Goal: Task Accomplishment & Management: Use online tool/utility

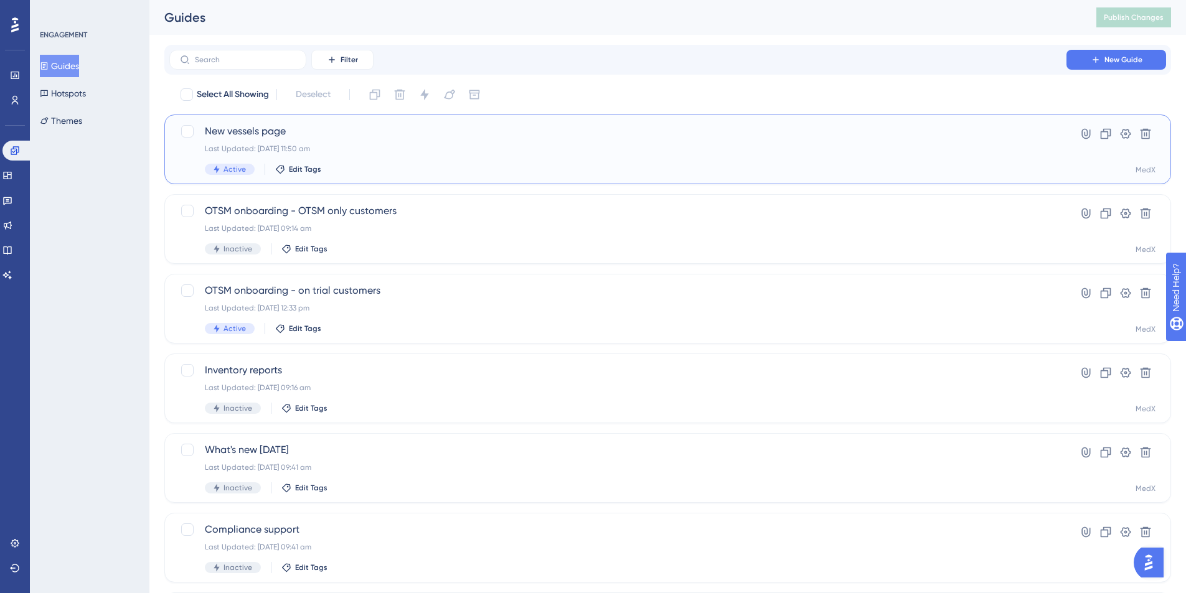
click at [570, 157] on div "New vessels page Last Updated: [DATE] 11:50 am Active Edit Tags" at bounding box center [618, 149] width 826 height 51
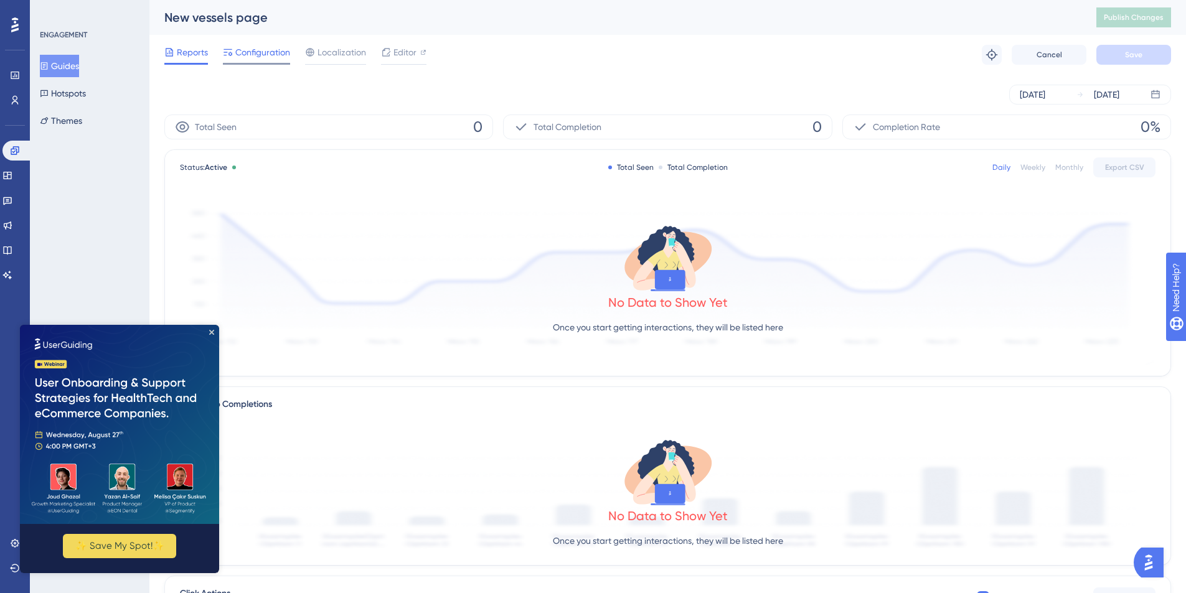
click at [275, 54] on span "Configuration" at bounding box center [262, 52] width 55 height 15
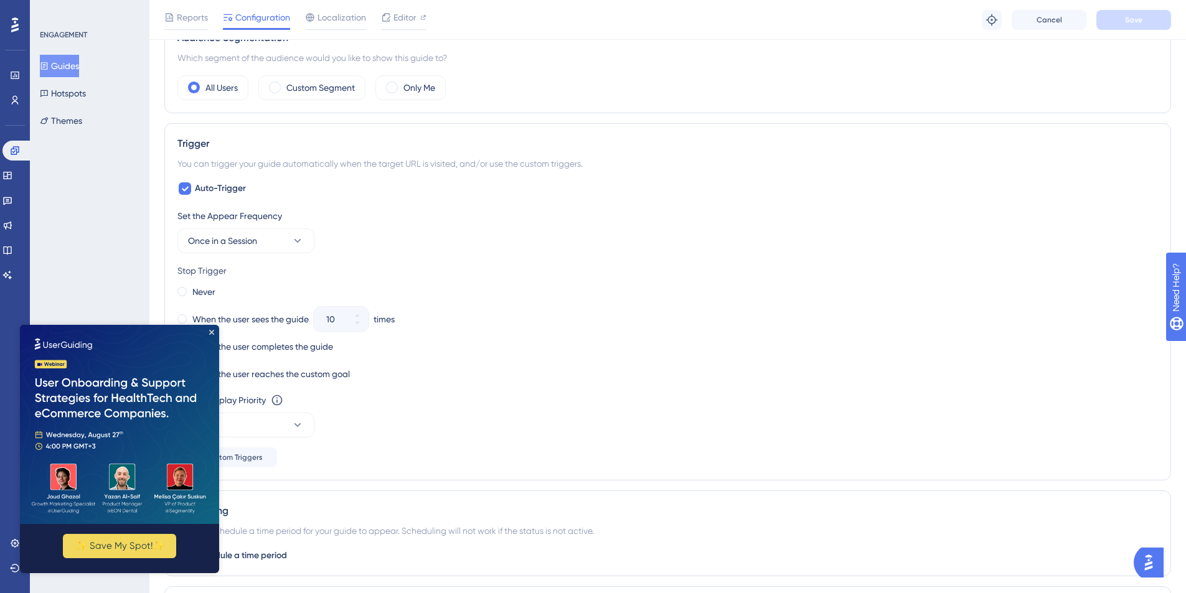
scroll to position [529, 0]
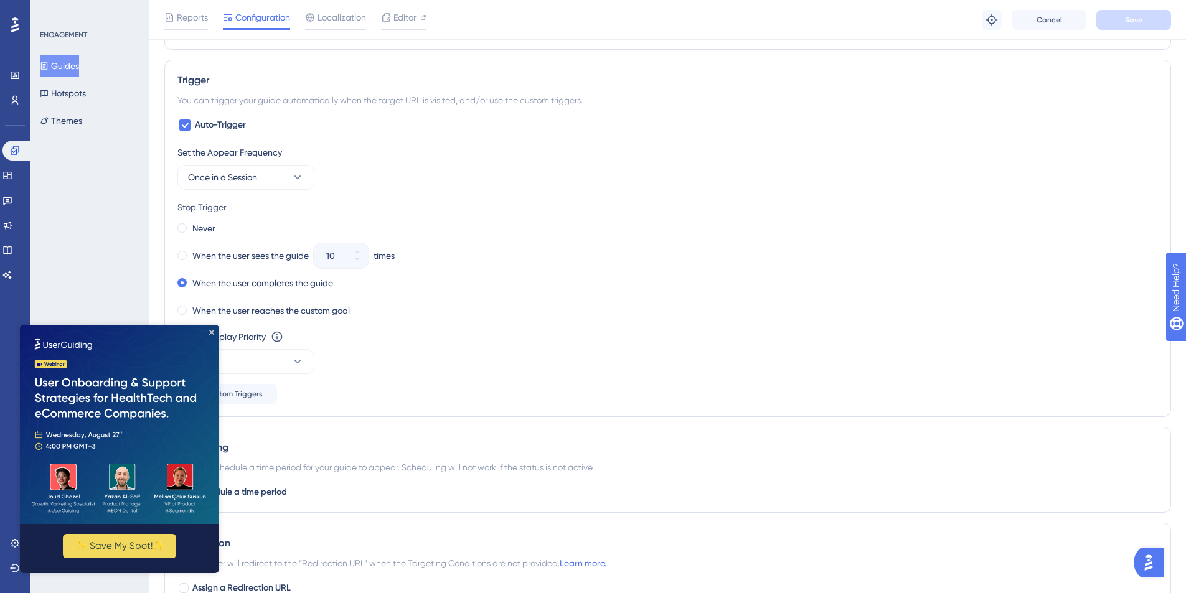
click at [207, 331] on img at bounding box center [119, 424] width 199 height 199
click at [542, 320] on div "Set the Appear Frequency Once in a Session Stop Trigger Never When the user see…" at bounding box center [667, 274] width 981 height 259
click at [210, 333] on icon "Close Preview" at bounding box center [211, 332] width 5 height 5
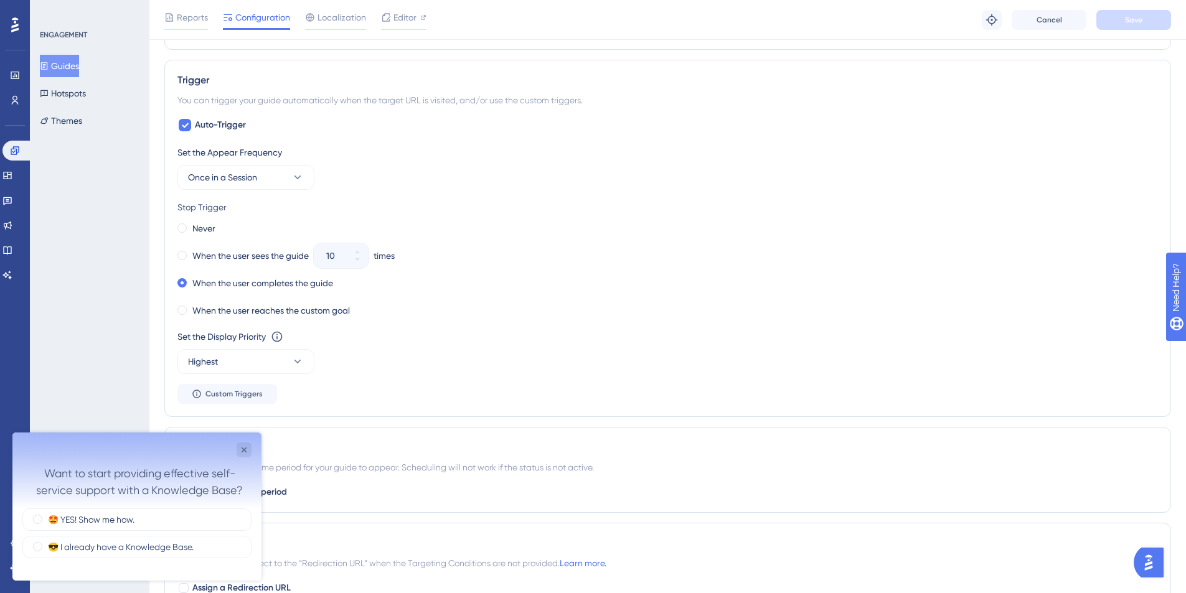
scroll to position [0, 0]
click at [239, 450] on icon "Close survey" at bounding box center [244, 450] width 10 height 10
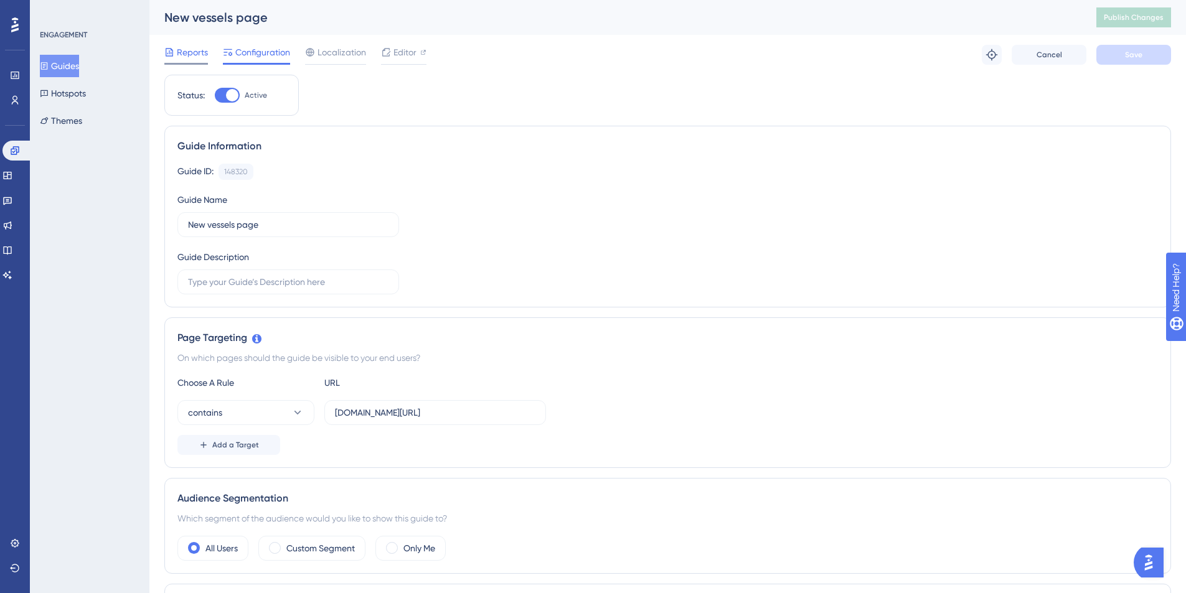
click at [194, 58] on span "Reports" at bounding box center [192, 52] width 31 height 15
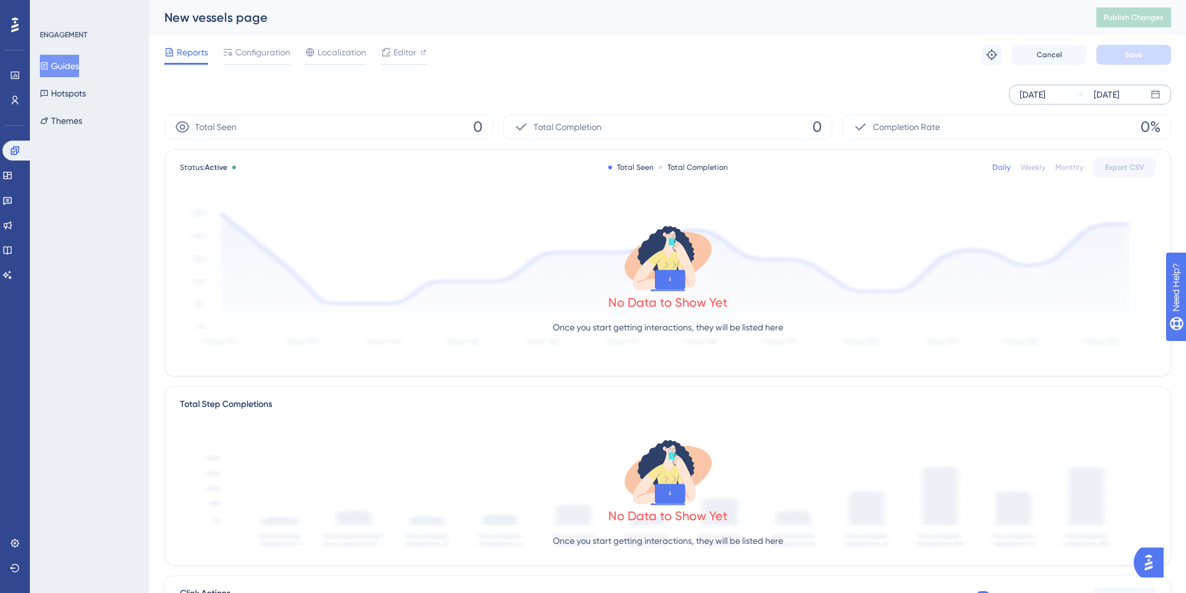
click at [1040, 91] on div "[DATE]" at bounding box center [1033, 94] width 26 height 15
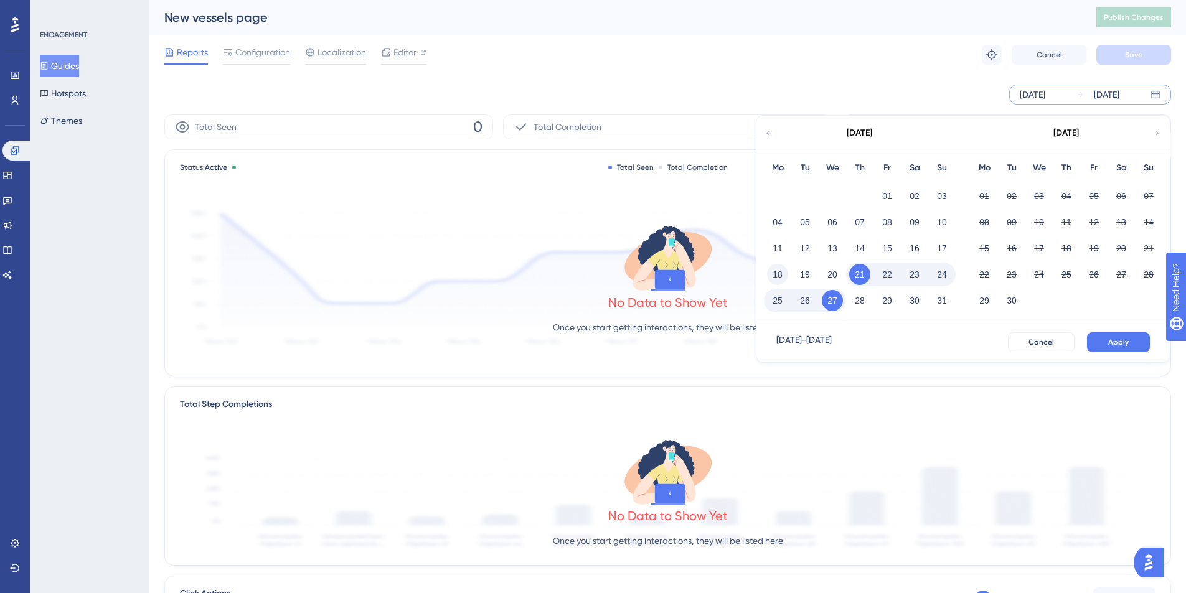
click at [781, 271] on button "18" at bounding box center [777, 274] width 21 height 21
click at [1128, 341] on span "Apply" at bounding box center [1118, 342] width 21 height 10
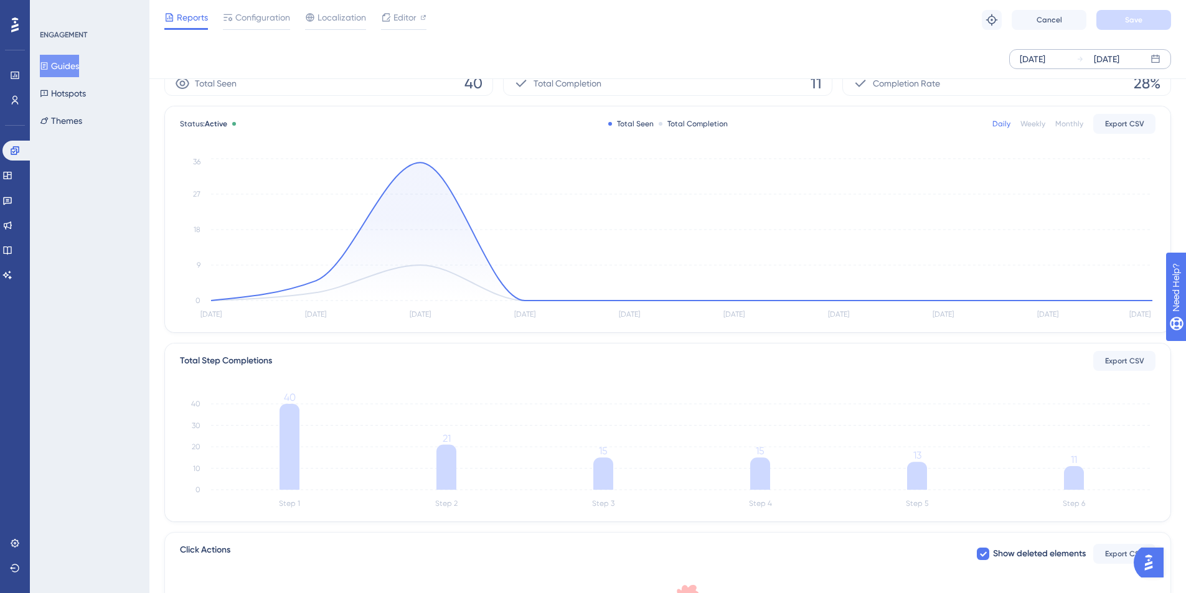
scroll to position [86, 0]
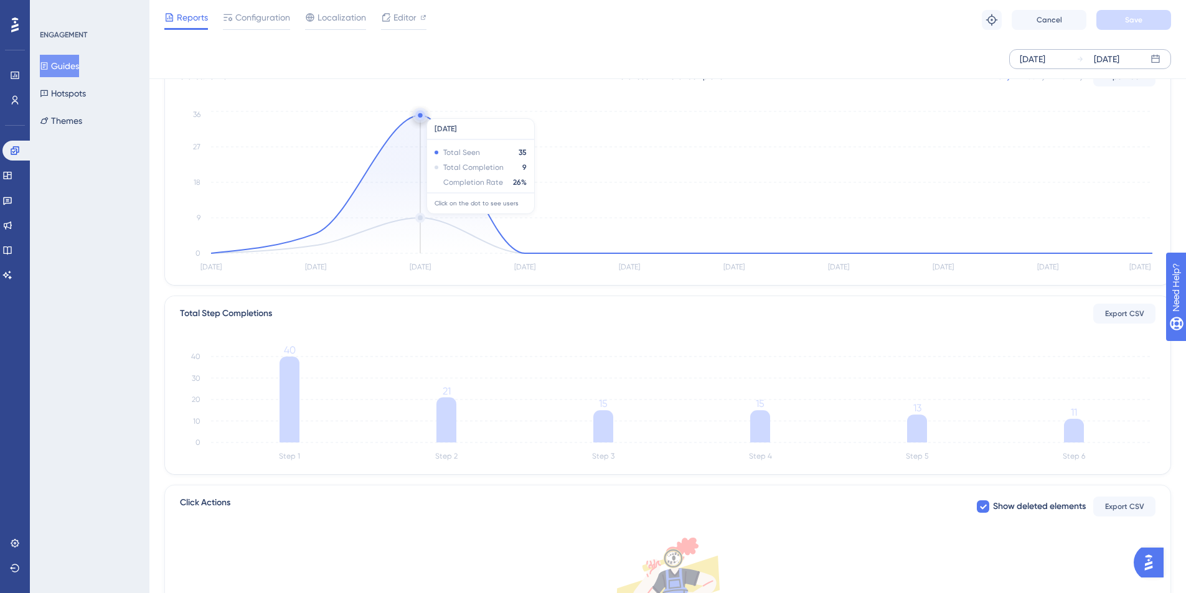
click at [421, 112] on circle at bounding box center [420, 115] width 10 height 10
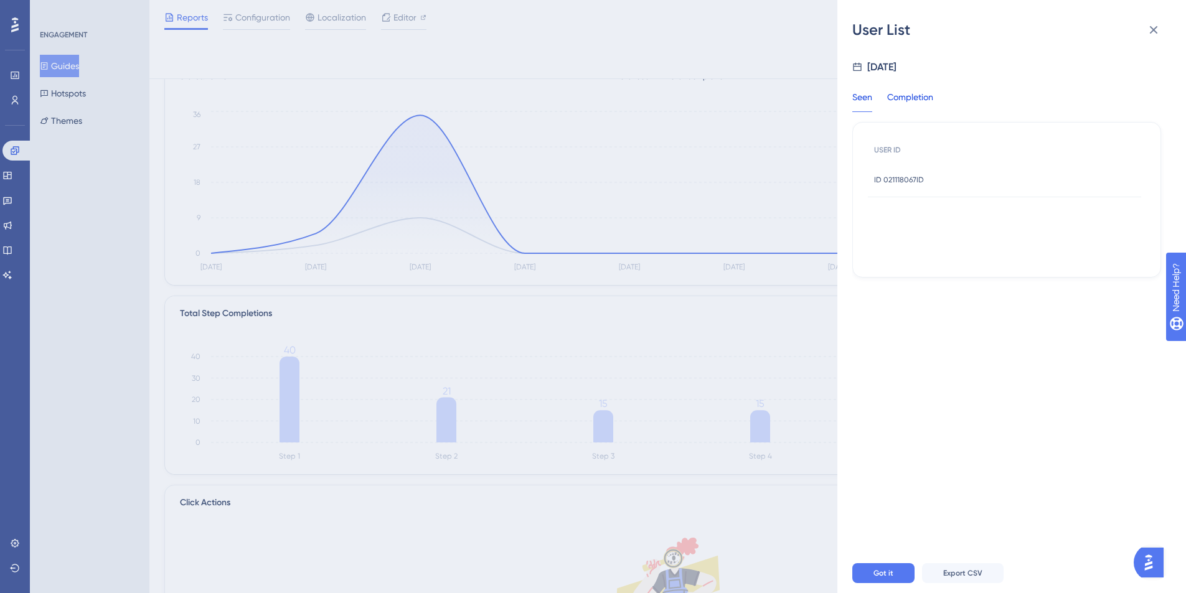
click at [925, 97] on div "Completion" at bounding box center [910, 101] width 46 height 22
click at [867, 100] on div "Seen" at bounding box center [862, 101] width 20 height 22
click at [913, 181] on span "ID 021118067ID" at bounding box center [899, 180] width 50 height 10
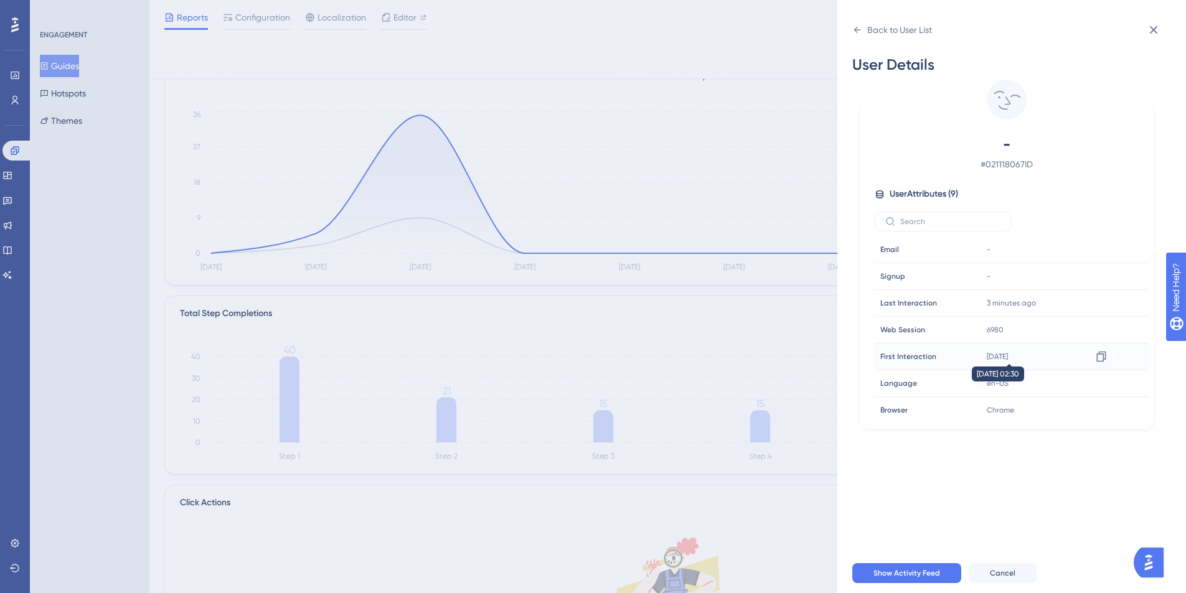
scroll to position [58, 0]
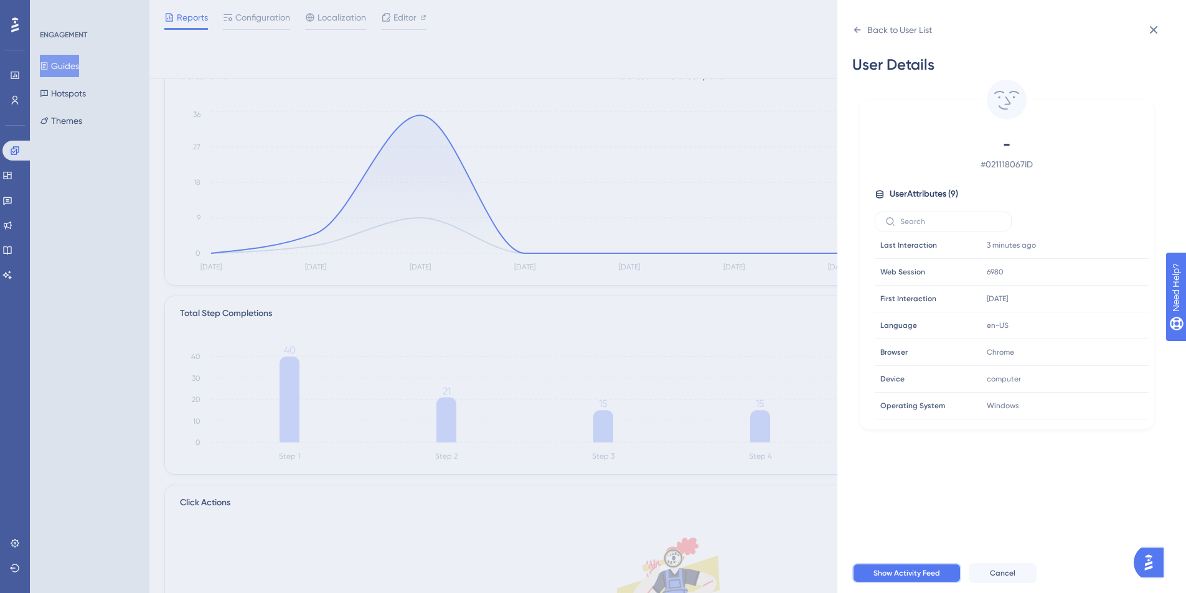
click at [940, 578] on button "Show Activity Feed" at bounding box center [906, 574] width 109 height 20
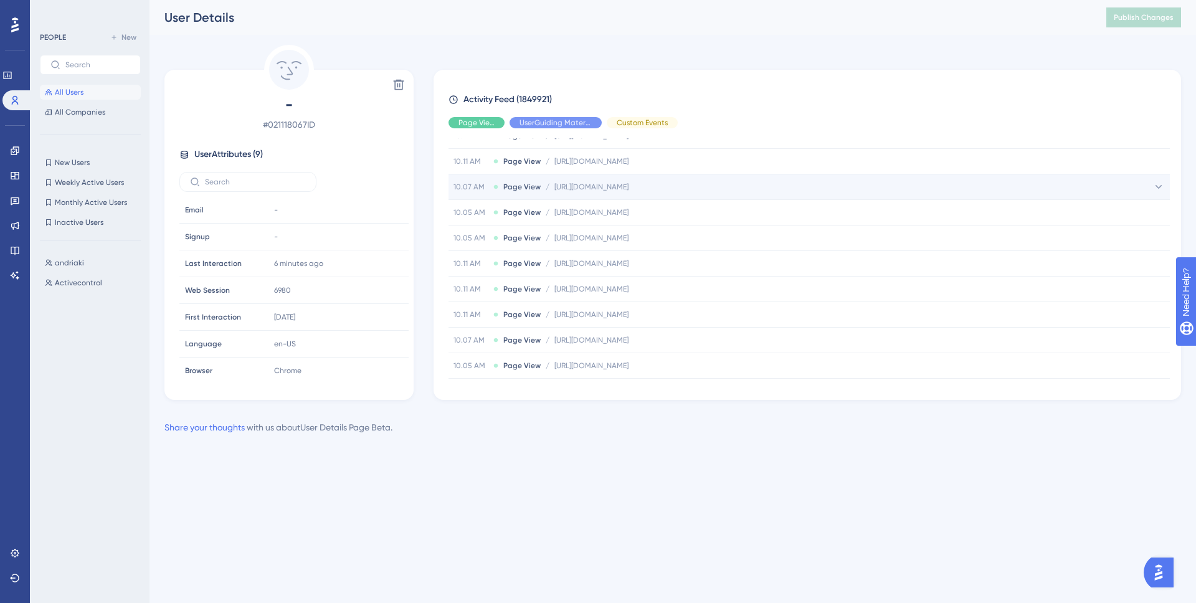
scroll to position [1220, 0]
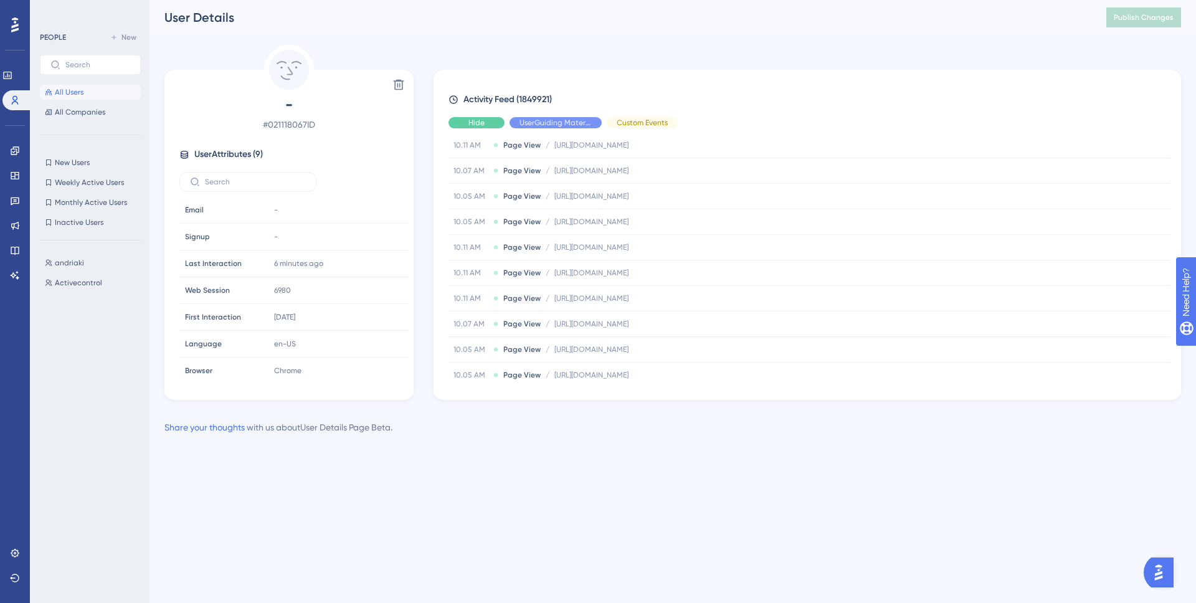
click at [493, 125] on div "Hide" at bounding box center [476, 122] width 56 height 11
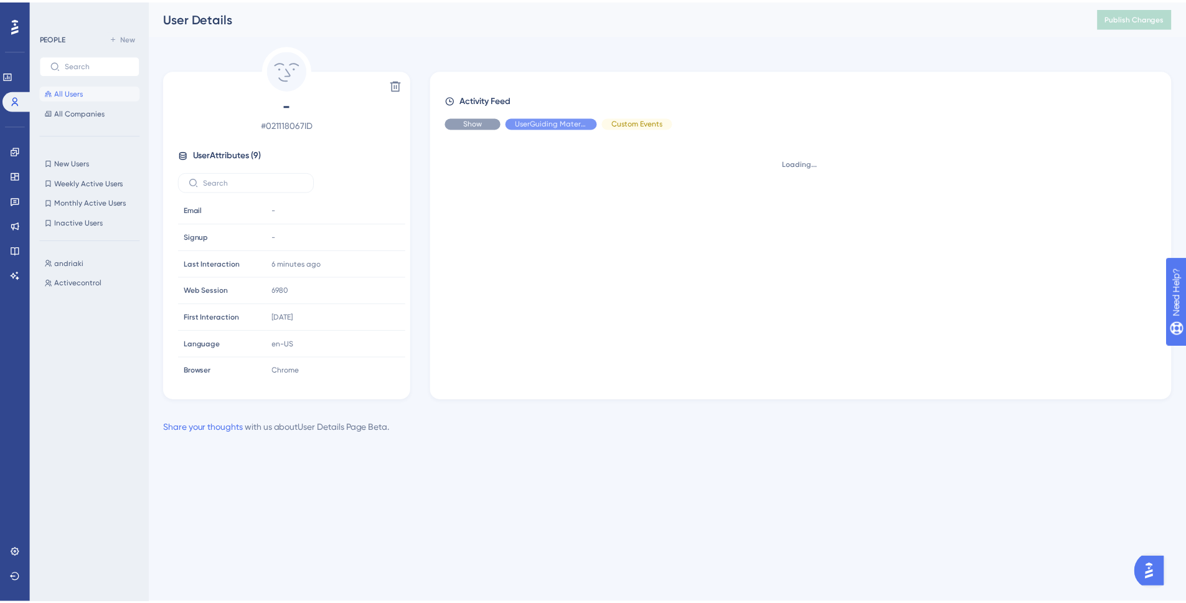
scroll to position [0, 0]
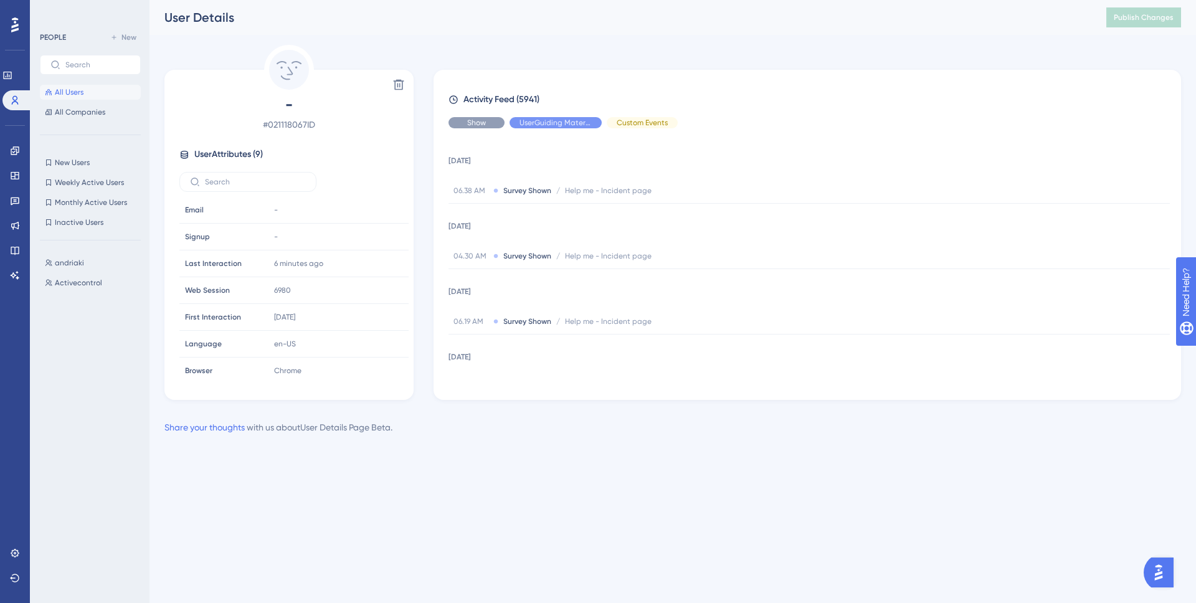
click at [489, 121] on div "Show" at bounding box center [476, 122] width 56 height 11
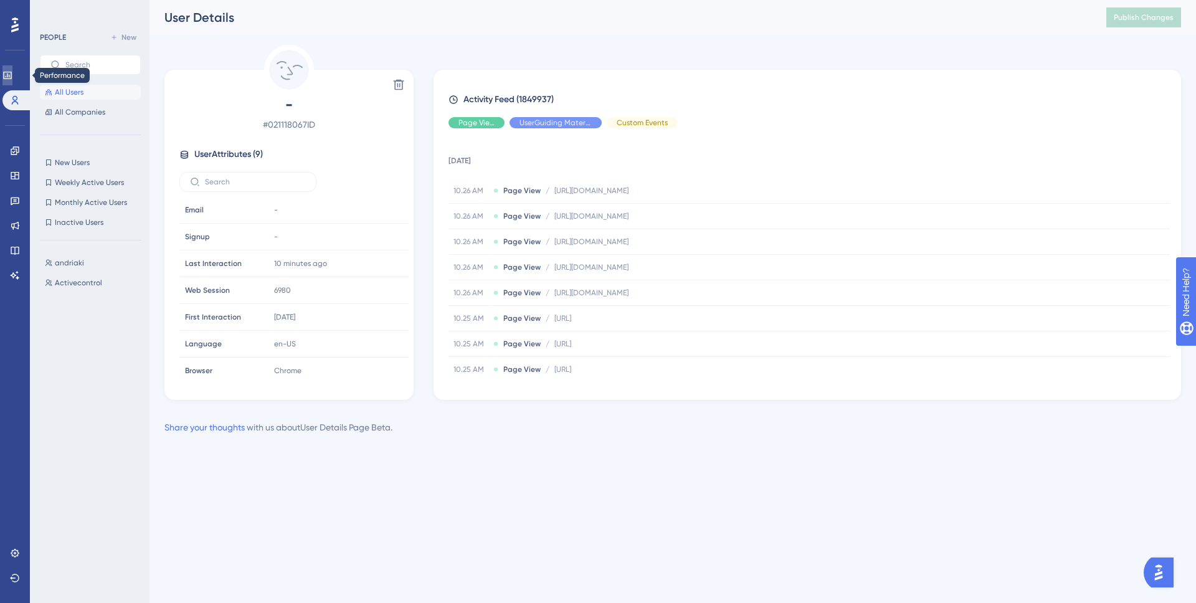
click at [0, 0] on icon at bounding box center [0, 0] width 0 height 0
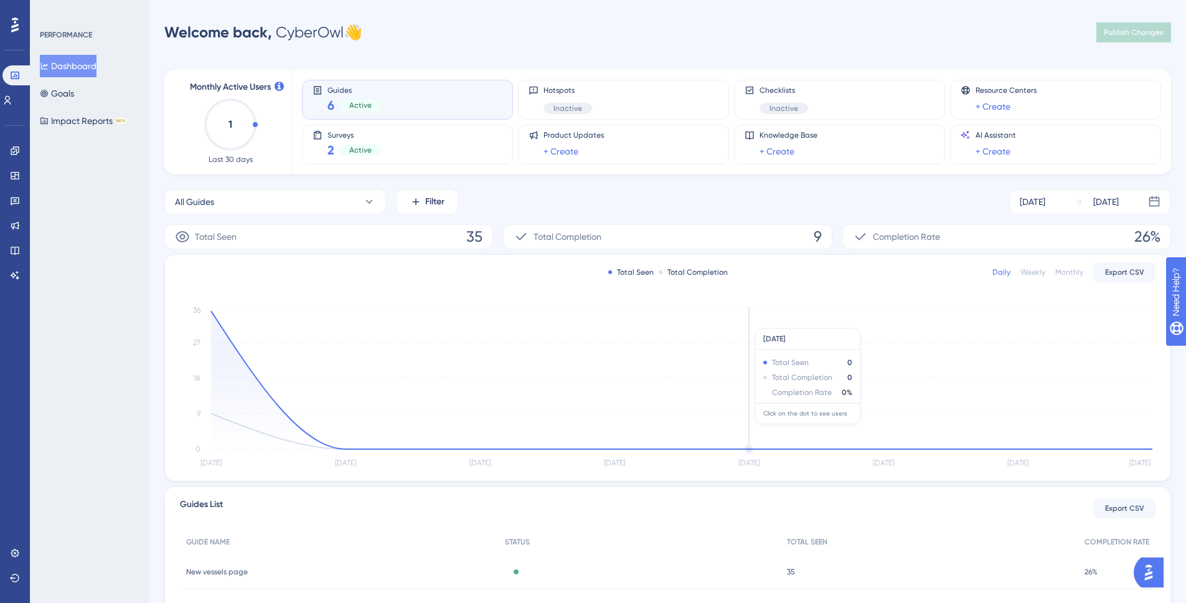
scroll to position [101, 0]
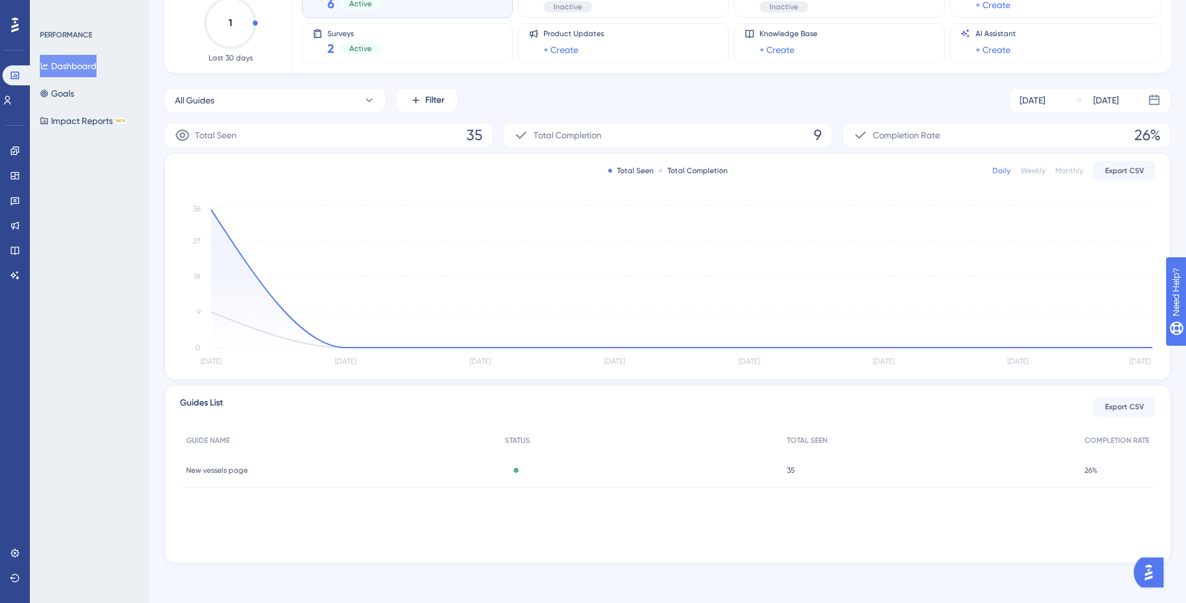
click at [788, 471] on span "35" at bounding box center [791, 470] width 8 height 10
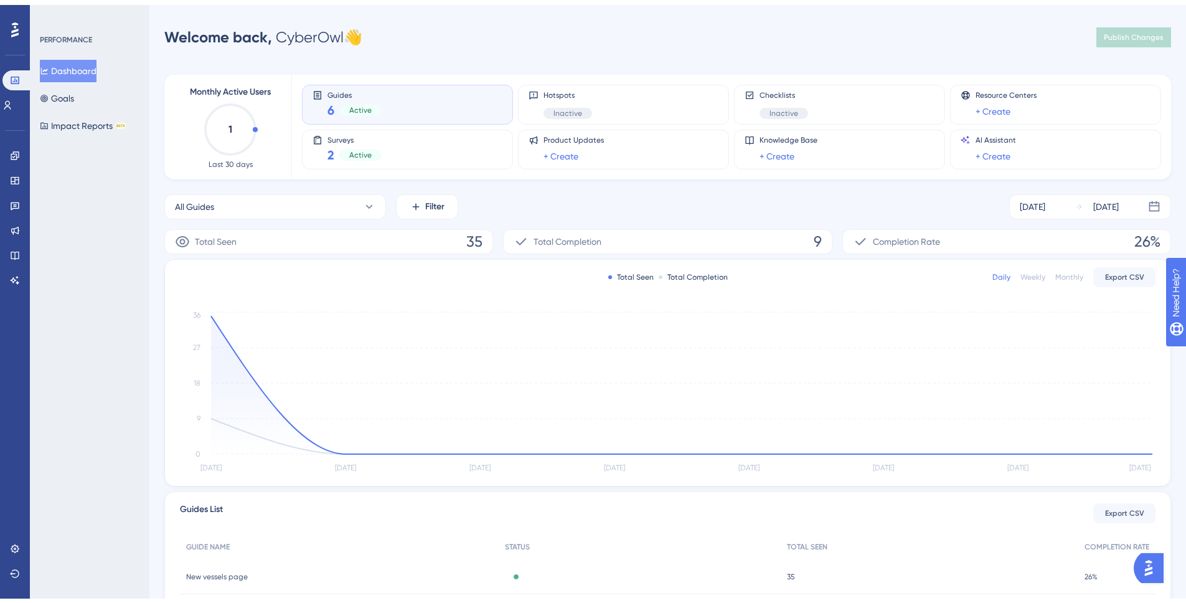
scroll to position [101, 0]
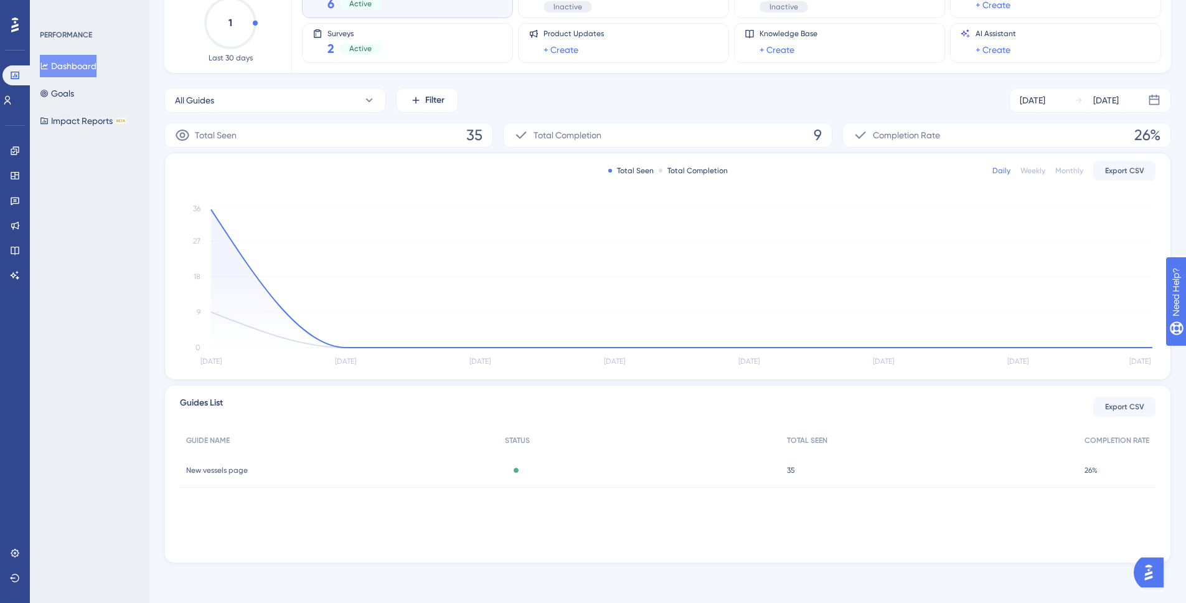
click at [204, 469] on span "New vessels page" at bounding box center [217, 470] width 62 height 10
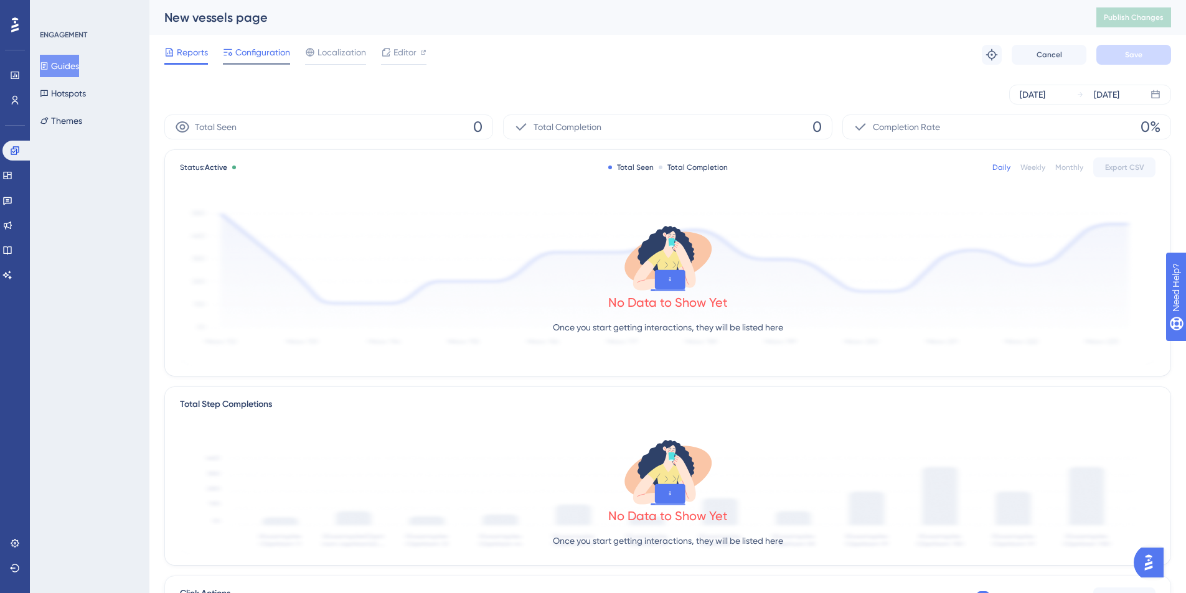
click at [254, 45] on span "Configuration" at bounding box center [262, 52] width 55 height 15
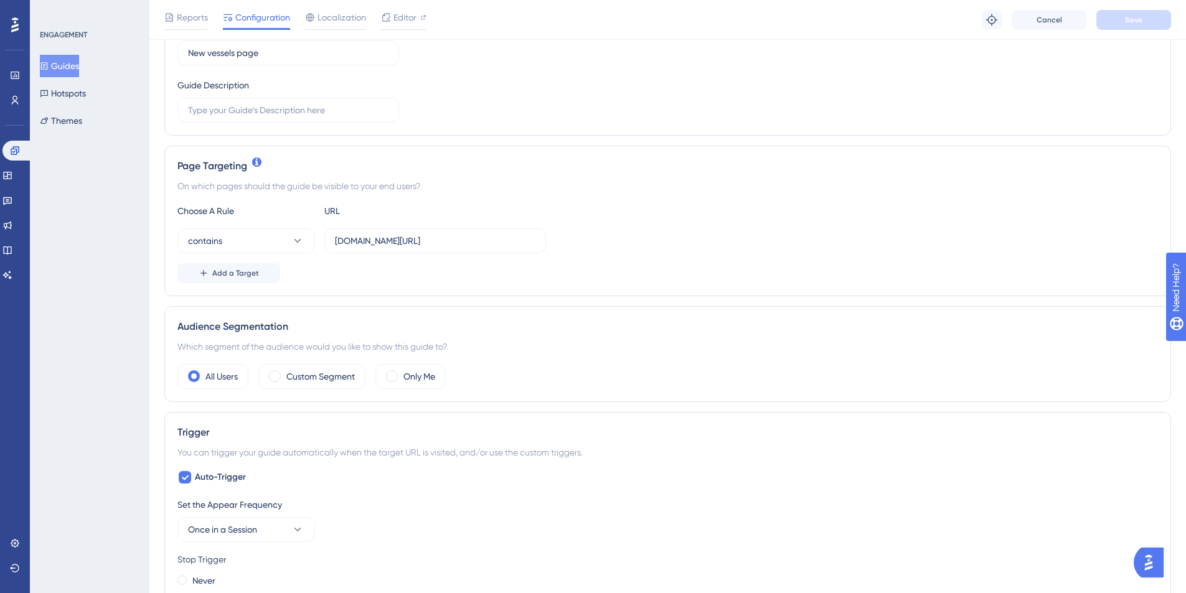
scroll to position [240, 0]
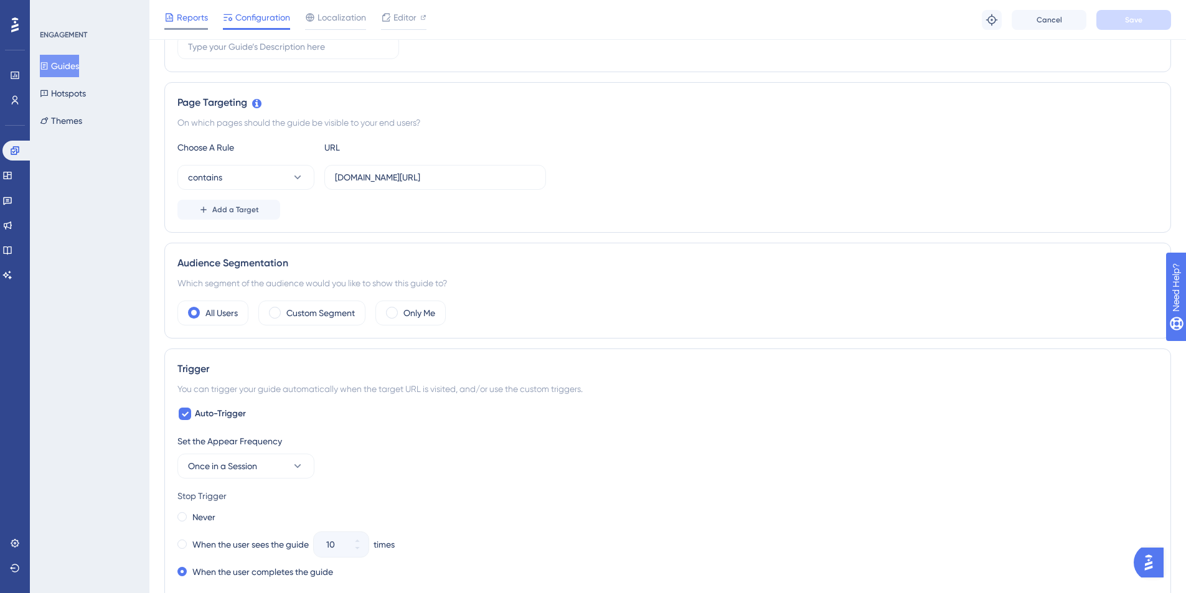
click at [194, 19] on span "Reports" at bounding box center [192, 17] width 31 height 15
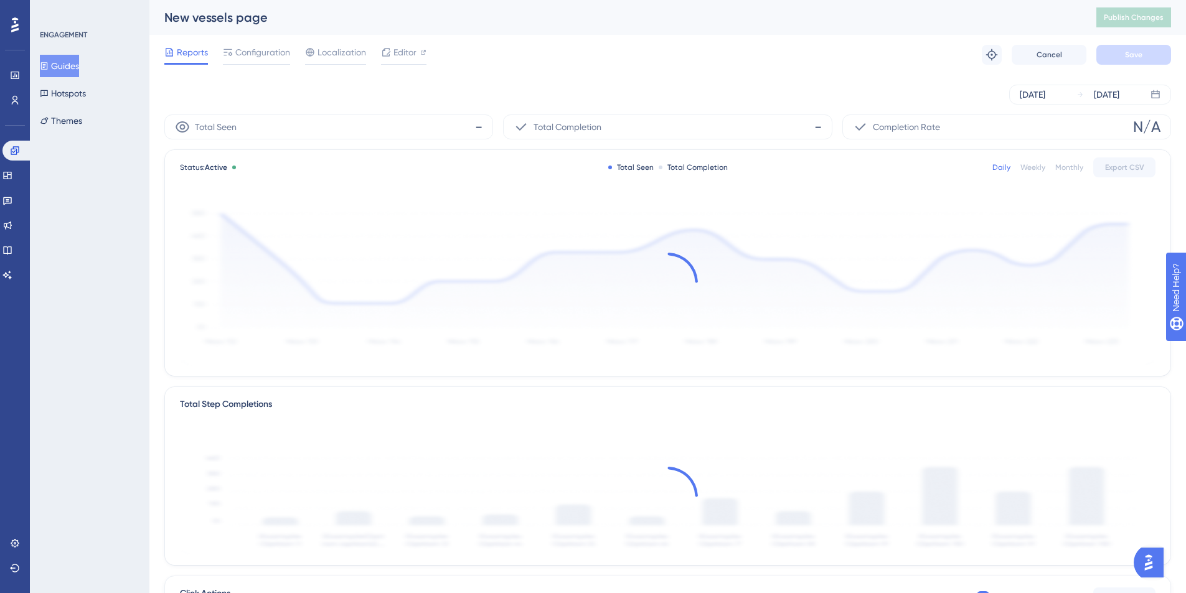
scroll to position [8, 0]
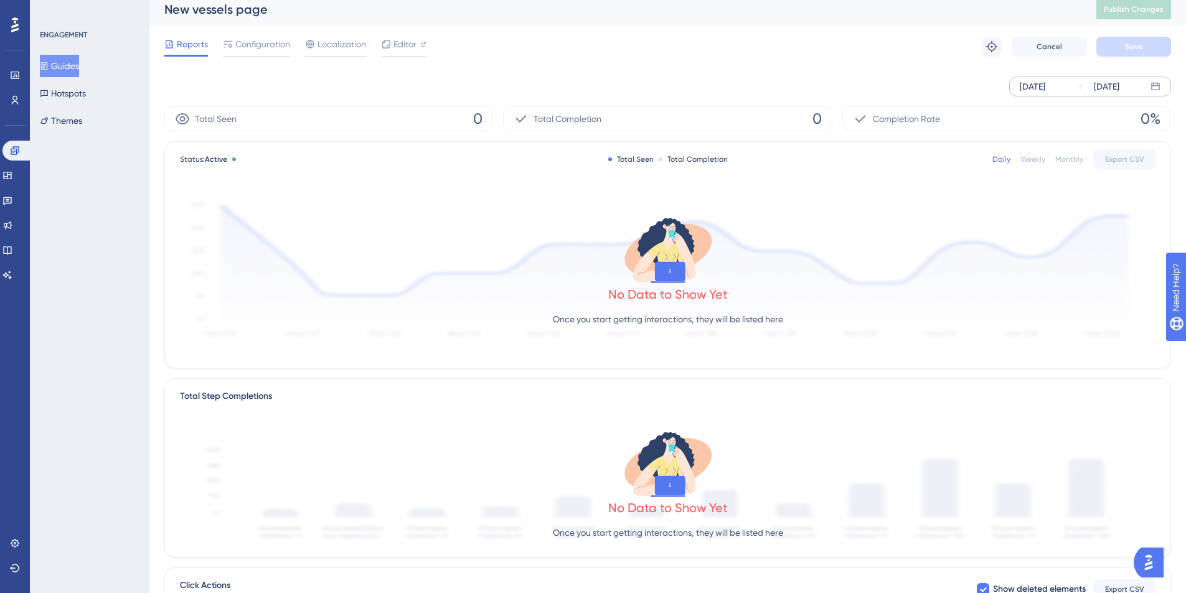
click at [1045, 82] on div "[DATE]" at bounding box center [1033, 86] width 26 height 15
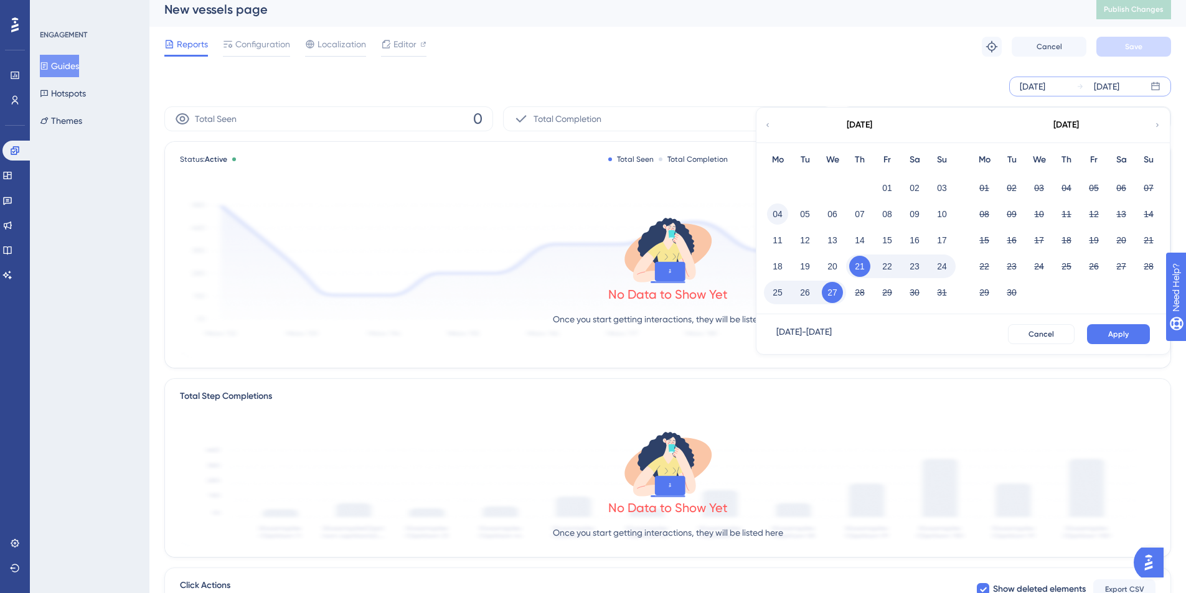
click at [780, 214] on button "04" at bounding box center [777, 214] width 21 height 21
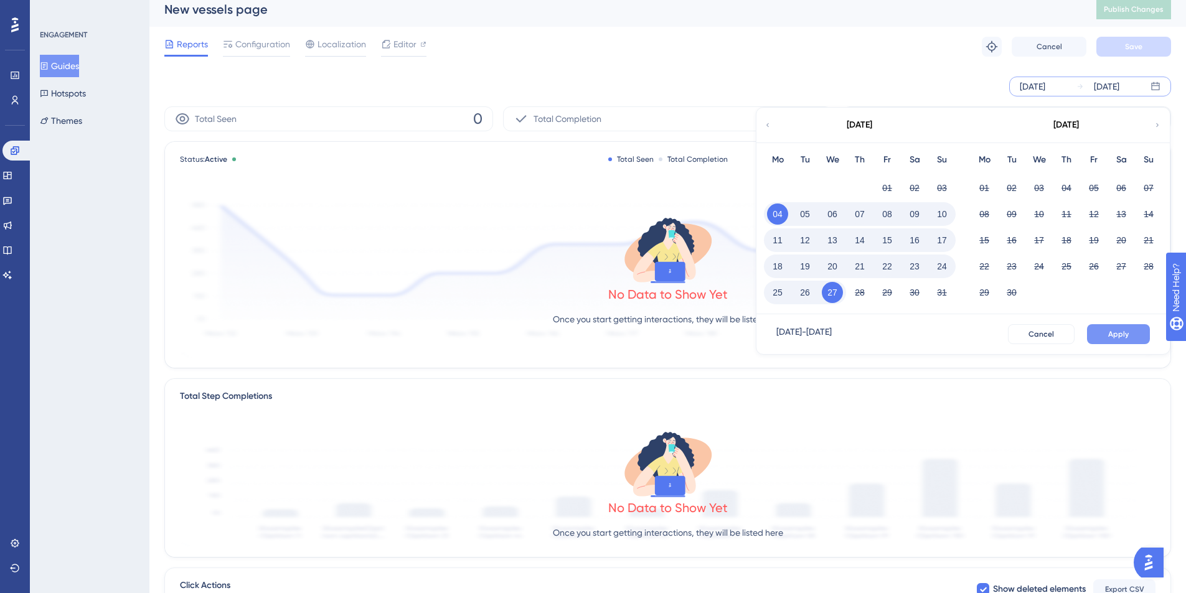
click at [1119, 329] on span "Apply" at bounding box center [1118, 334] width 21 height 10
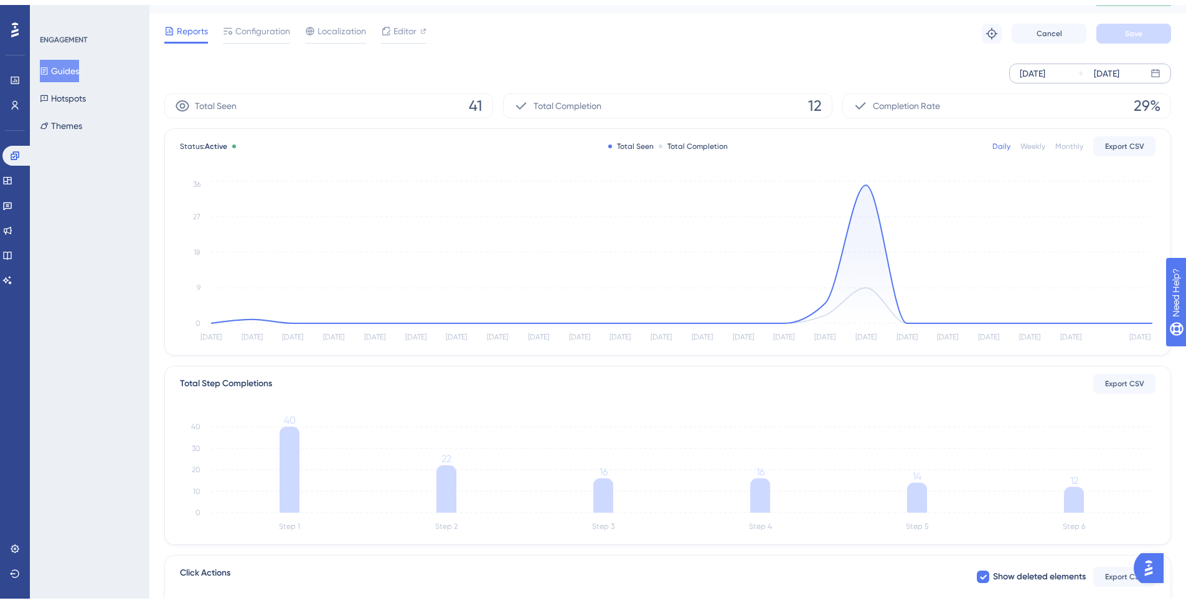
scroll to position [0, 0]
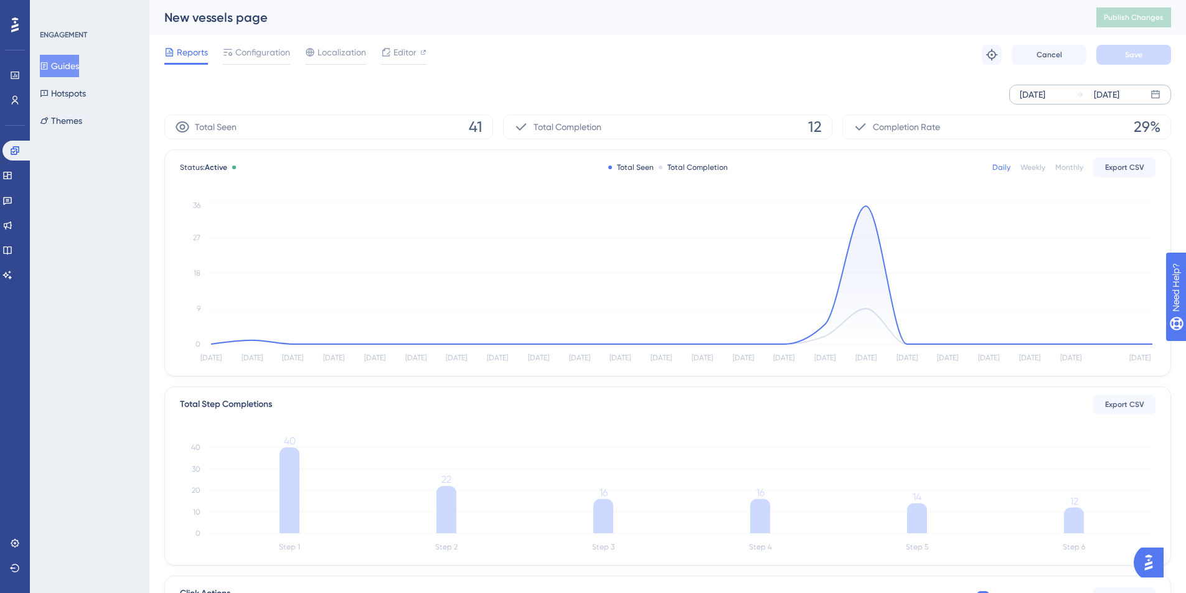
click at [0, 0] on icon at bounding box center [0, 0] width 0 height 0
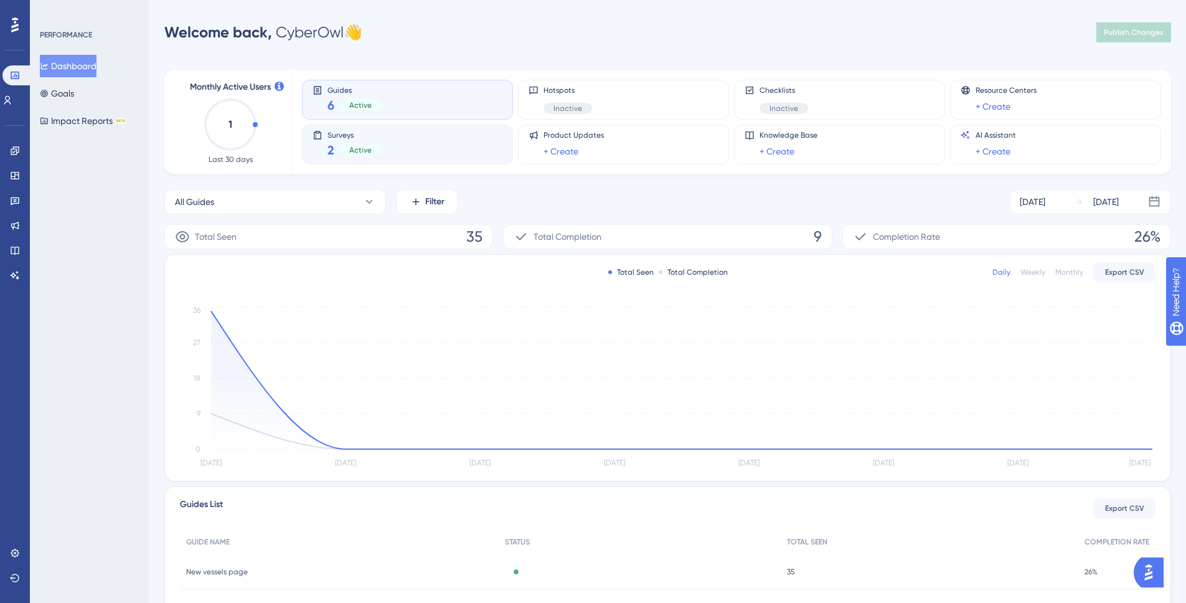
click at [412, 145] on div "Surveys 2 Active" at bounding box center [408, 144] width 190 height 29
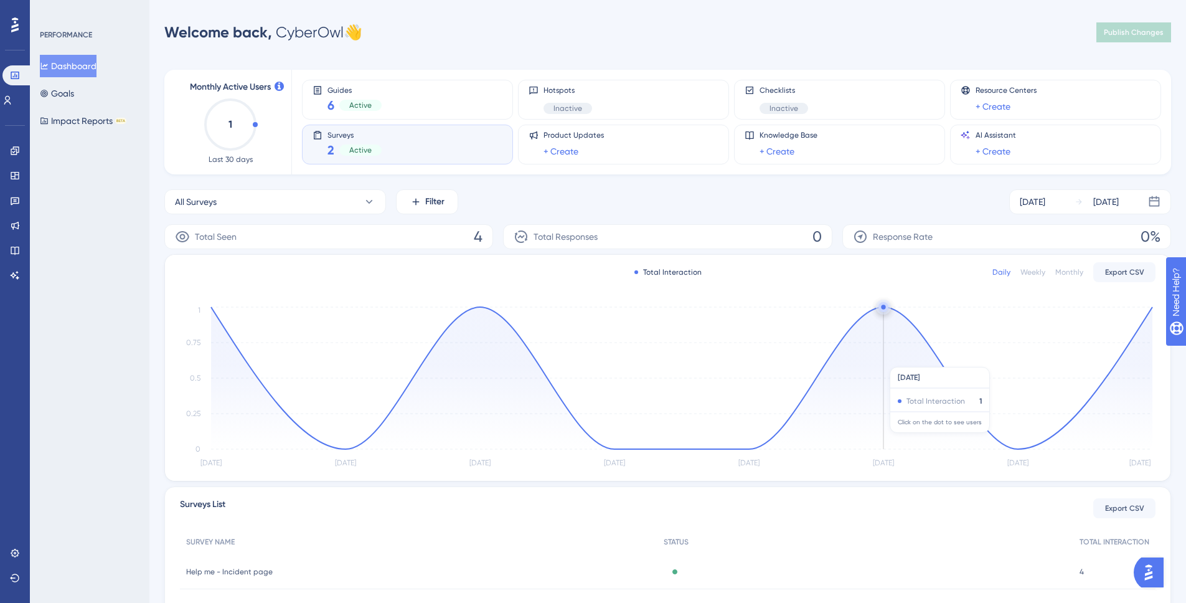
scroll to position [101, 0]
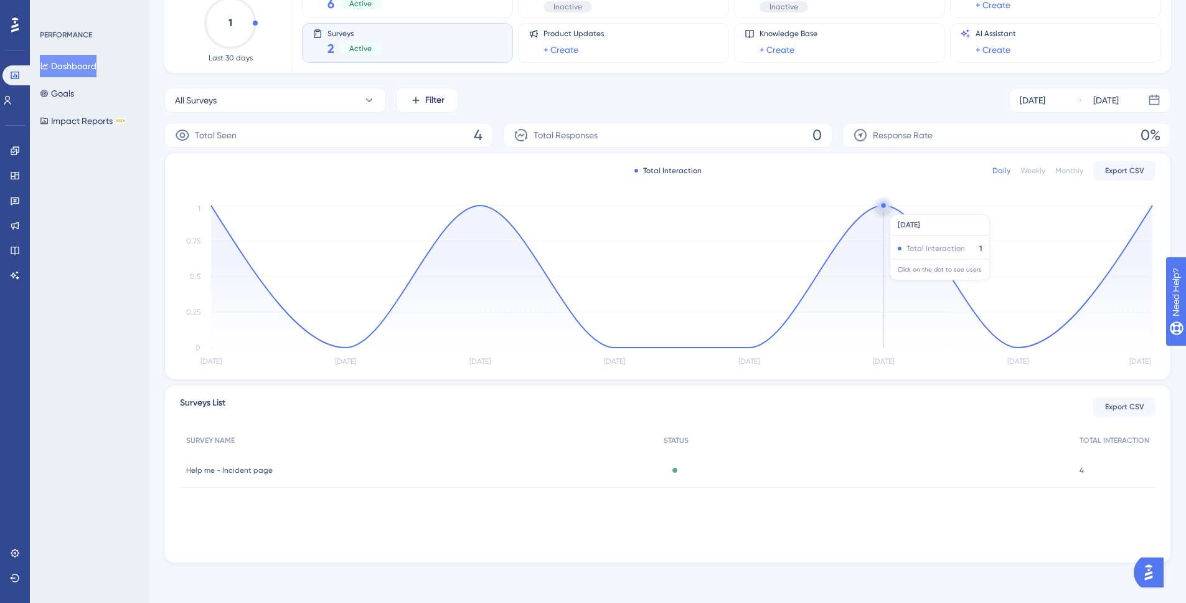
click at [885, 208] on circle at bounding box center [884, 205] width 10 height 10
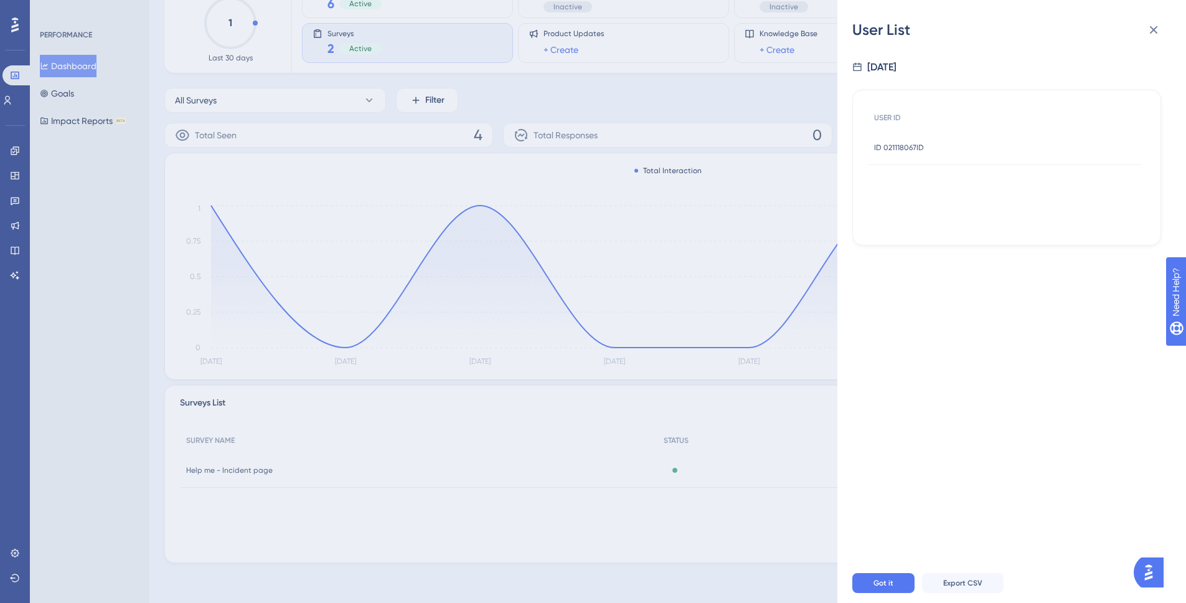
click at [556, 515] on div "User List [DATE] USER ID ID 021118067ID ID 021118067ID Got it Export CSV" at bounding box center [593, 301] width 1186 height 603
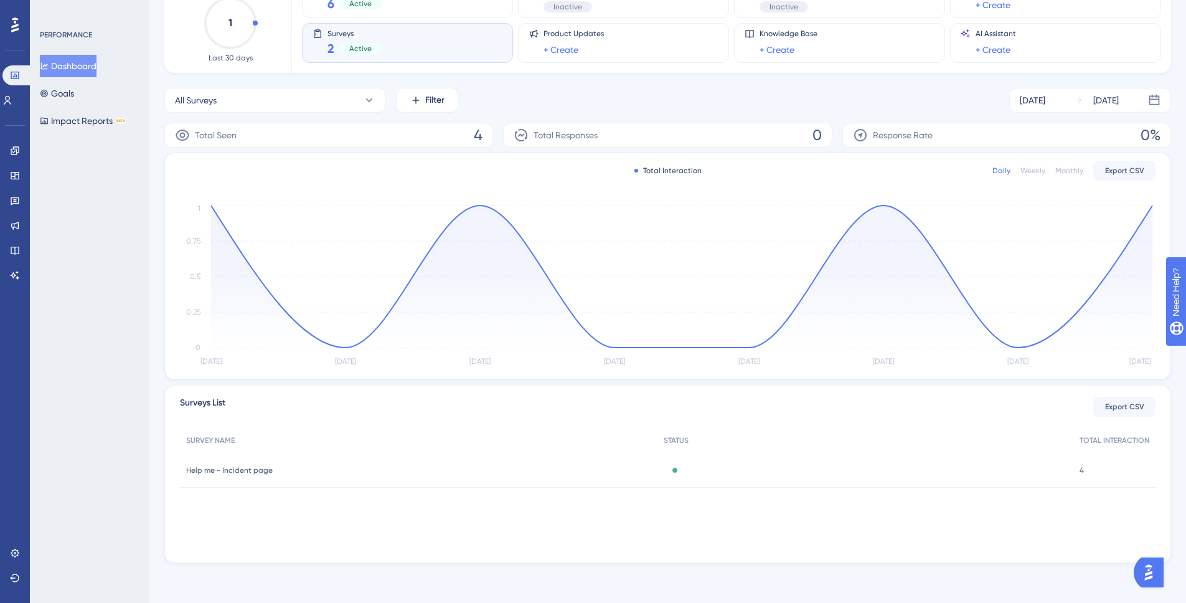
click at [263, 474] on span "Help me - Incident page" at bounding box center [229, 470] width 87 height 10
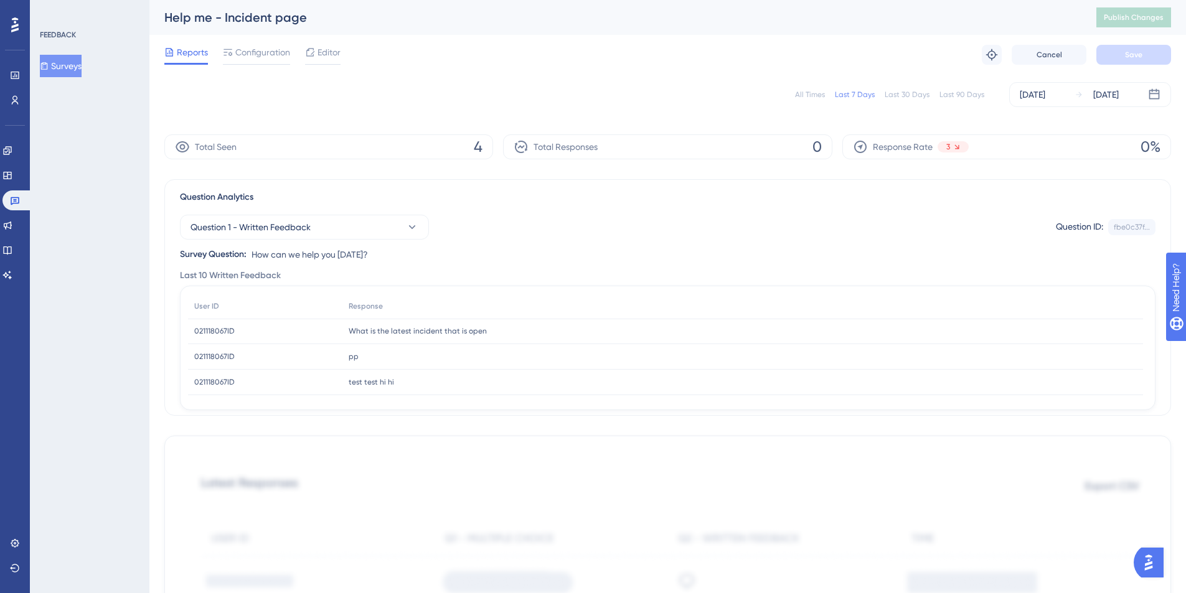
click at [467, 329] on span "What is the latest incident that is open" at bounding box center [418, 331] width 138 height 10
click at [408, 229] on icon at bounding box center [412, 227] width 12 height 12
click at [585, 242] on div "Question 1 - Written Feedback Question 1 - Written Feedback Question 1 - Writte…" at bounding box center [668, 233] width 976 height 57
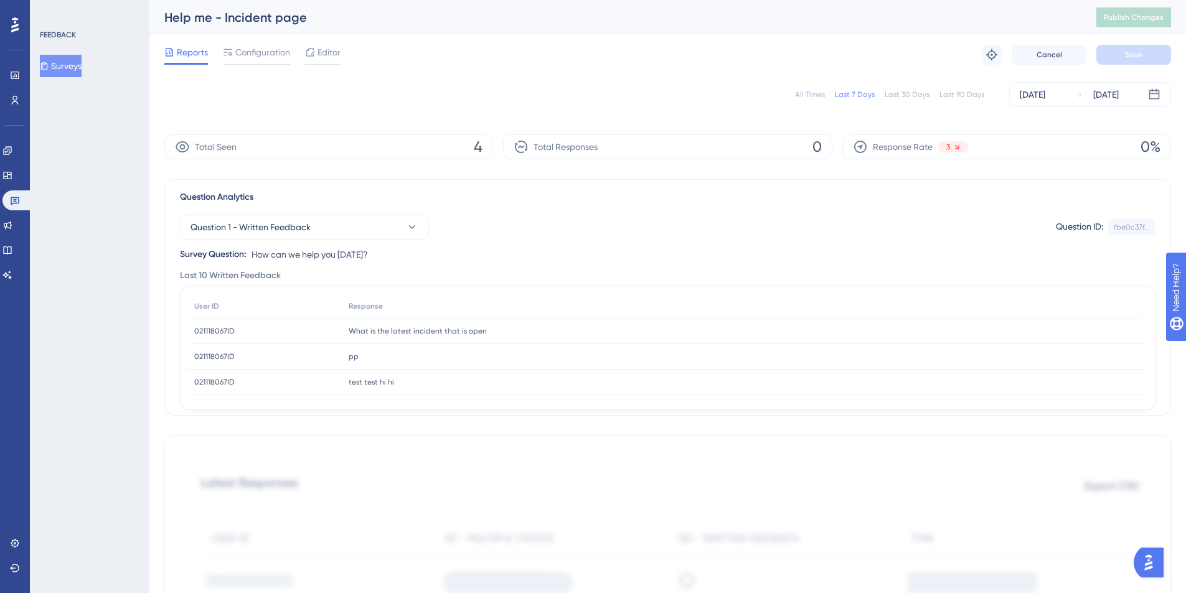
click at [510, 240] on div "Question 1 - Written Feedback Question ID: fbe0c37f... Copy Survey Question: Ho…" at bounding box center [668, 233] width 976 height 57
click at [11, 542] on icon at bounding box center [15, 544] width 10 height 10
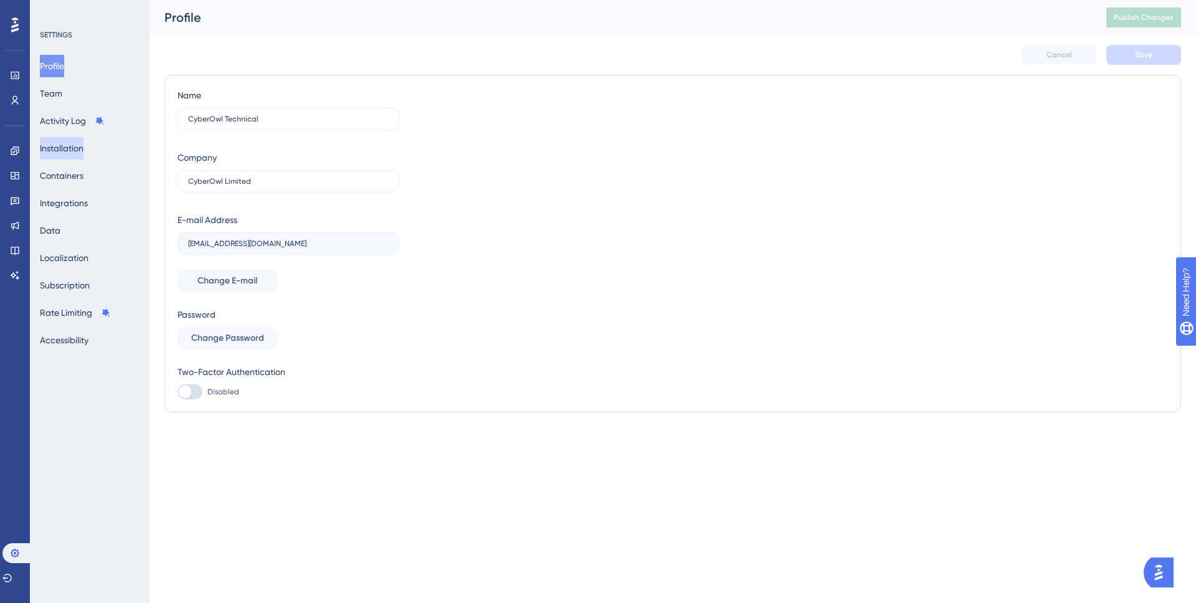
click at [73, 150] on button "Installation" at bounding box center [62, 148] width 44 height 22
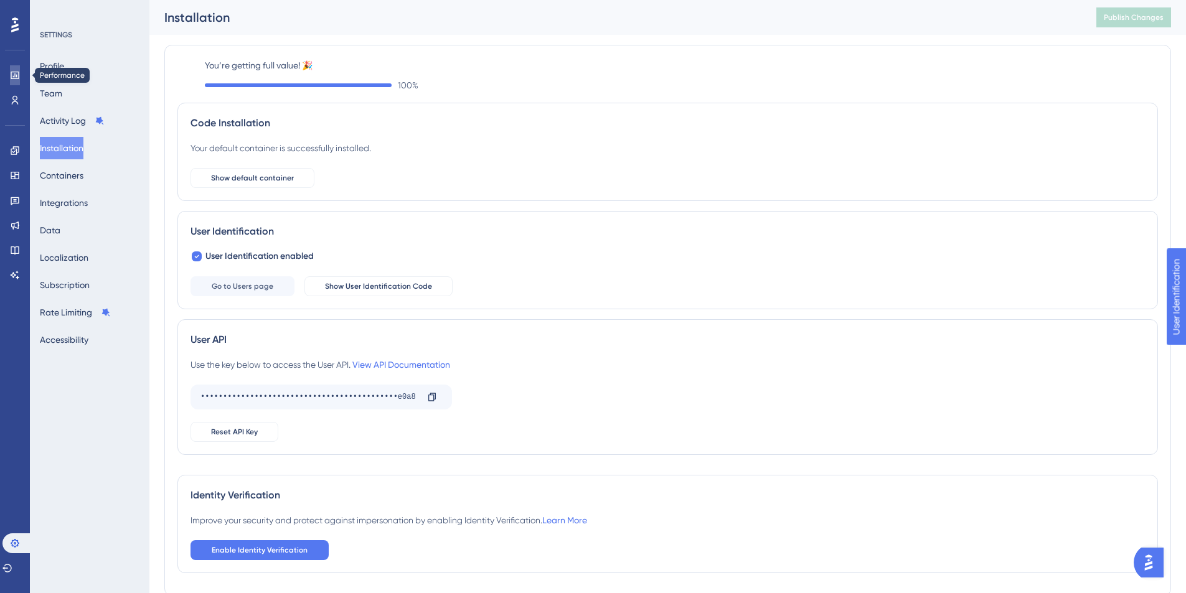
click at [0, 0] on icon at bounding box center [0, 0] width 0 height 0
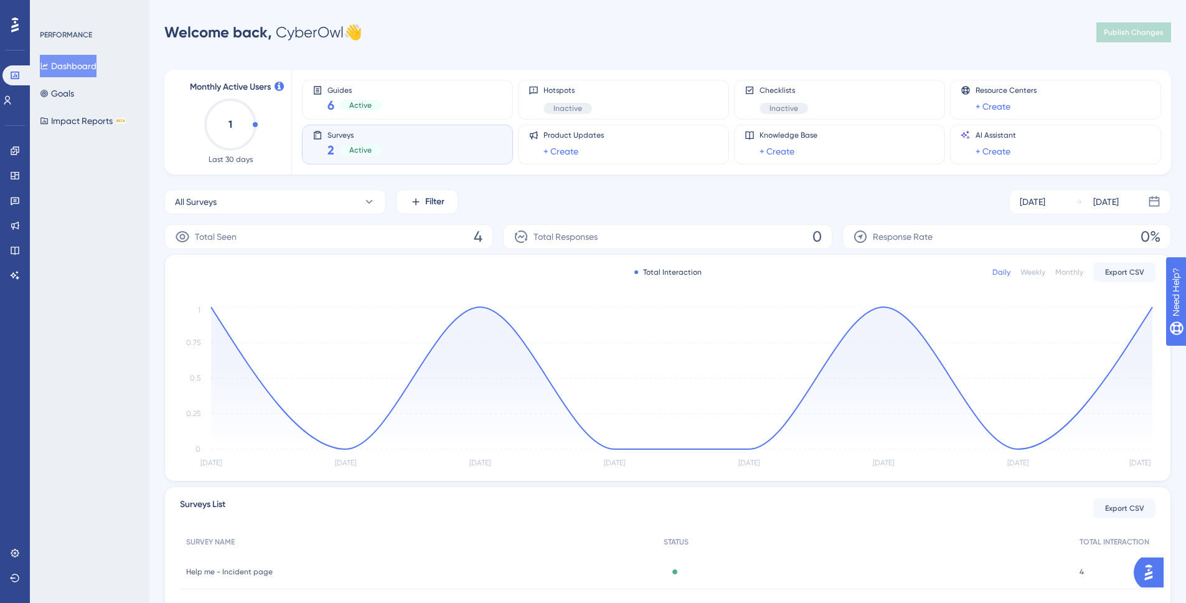
click at [379, 141] on div "2 Active" at bounding box center [355, 149] width 54 height 17
click at [347, 155] on div "Active" at bounding box center [360, 149] width 42 height 11
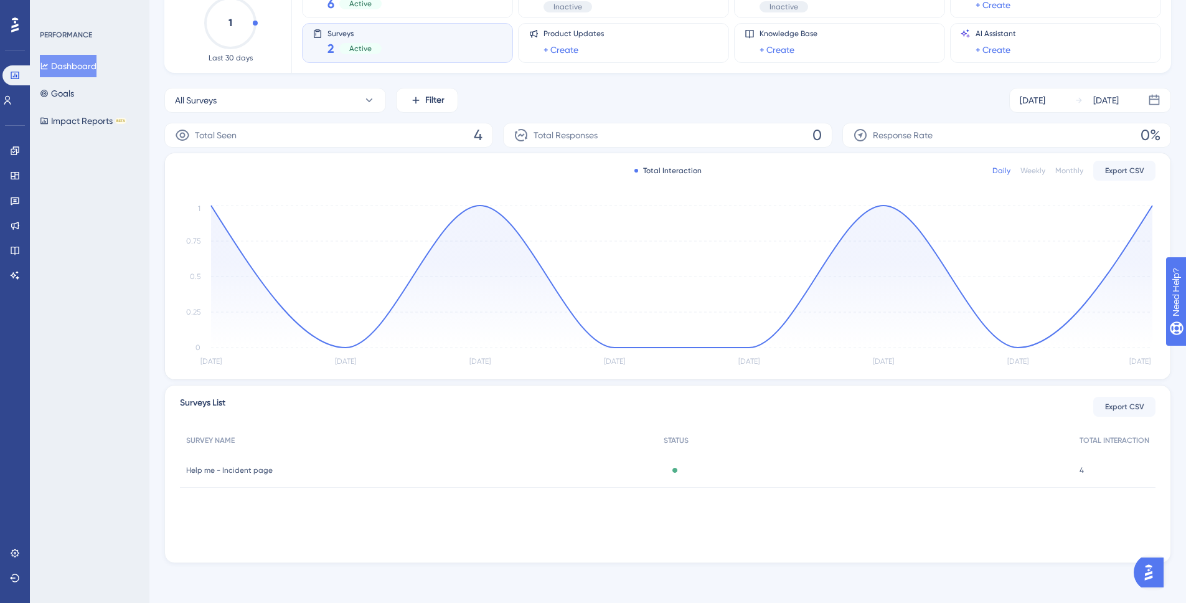
click at [227, 473] on span "Help me - Incident page" at bounding box center [229, 470] width 87 height 10
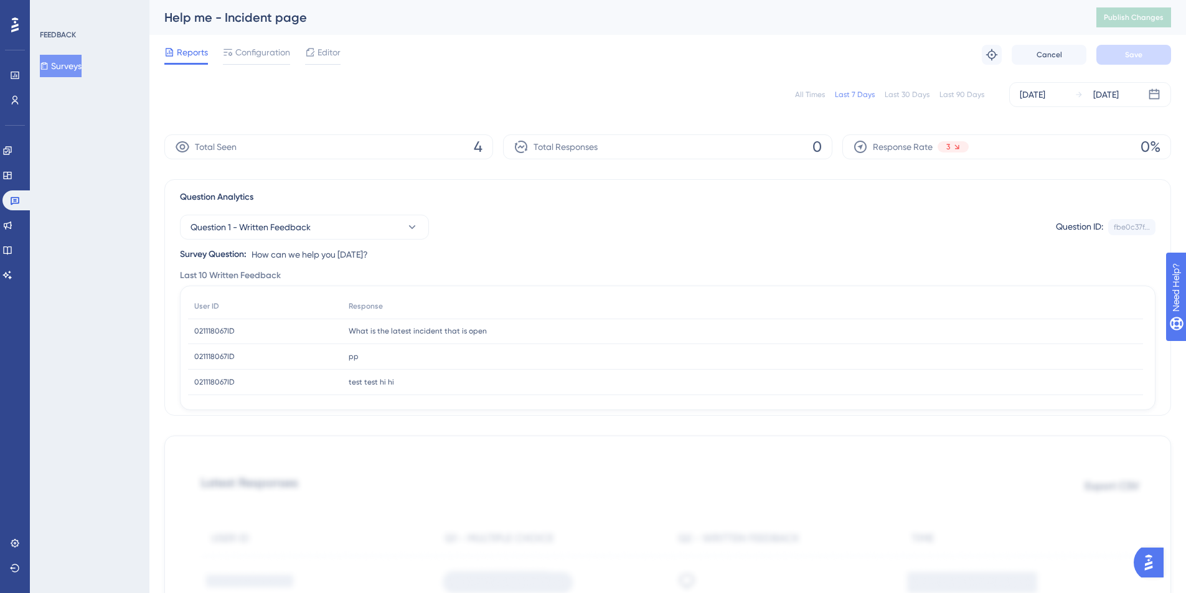
click at [392, 333] on span "What is the latest incident that is open" at bounding box center [418, 331] width 138 height 10
click at [656, 242] on div "Question 1 - Written Feedback Question ID: fbe0c37f... Copy Survey Question: Ho…" at bounding box center [668, 233] width 976 height 57
click at [249, 51] on span "Configuration" at bounding box center [262, 52] width 55 height 15
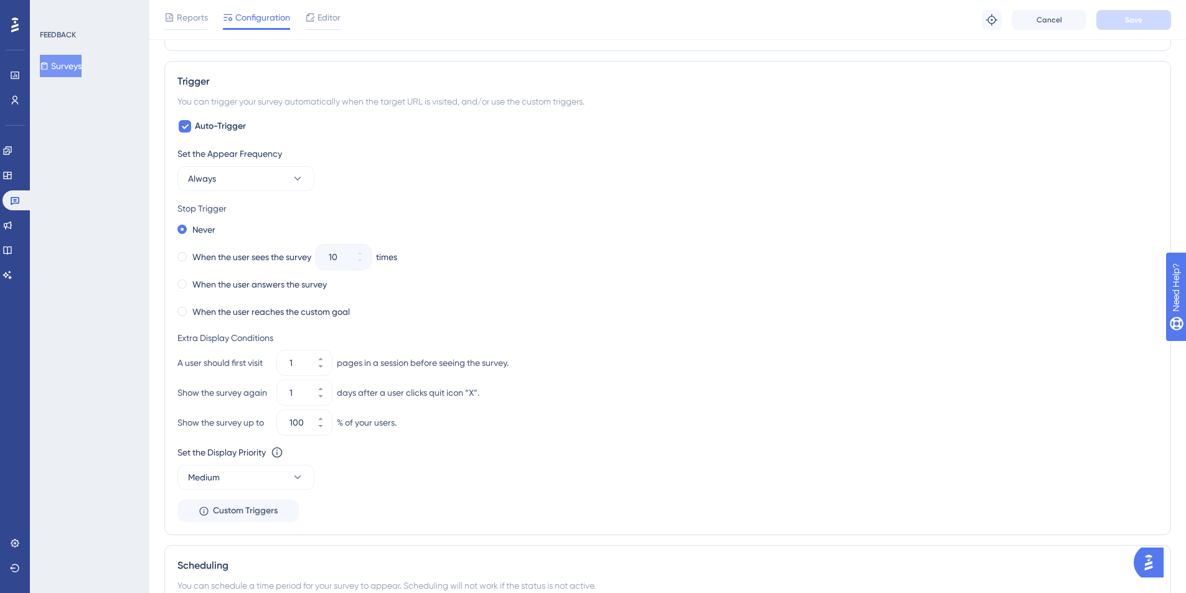
scroll to position [606, 0]
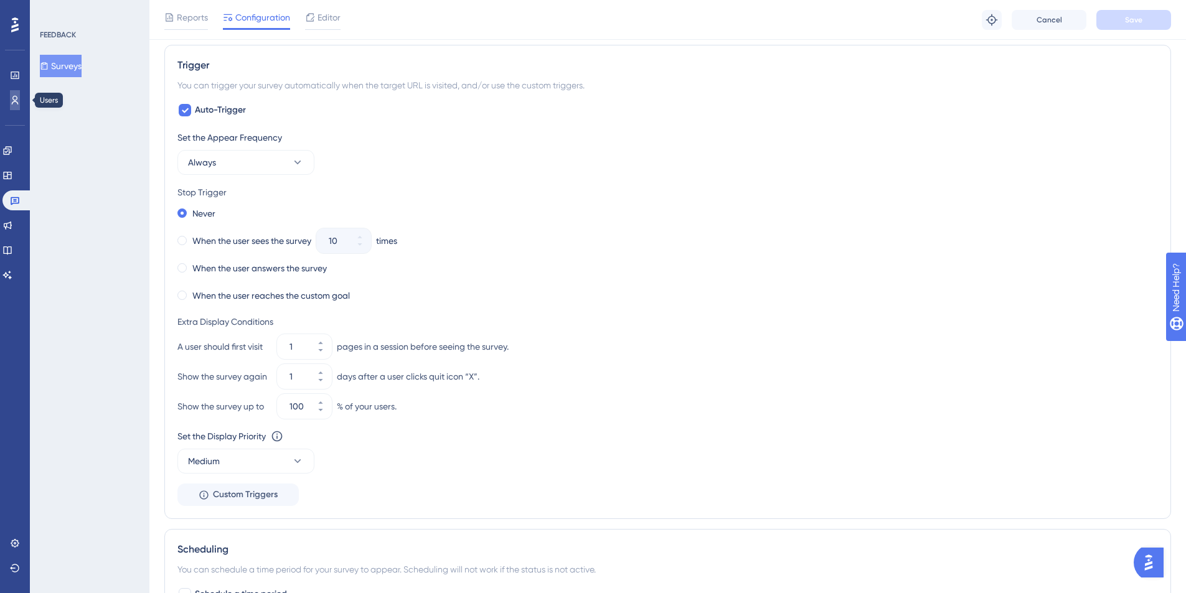
click at [0, 0] on icon at bounding box center [0, 0] width 0 height 0
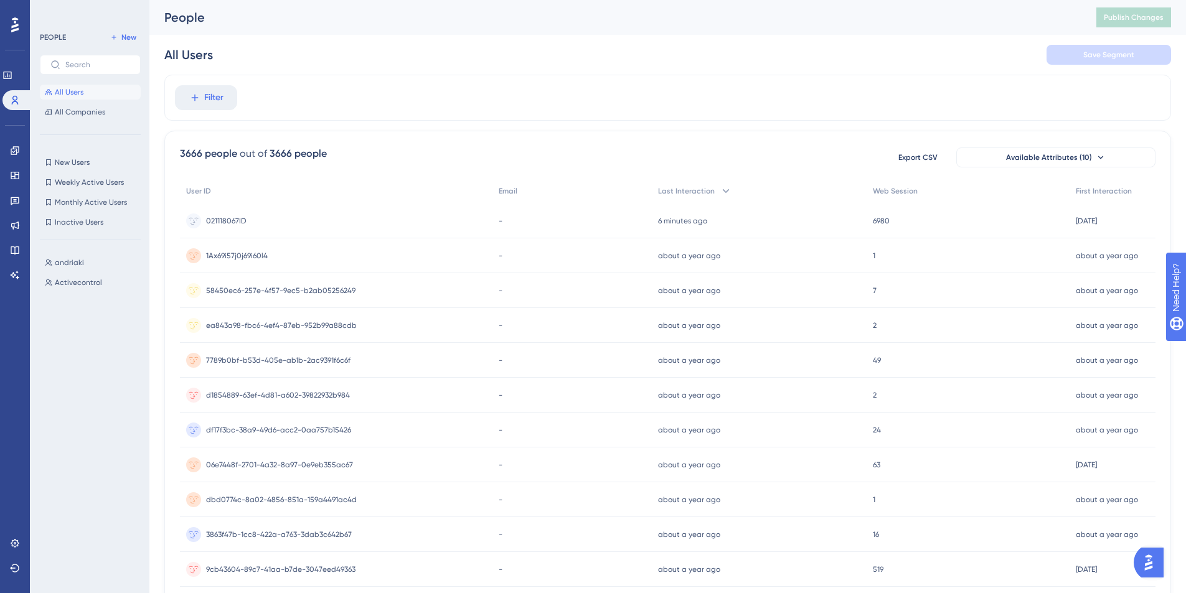
click at [395, 89] on div "Filter" at bounding box center [667, 98] width 1007 height 46
click at [204, 53] on div "All Users" at bounding box center [188, 54] width 49 height 17
drag, startPoint x: 219, startPoint y: 59, endPoint x: 166, endPoint y: 51, distance: 54.1
click at [166, 51] on div "All Users" at bounding box center [204, 54] width 80 height 17
click at [225, 54] on div "All Users" at bounding box center [204, 54] width 80 height 17
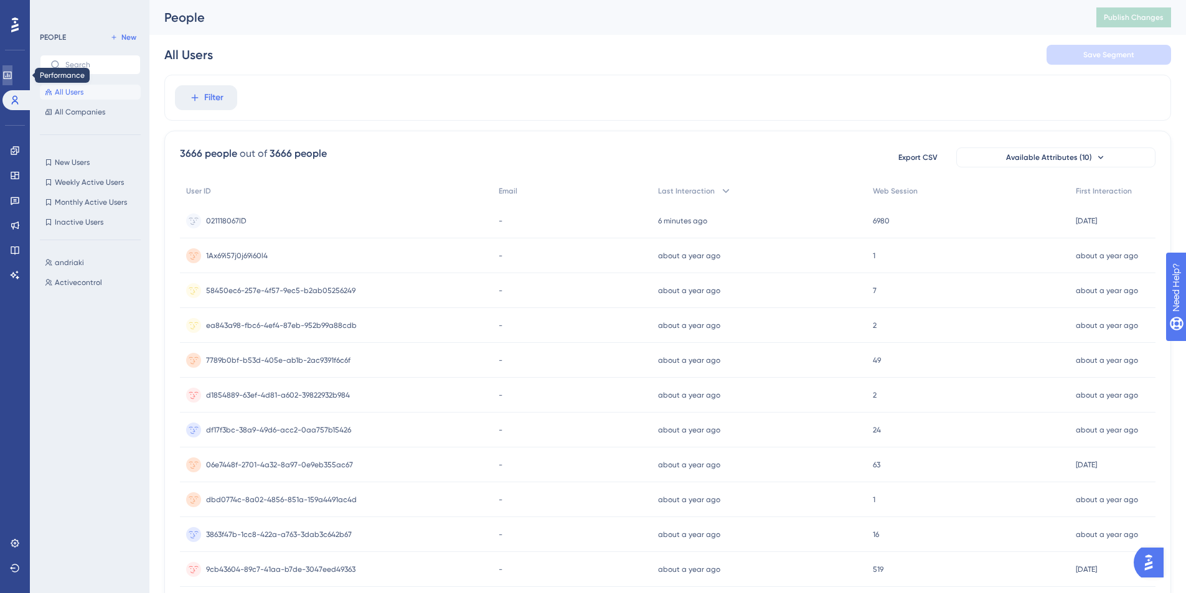
click at [0, 0] on link at bounding box center [0, 0] width 0 height 0
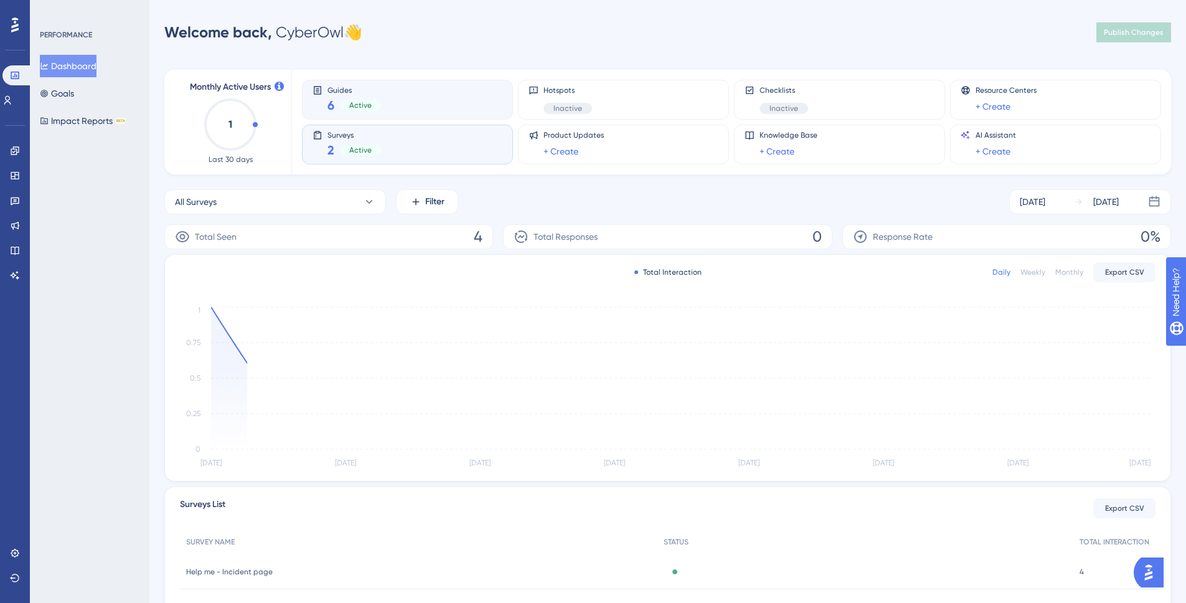
click at [408, 108] on div "Guides 6 Active" at bounding box center [408, 99] width 190 height 29
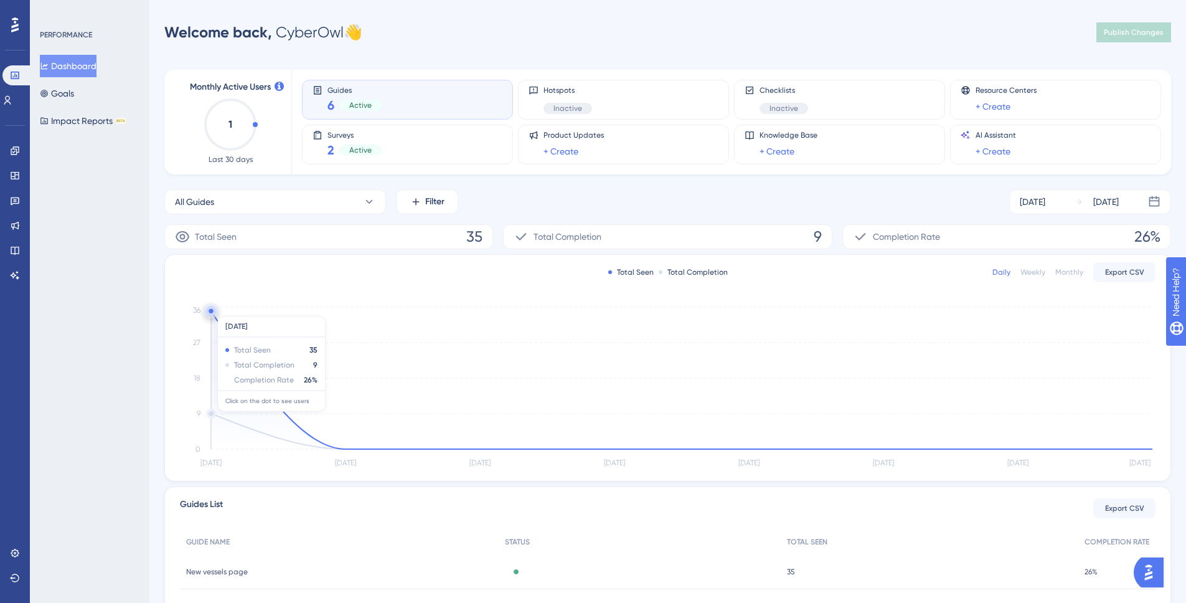
click at [213, 309] on circle at bounding box center [211, 311] width 10 height 10
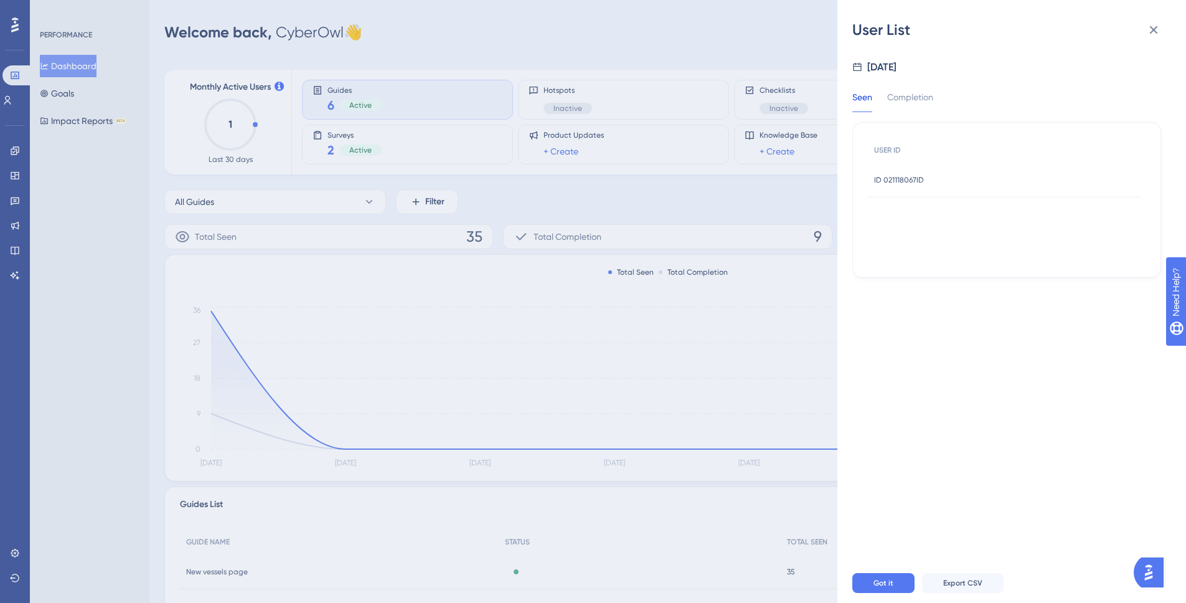
click at [907, 177] on span "ID 021118067ID" at bounding box center [899, 180] width 50 height 10
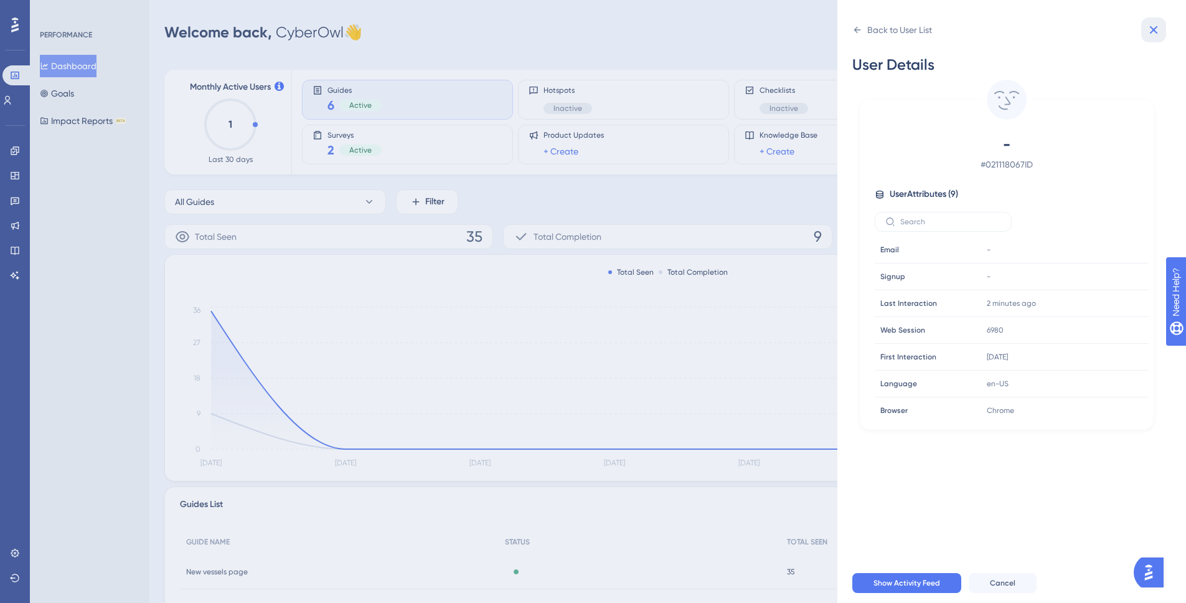
click at [1150, 31] on icon at bounding box center [1153, 29] width 15 height 15
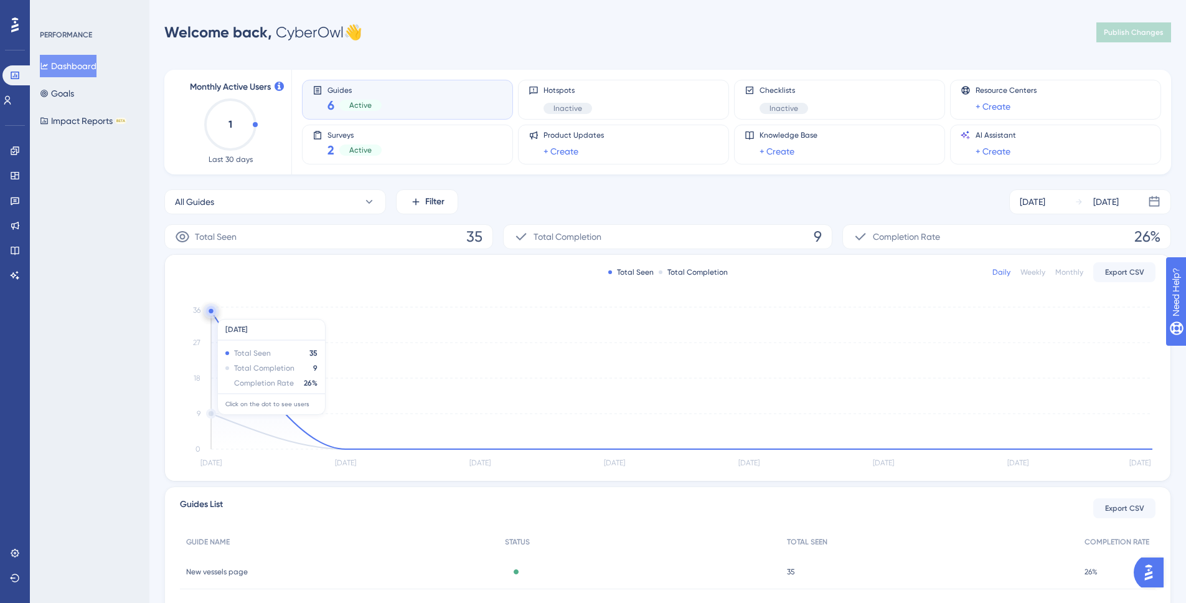
click at [213, 313] on circle at bounding box center [211, 311] width 10 height 10
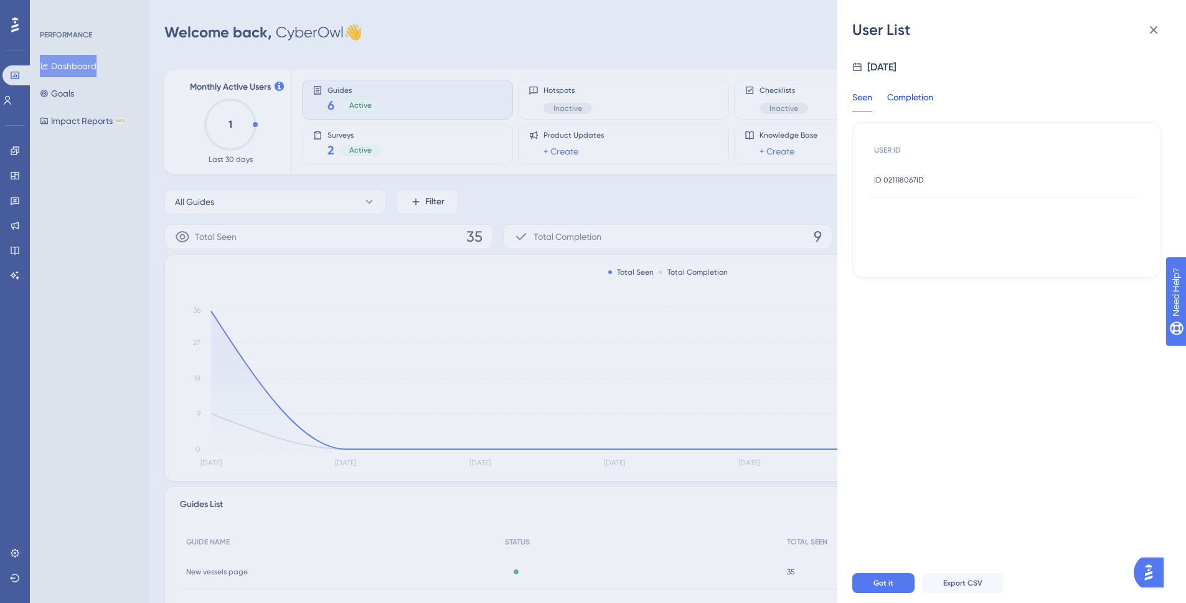
click at [923, 98] on div "Completion" at bounding box center [910, 101] width 46 height 22
click at [900, 177] on span "ID 021118067ID" at bounding box center [899, 180] width 50 height 10
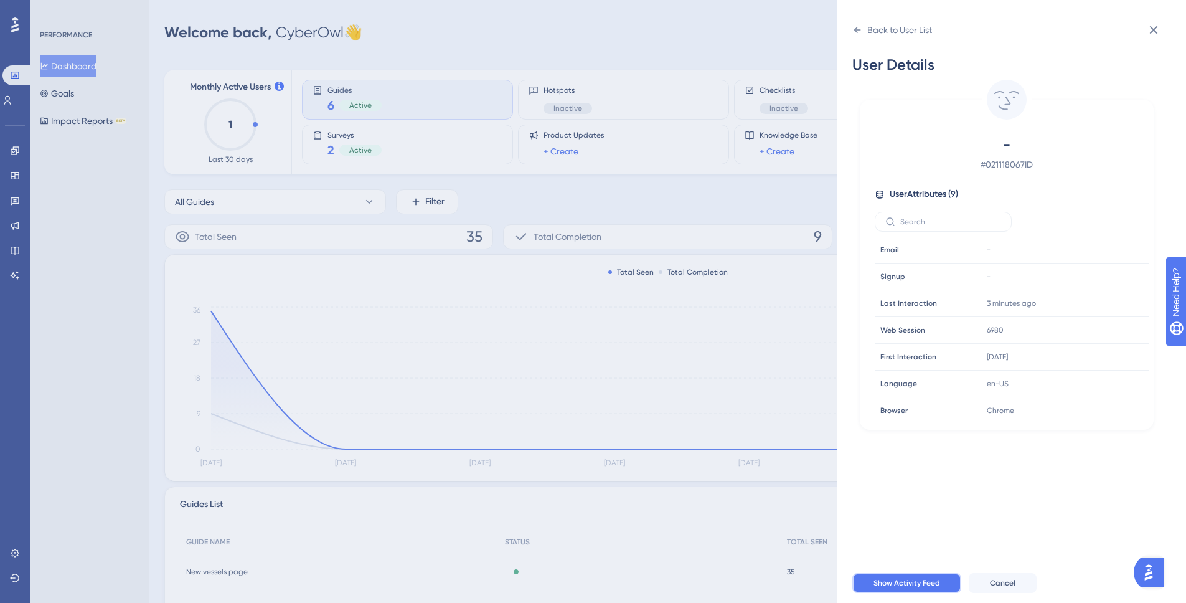
click at [921, 587] on span "Show Activity Feed" at bounding box center [907, 583] width 67 height 10
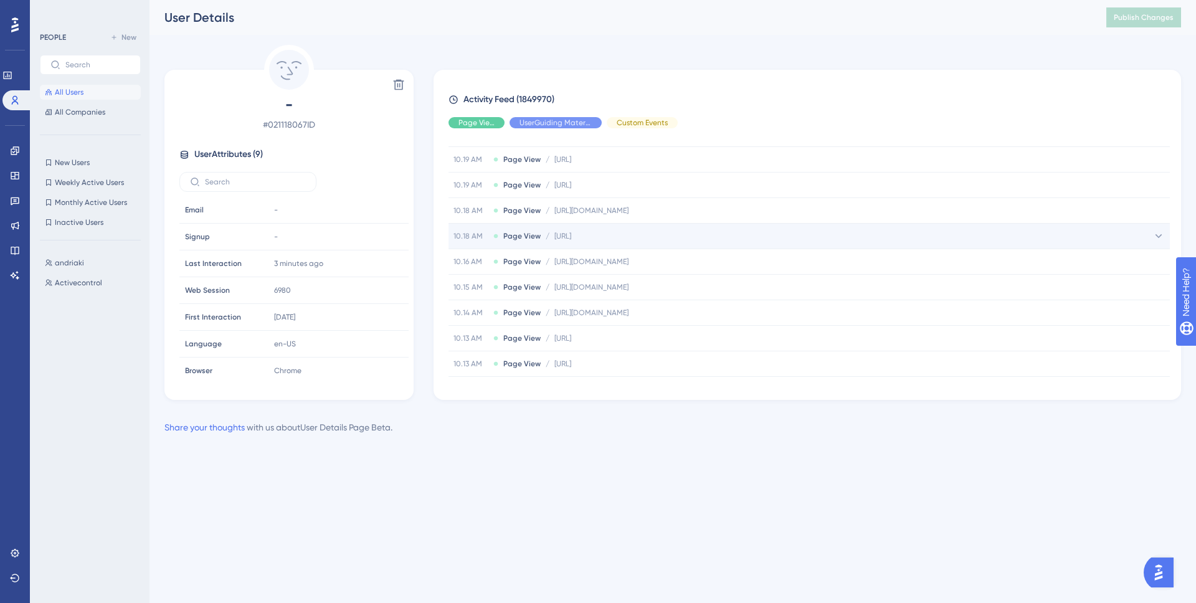
scroll to position [2058, 0]
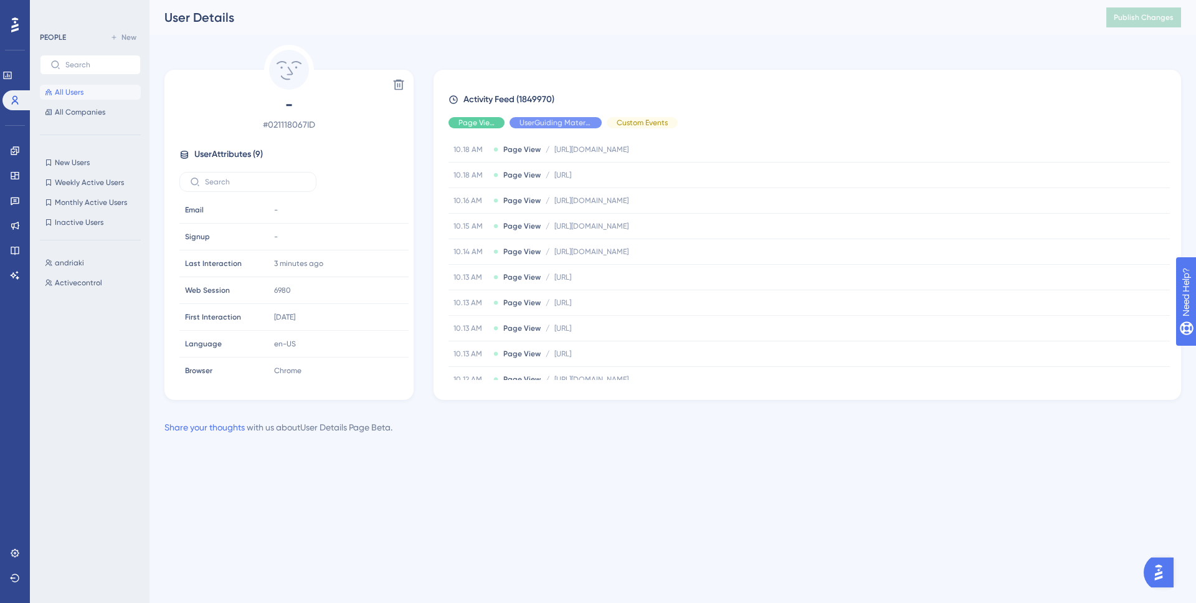
click at [811, 57] on div "Delete - # 021118067ID User Attributes ( 9 ) Email Email - Signup Signup - Last…" at bounding box center [672, 222] width 1016 height 355
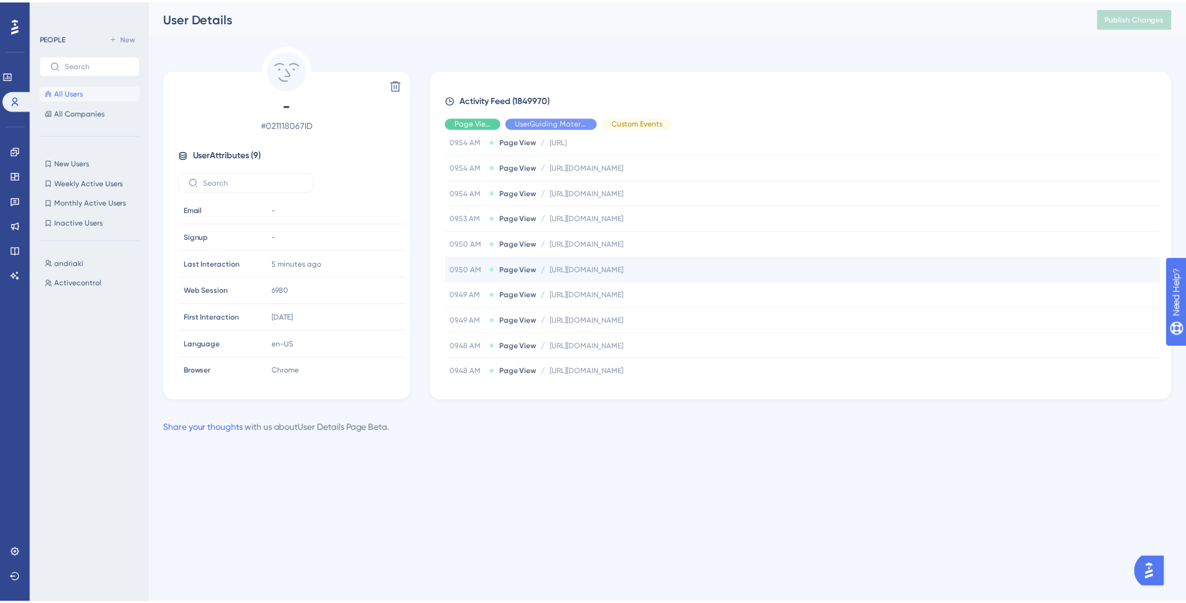
scroll to position [3263, 0]
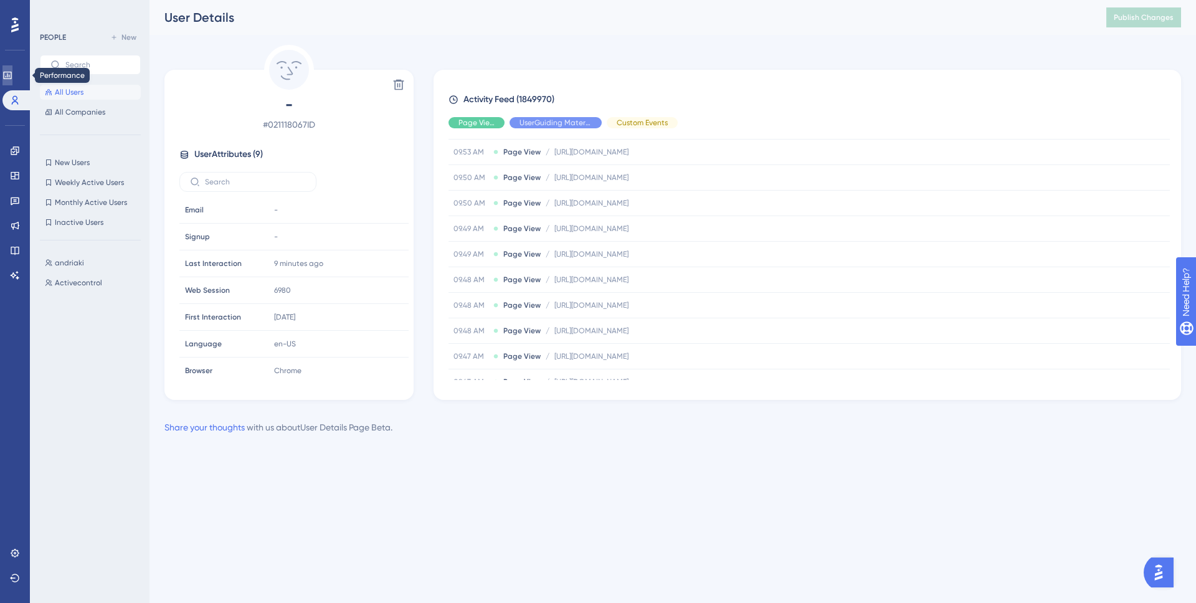
click at [0, 0] on icon at bounding box center [0, 0] width 0 height 0
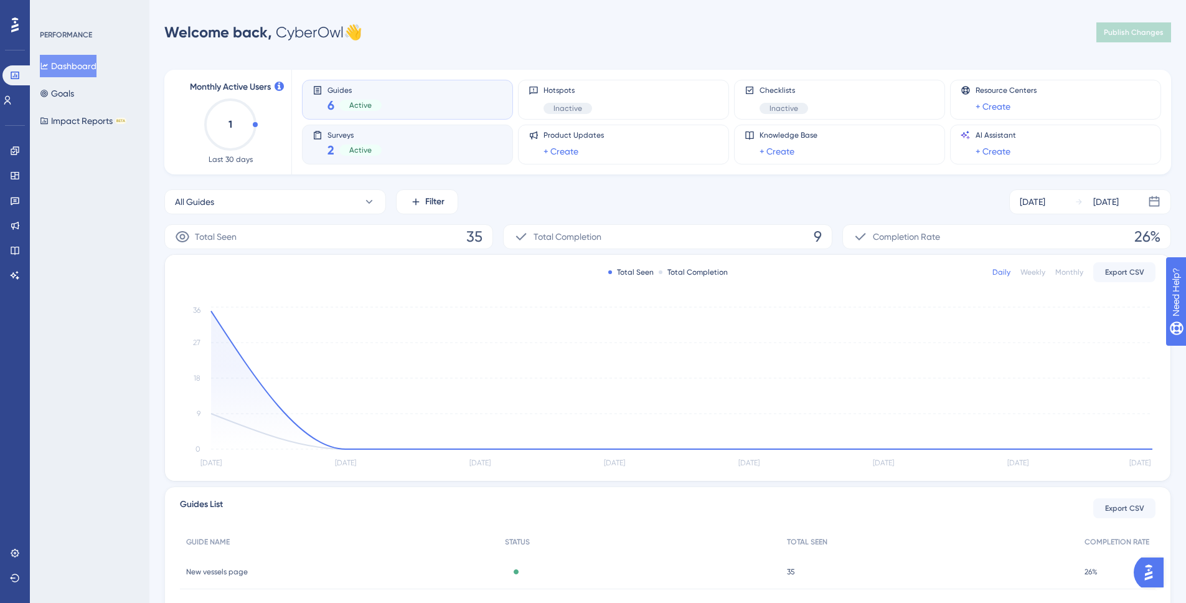
click at [400, 151] on div "Surveys 2 Active" at bounding box center [408, 144] width 190 height 29
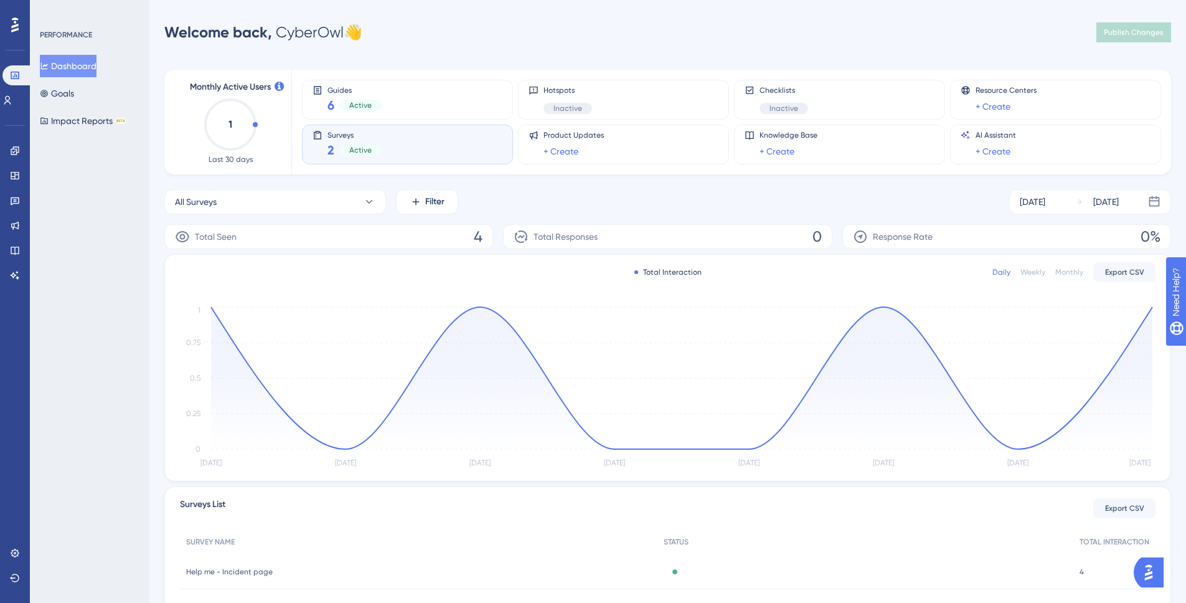
click at [608, 27] on div "Welcome back, CyberOwl 👋 Publish Changes" at bounding box center [667, 32] width 1007 height 25
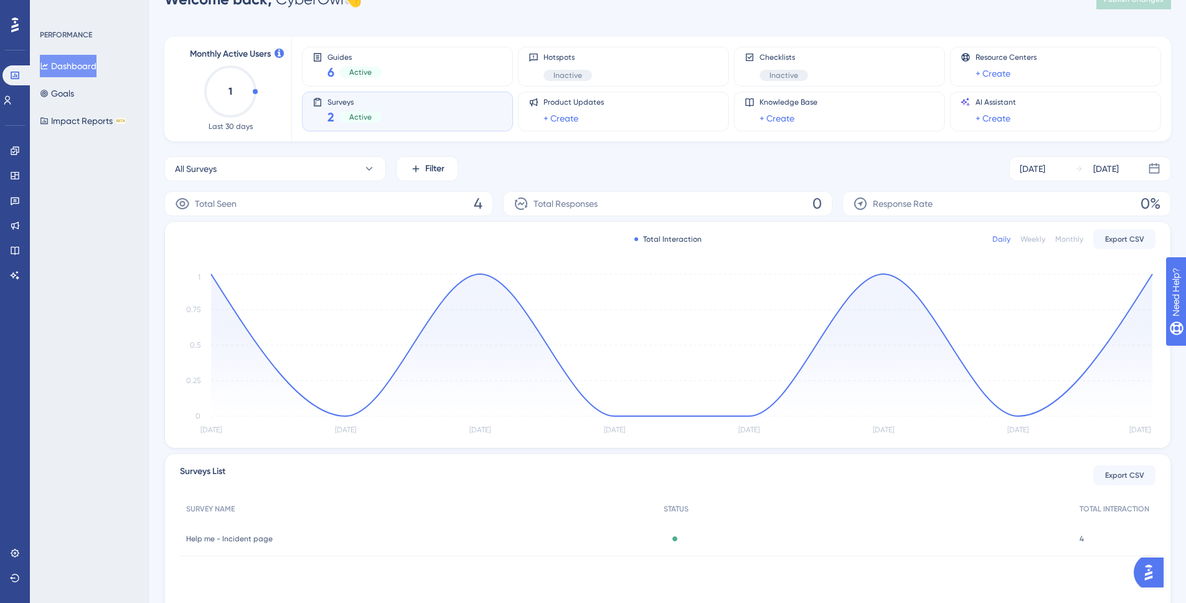
scroll to position [41, 0]
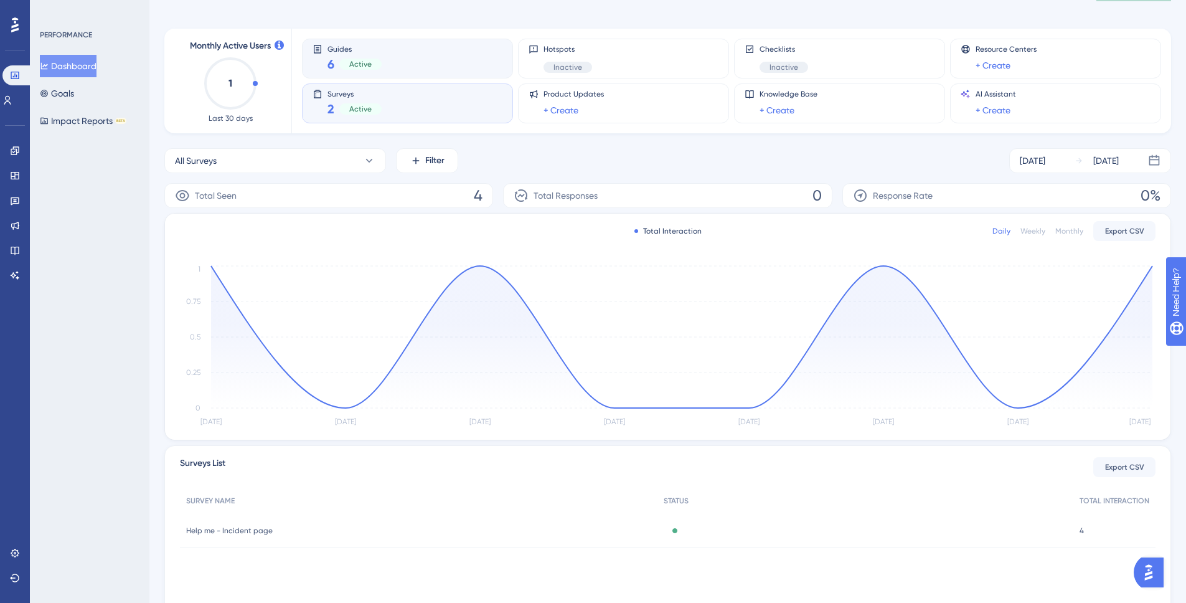
click at [423, 59] on div "Guides 6 Active" at bounding box center [408, 58] width 190 height 29
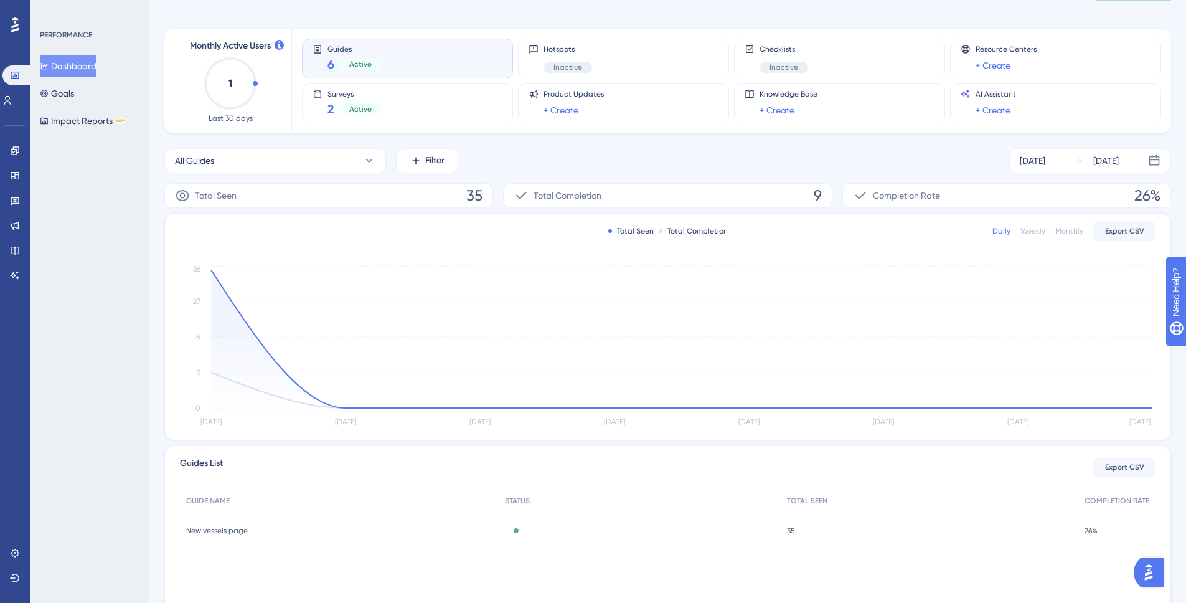
click at [511, 154] on div "All Guides Filter [DATE] [DATE]" at bounding box center [667, 160] width 1007 height 25
click at [212, 268] on circle at bounding box center [211, 270] width 4 height 4
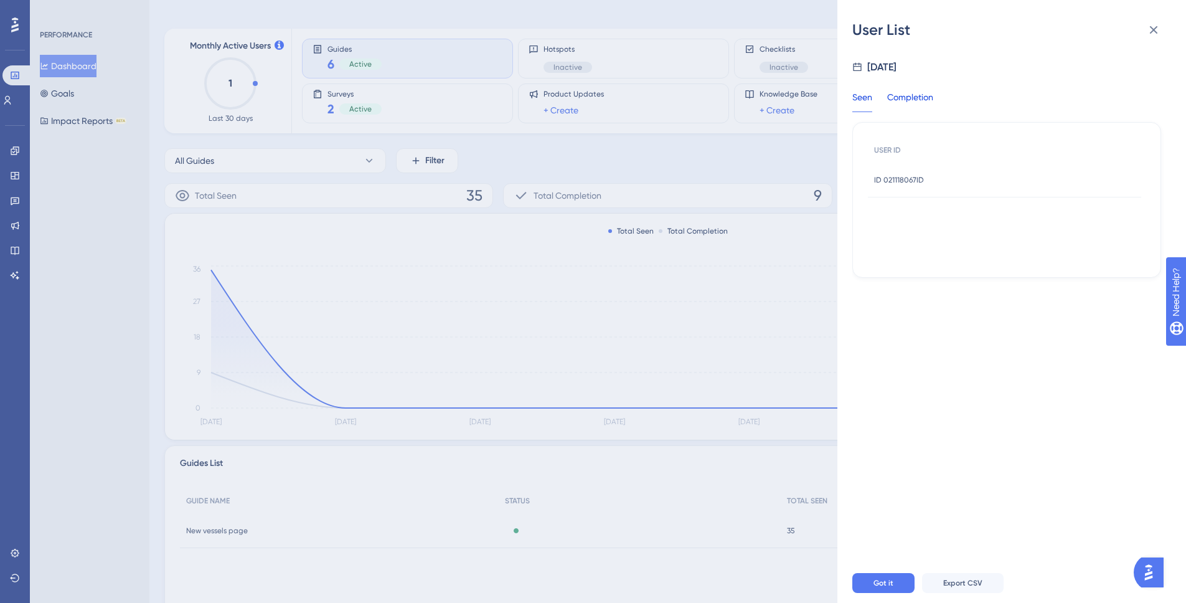
click at [930, 95] on div "Completion" at bounding box center [910, 101] width 46 height 22
click at [864, 96] on div "Seen" at bounding box center [862, 101] width 20 height 22
click at [902, 179] on span "ID 021118067ID" at bounding box center [899, 180] width 50 height 10
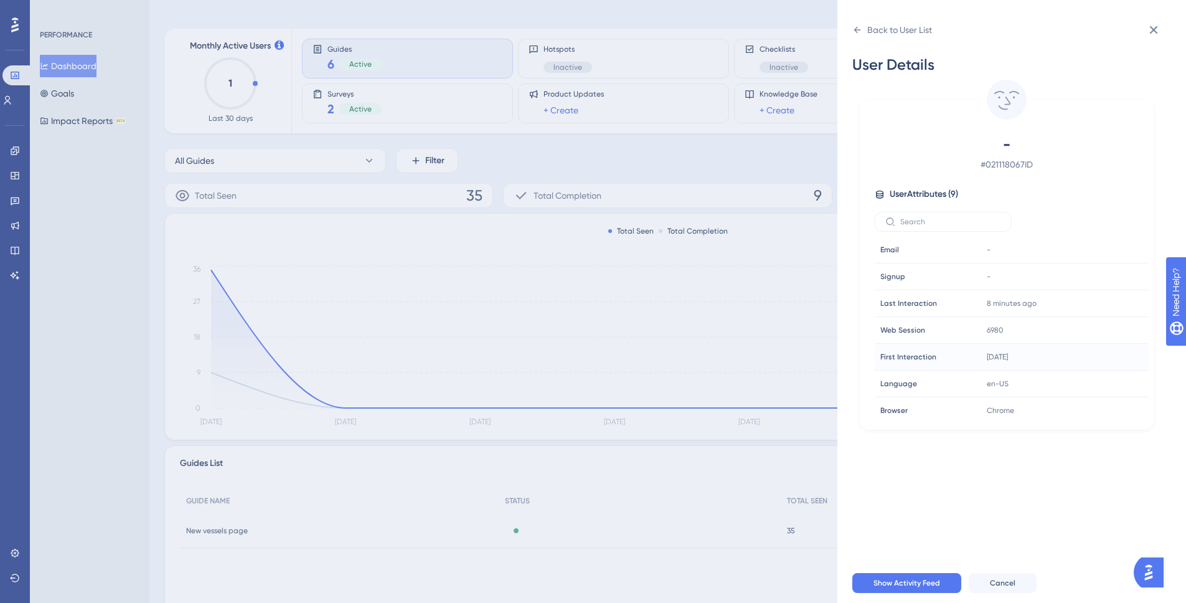
scroll to position [58, 0]
click at [912, 588] on button "Show Activity Feed" at bounding box center [906, 583] width 109 height 20
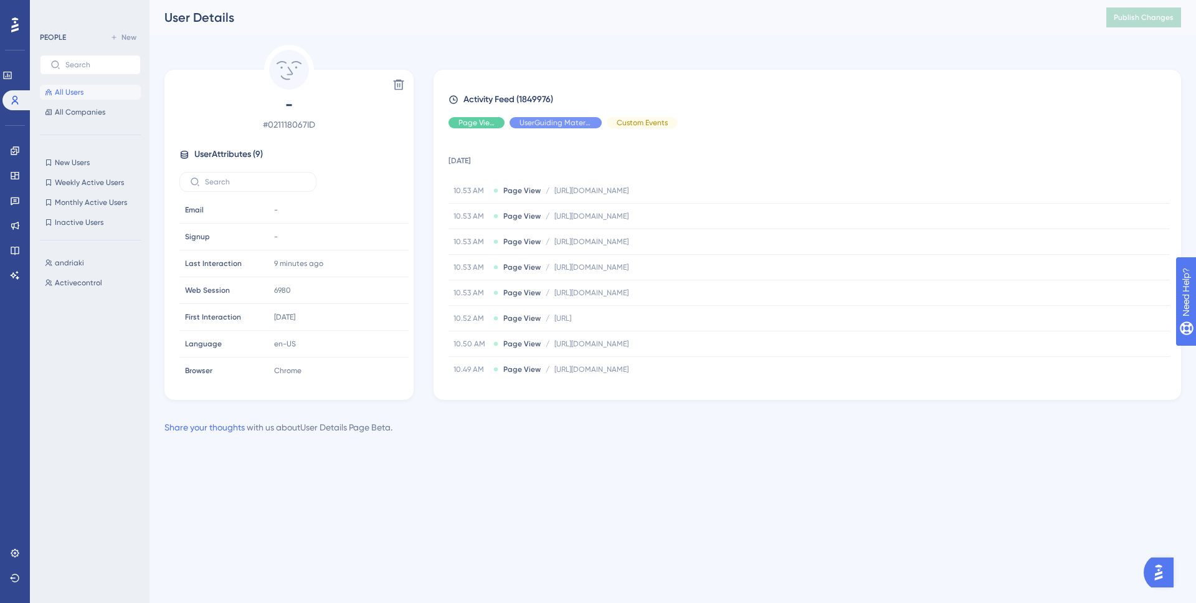
click at [787, 23] on div "User Details" at bounding box center [619, 17] width 910 height 17
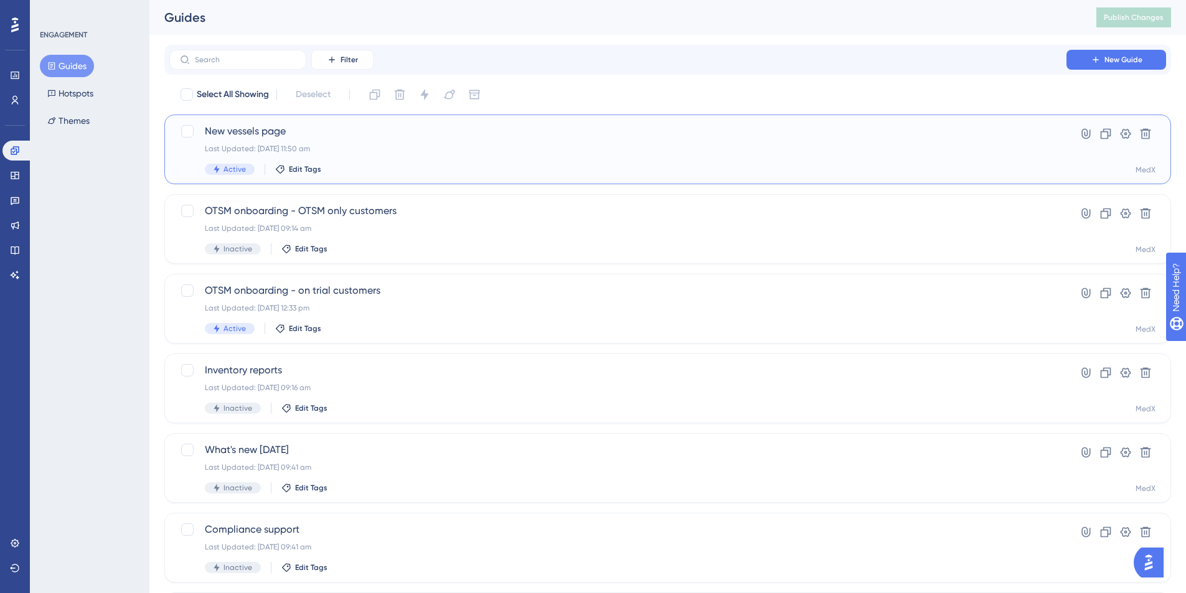
click at [415, 137] on span "New vessels page" at bounding box center [618, 131] width 826 height 15
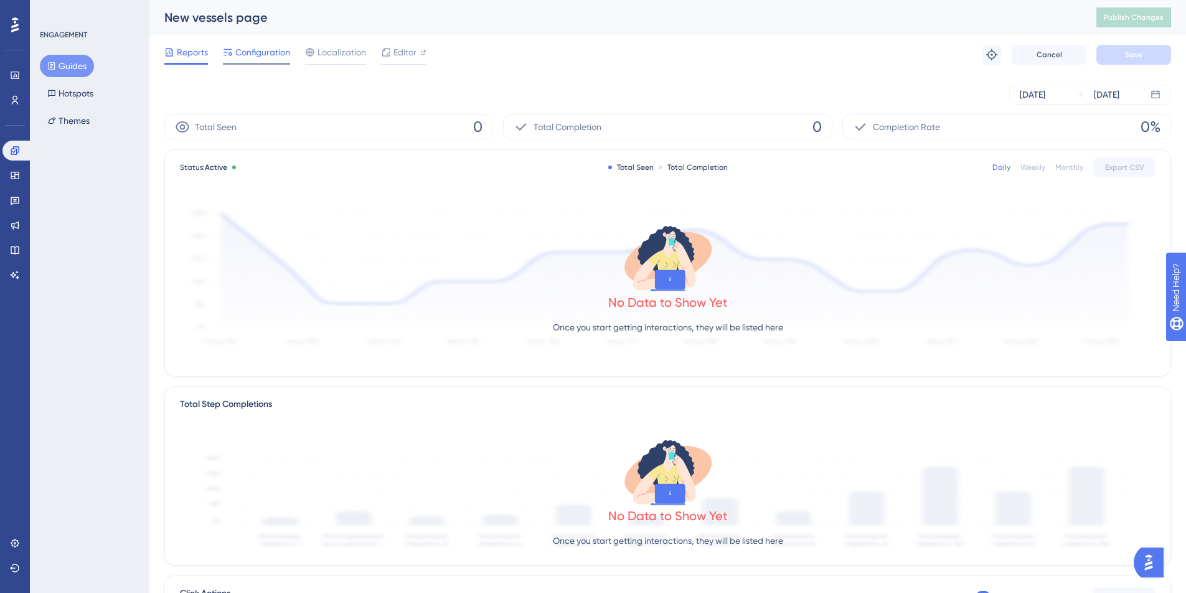
click at [252, 52] on span "Configuration" at bounding box center [262, 52] width 55 height 15
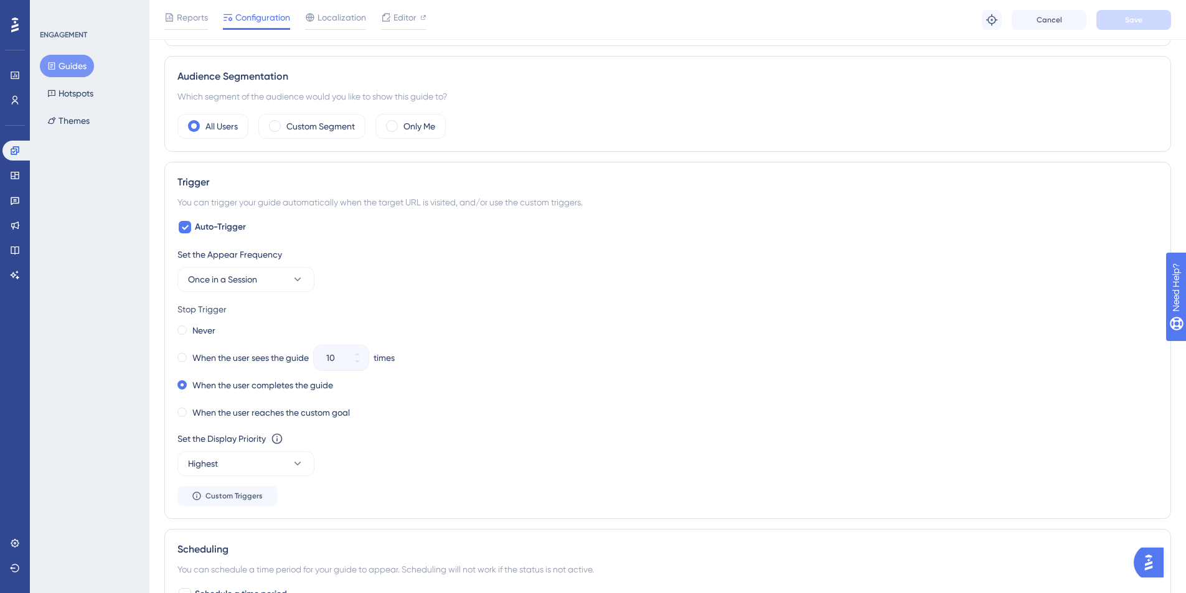
scroll to position [491, 0]
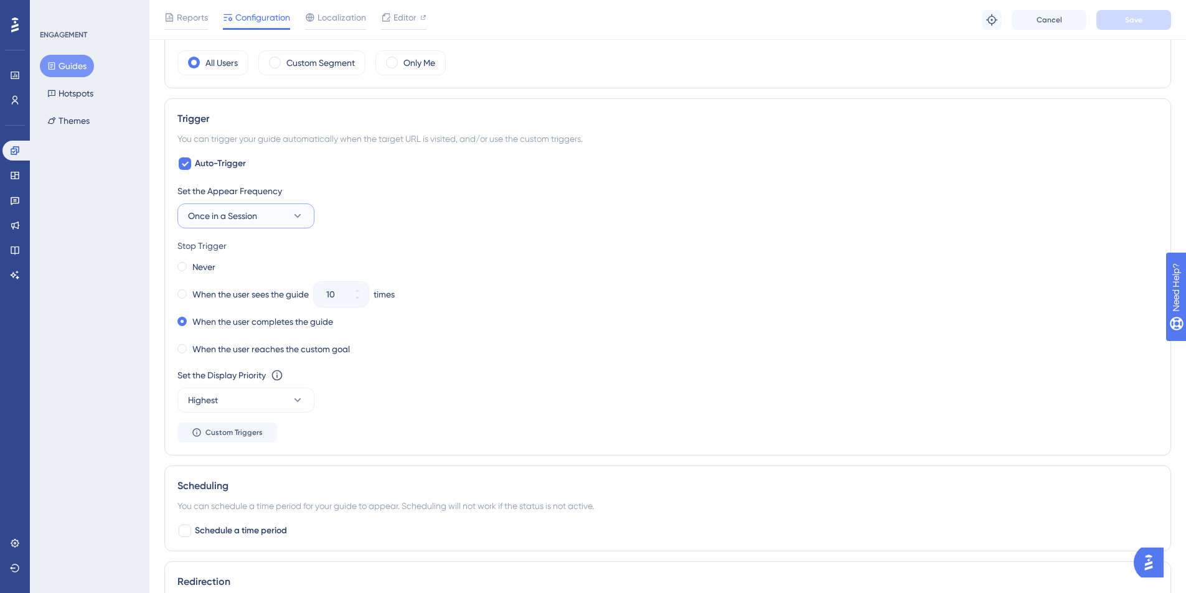
click at [301, 217] on icon at bounding box center [297, 216] width 12 height 12
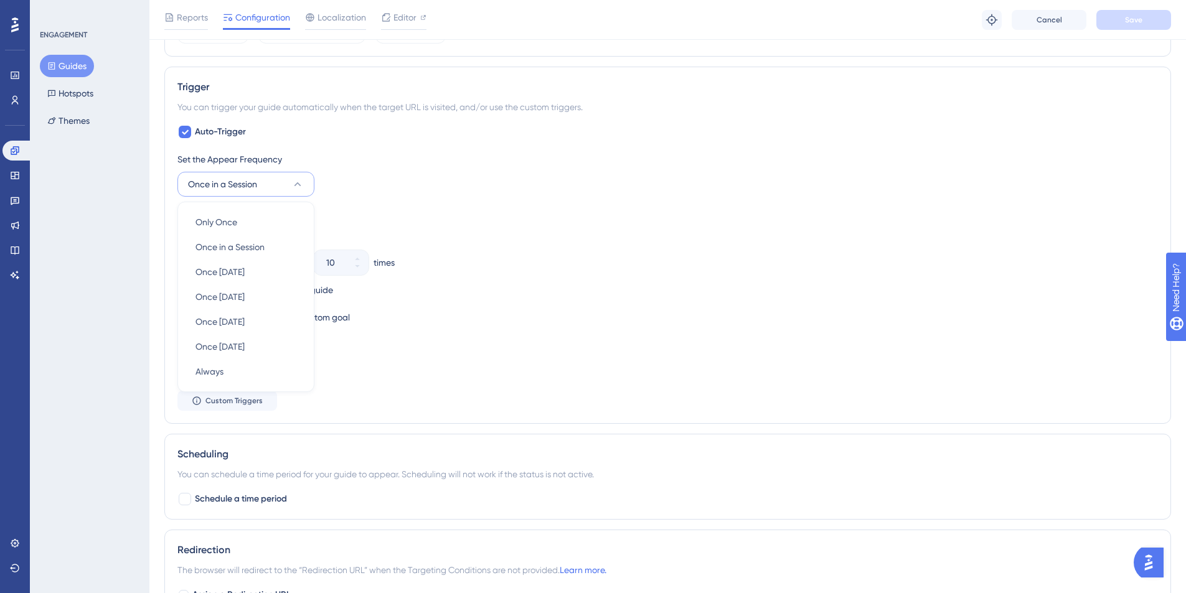
click at [652, 185] on div "Set the Appear Frequency Once in a Session Only Once Only Once Once in a Sessio…" at bounding box center [667, 174] width 981 height 45
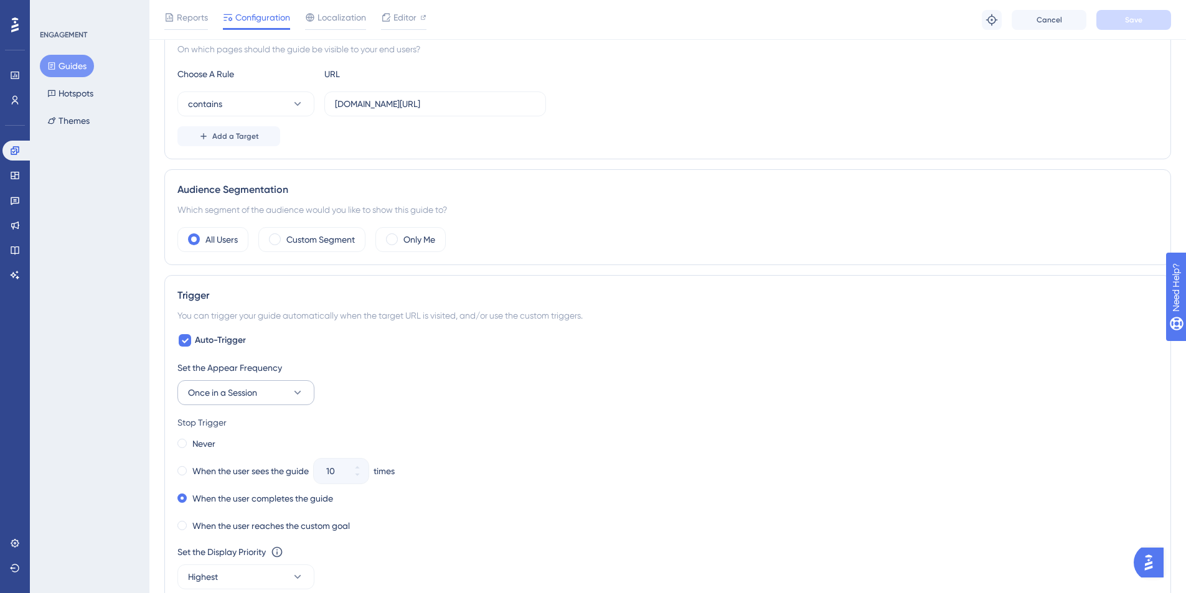
scroll to position [417, 0]
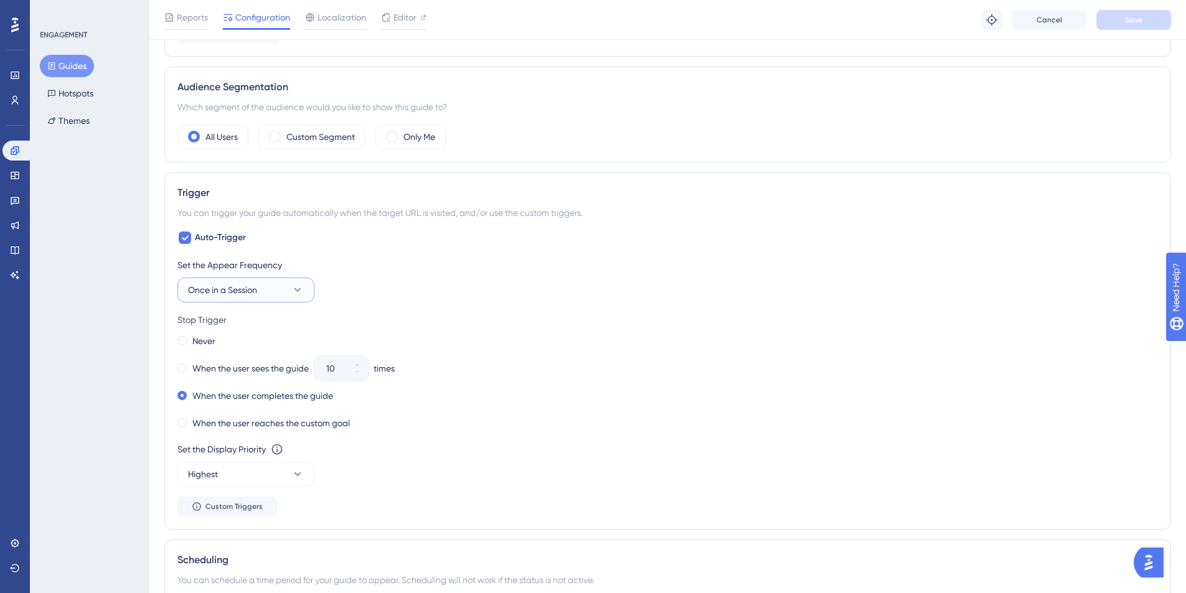
click at [302, 290] on icon at bounding box center [297, 290] width 12 height 12
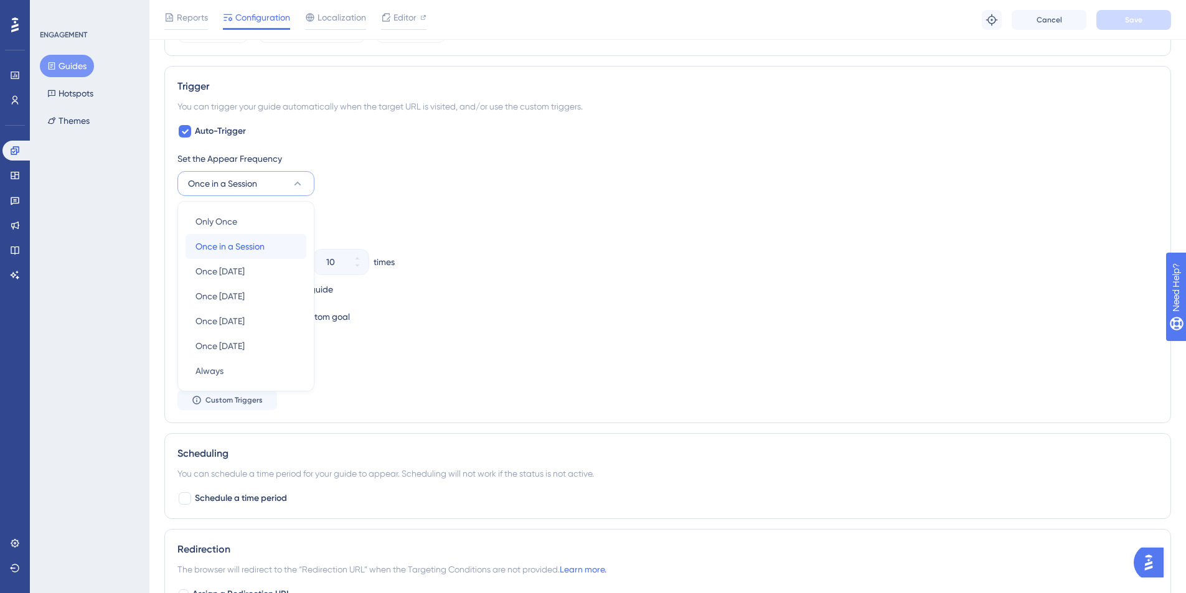
click at [259, 249] on span "Once in a Session" at bounding box center [230, 246] width 69 height 15
click at [229, 317] on label "When the user reaches the custom goal" at bounding box center [271, 316] width 158 height 15
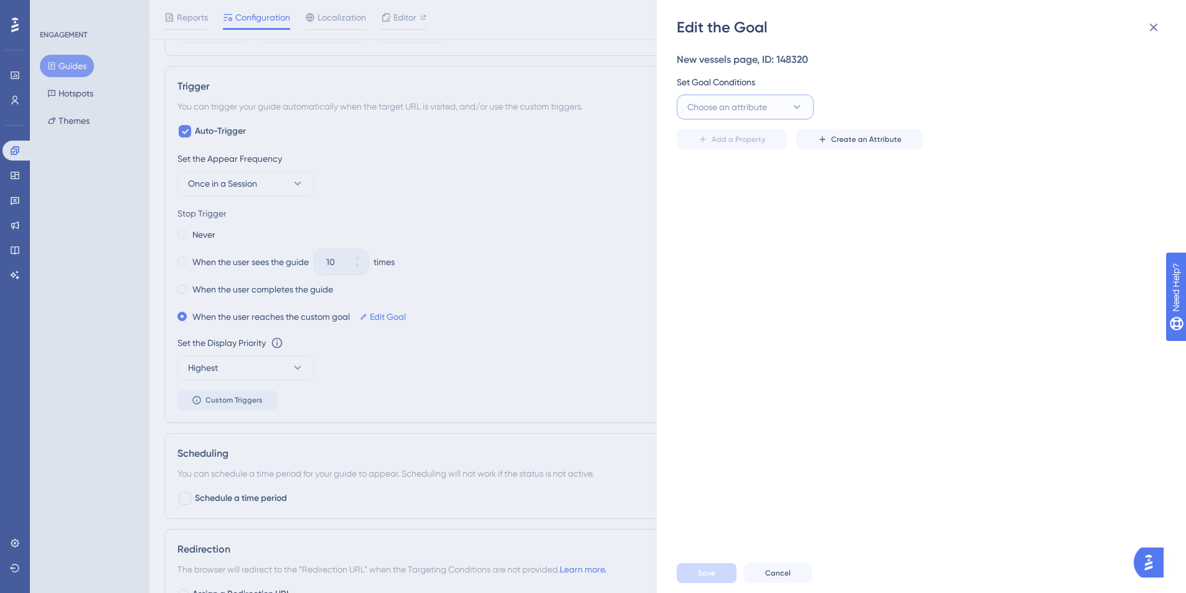
click at [793, 103] on icon at bounding box center [797, 107] width 12 height 12
click at [722, 247] on div "Guide Guide" at bounding box center [745, 250] width 101 height 25
click at [936, 104] on icon at bounding box center [936, 107] width 12 height 12
click at [883, 146] on div "is seen is seen" at bounding box center [884, 145] width 101 height 25
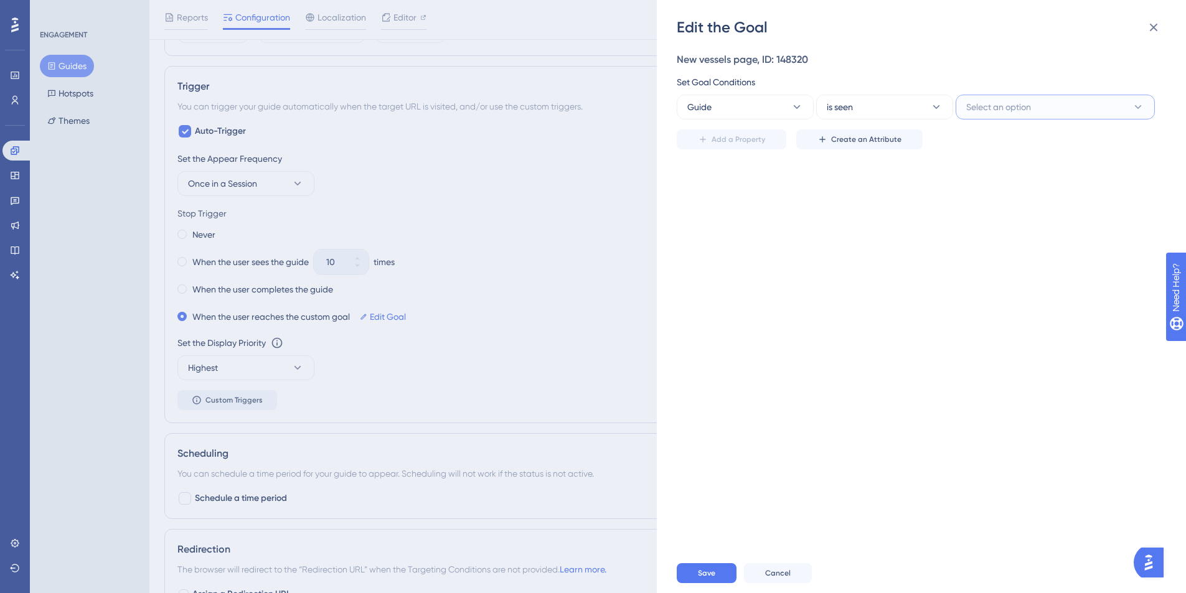
click at [990, 111] on span "Select an option" at bounding box center [998, 107] width 65 height 15
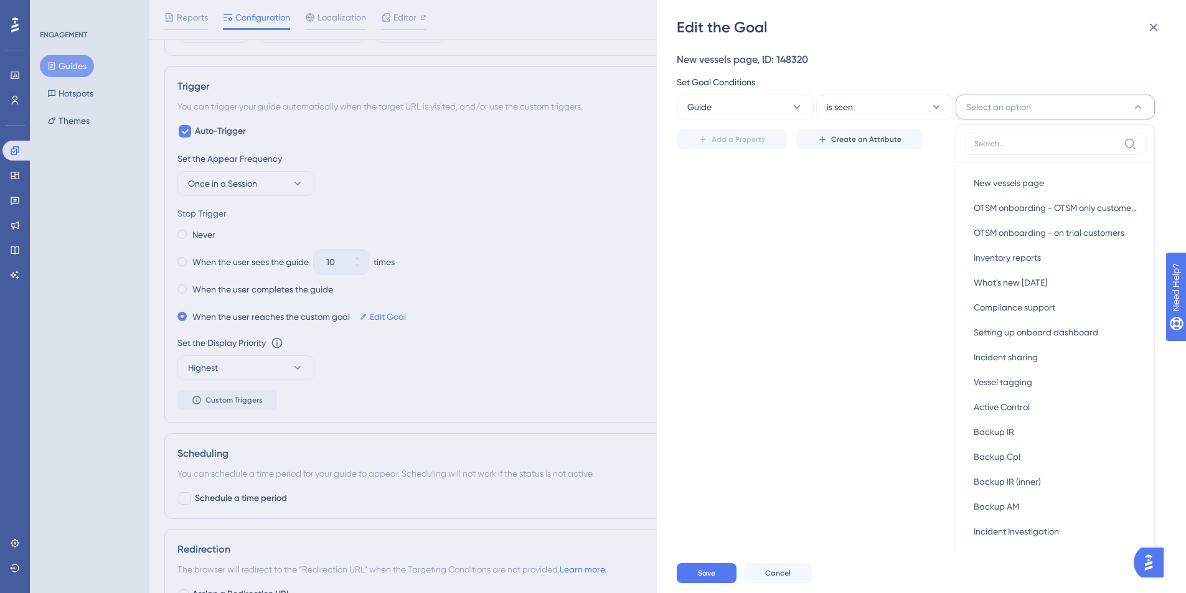
scroll to position [44, 0]
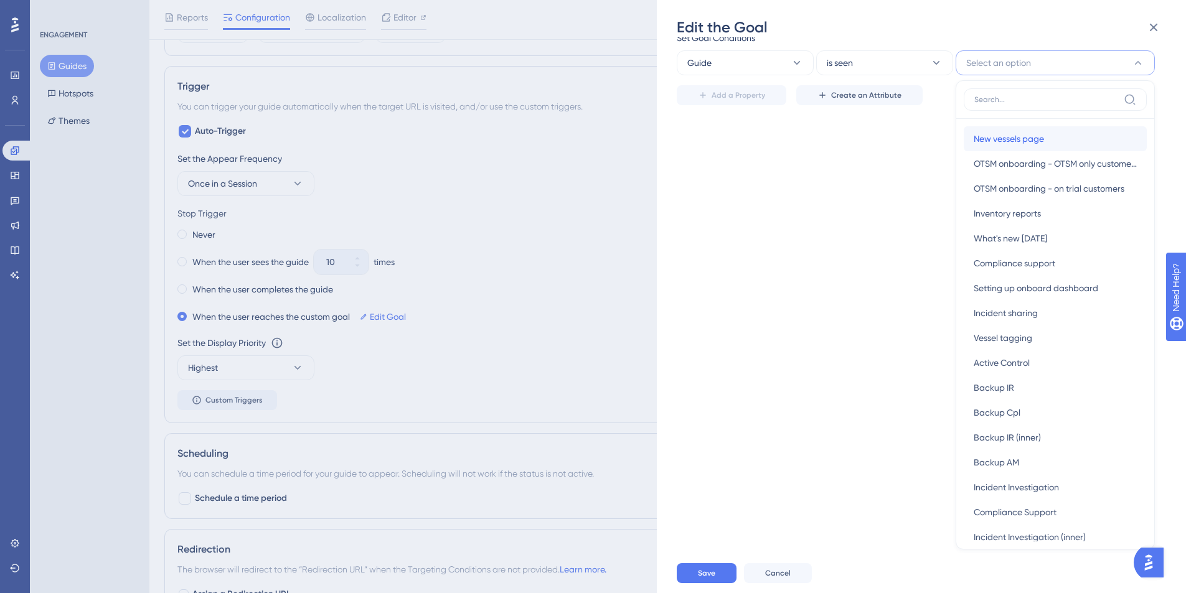
click at [1022, 136] on span "New vessels page" at bounding box center [1009, 138] width 70 height 15
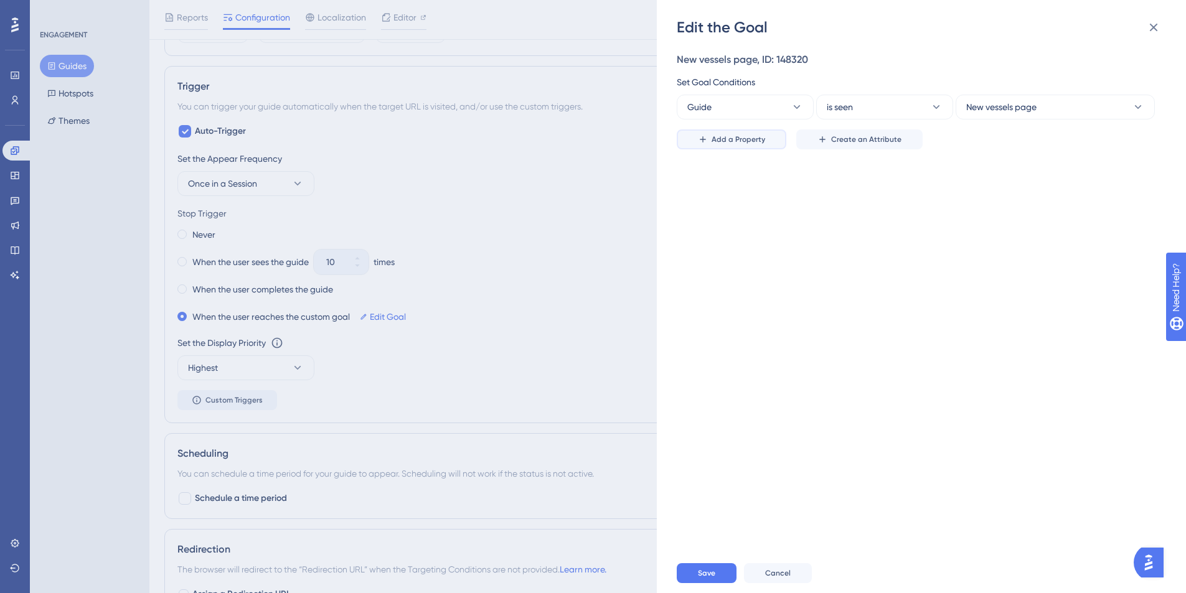
click at [736, 141] on span "Add a Property" at bounding box center [739, 139] width 54 height 10
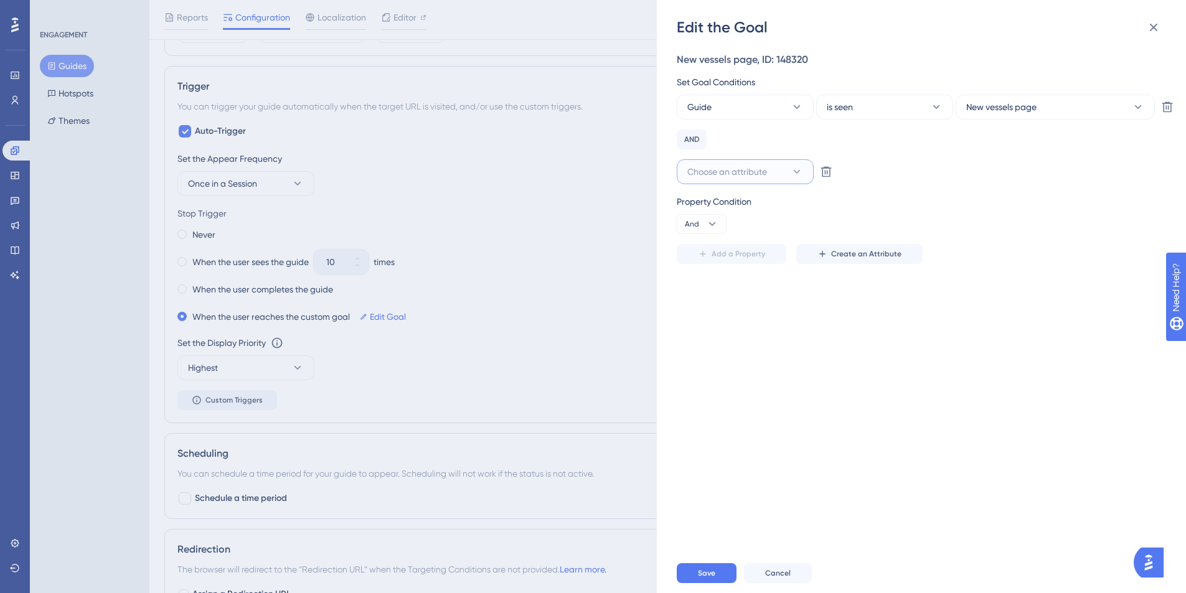
click at [793, 172] on icon at bounding box center [797, 172] width 12 height 12
click at [929, 154] on div "Guide is seen New vessels page Delete AND Choose an attribute Visited Page Visi…" at bounding box center [918, 140] width 482 height 90
click at [821, 257] on icon at bounding box center [822, 254] width 6 height 6
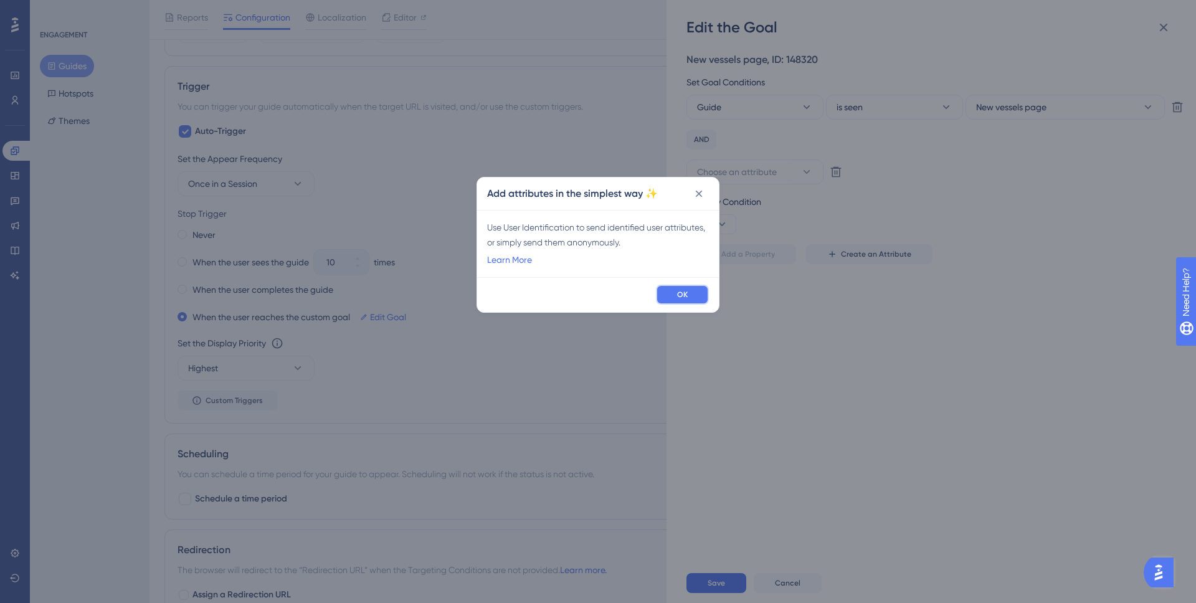
click at [685, 294] on span "OK" at bounding box center [682, 295] width 11 height 10
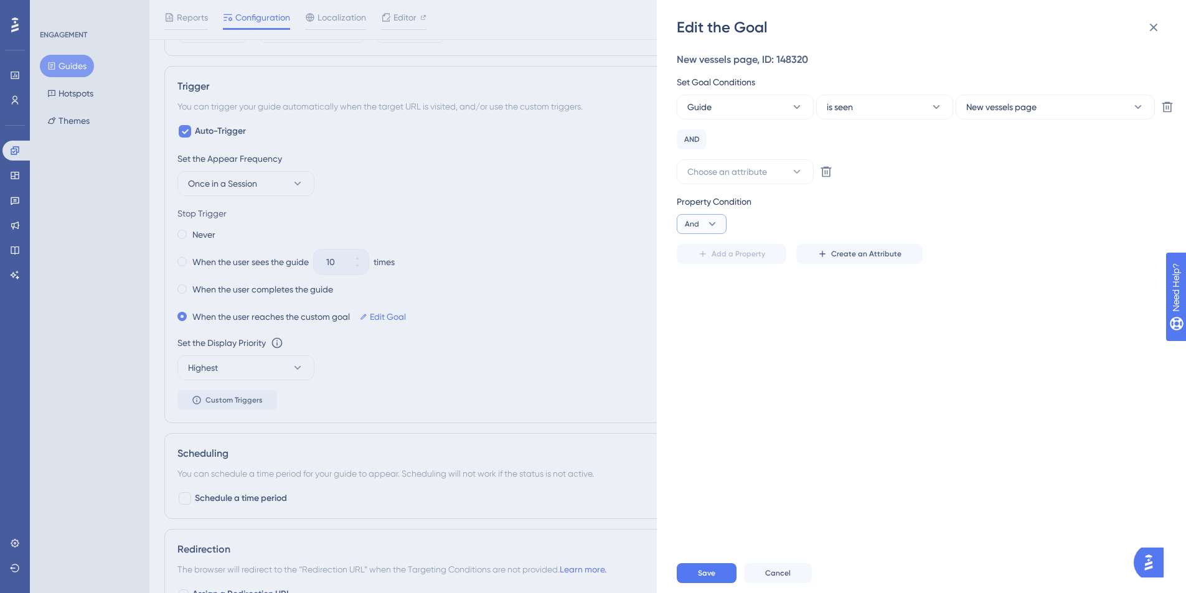
click at [722, 223] on button "And" at bounding box center [702, 224] width 50 height 20
click at [829, 174] on icon at bounding box center [826, 172] width 12 height 12
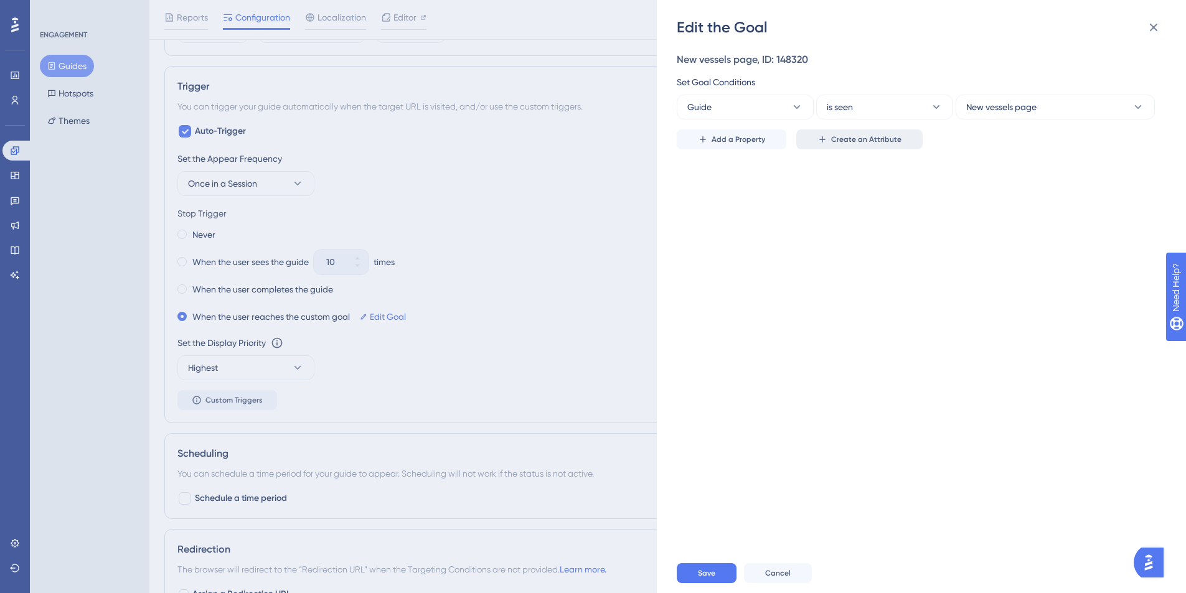
click at [844, 140] on span "Create an Attribute" at bounding box center [866, 139] width 70 height 10
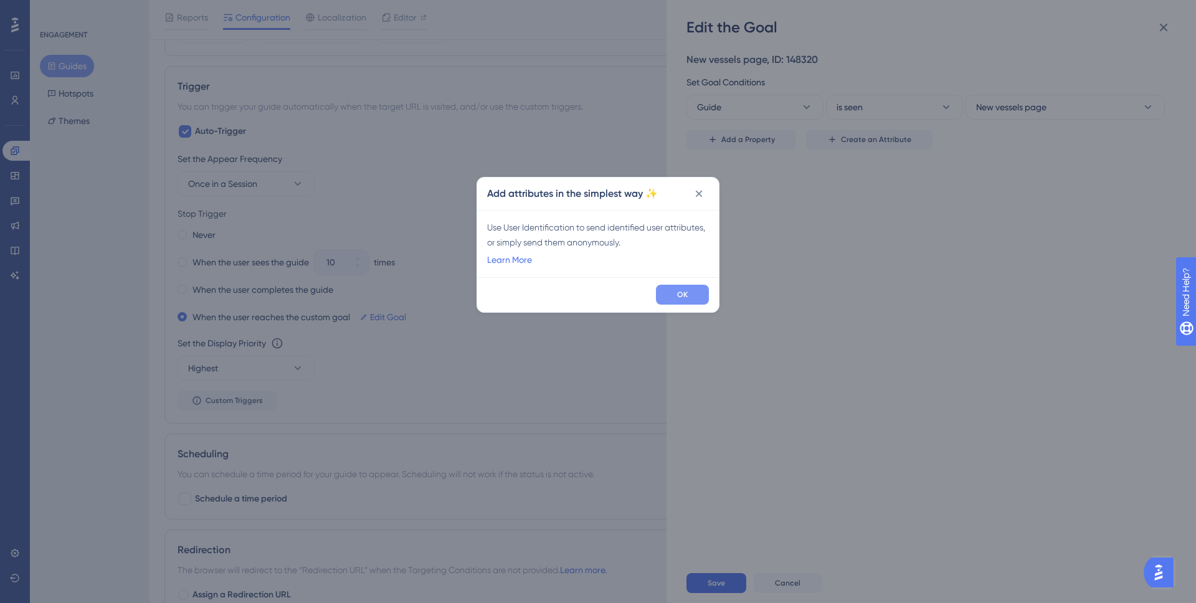
click at [671, 293] on button "OK" at bounding box center [682, 295] width 53 height 20
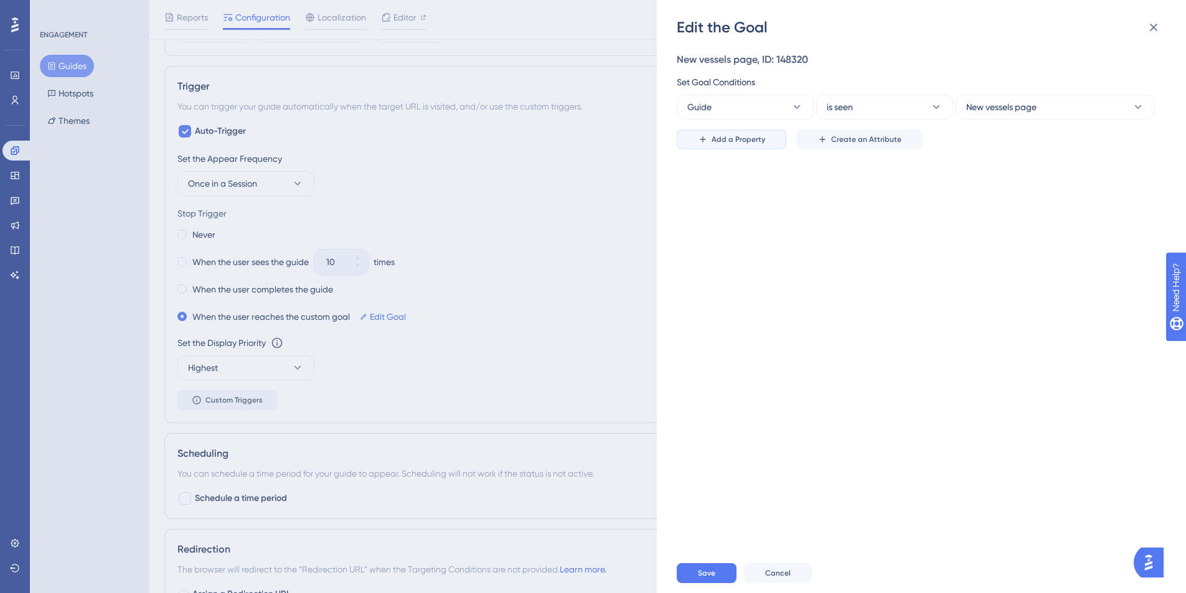
click at [730, 139] on span "Add a Property" at bounding box center [739, 139] width 54 height 10
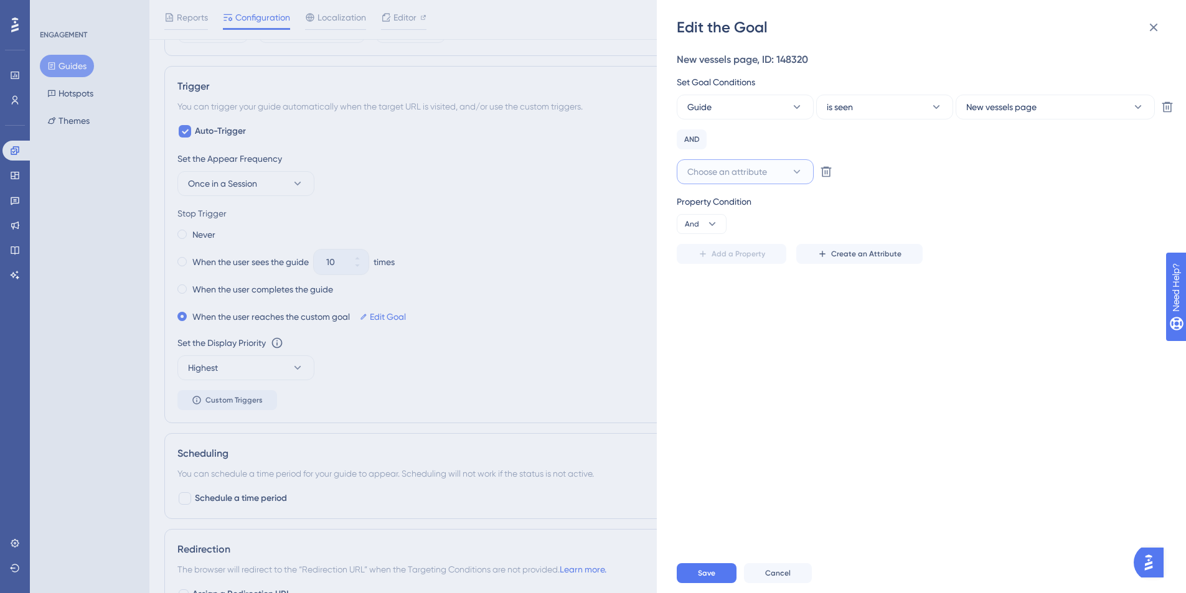
click at [738, 175] on span "Choose an attribute" at bounding box center [727, 171] width 80 height 15
click at [735, 349] on div "Guide Guide" at bounding box center [745, 347] width 101 height 25
click at [851, 172] on span "is seen" at bounding box center [840, 171] width 26 height 15
click at [854, 262] on span "is completed" at bounding box center [859, 259] width 51 height 15
click at [978, 169] on span "Select an option" at bounding box center [998, 171] width 65 height 15
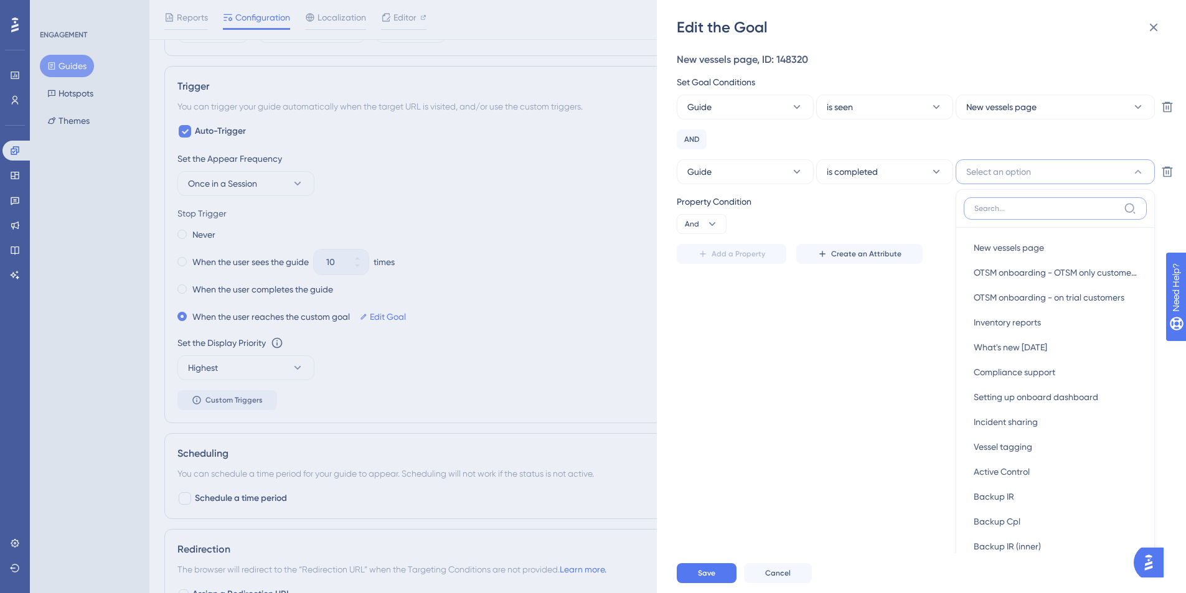
scroll to position [88, 0]
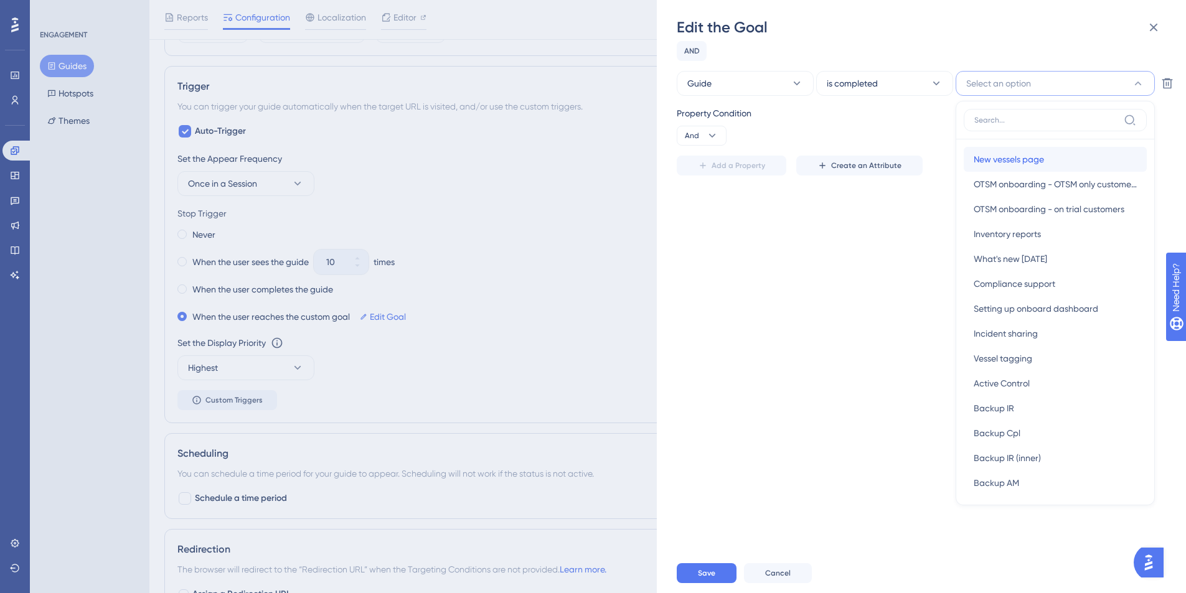
click at [1035, 152] on span "New vessels page" at bounding box center [1009, 159] width 70 height 15
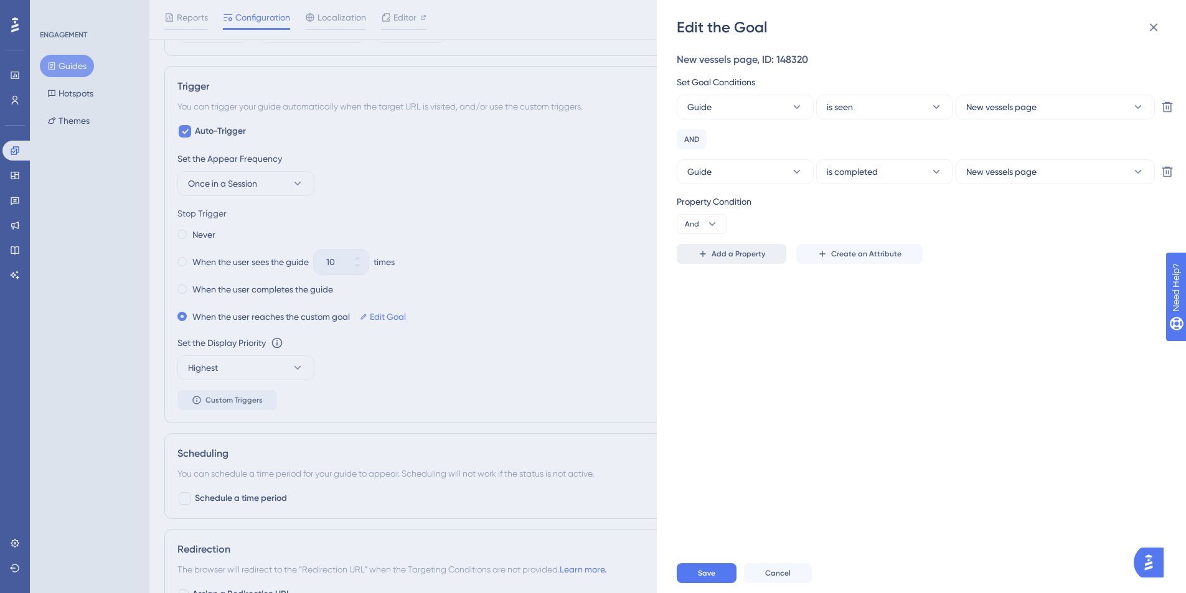
click at [743, 254] on span "Add a Property" at bounding box center [739, 254] width 54 height 10
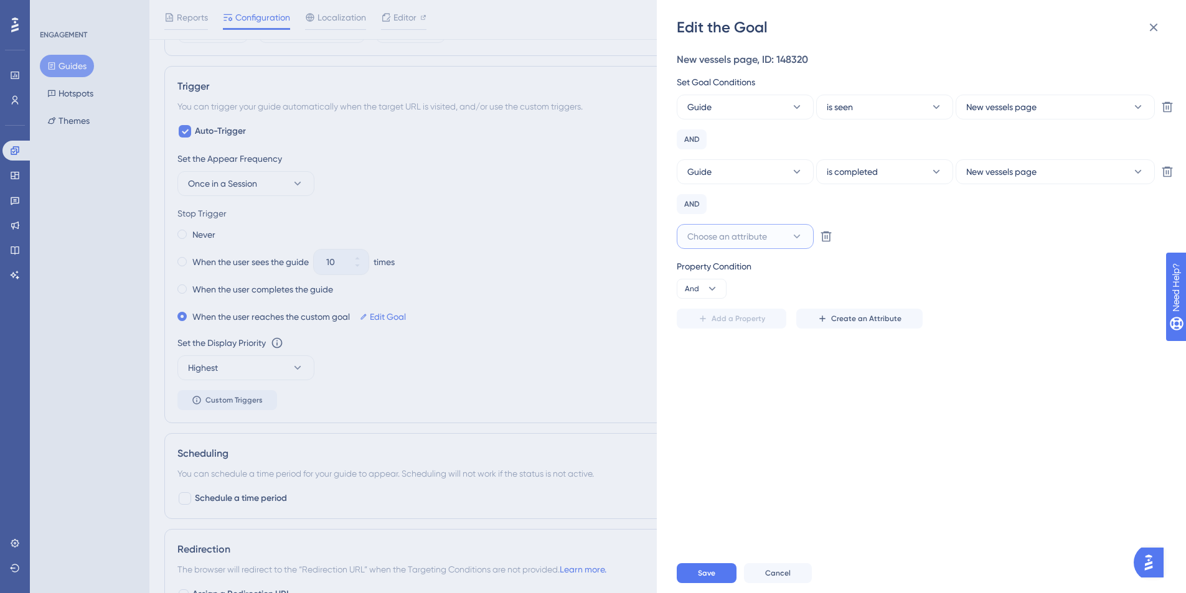
click at [738, 238] on span "Choose an attribute" at bounding box center [727, 236] width 80 height 15
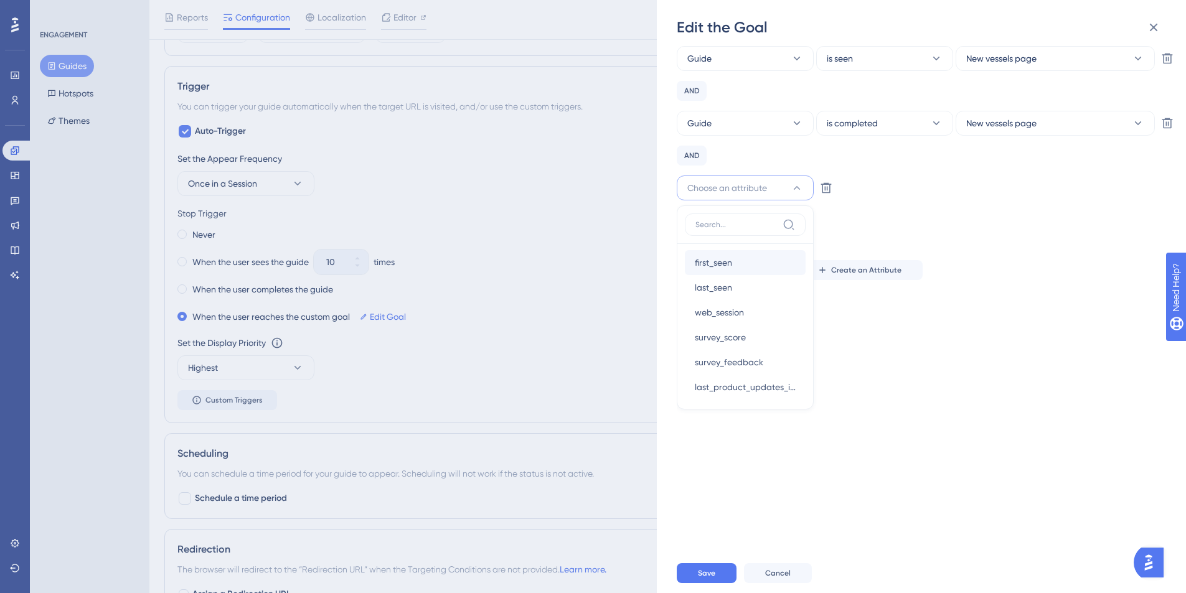
scroll to position [196, 0]
click at [758, 295] on div "web_session web_session" at bounding box center [745, 292] width 101 height 25
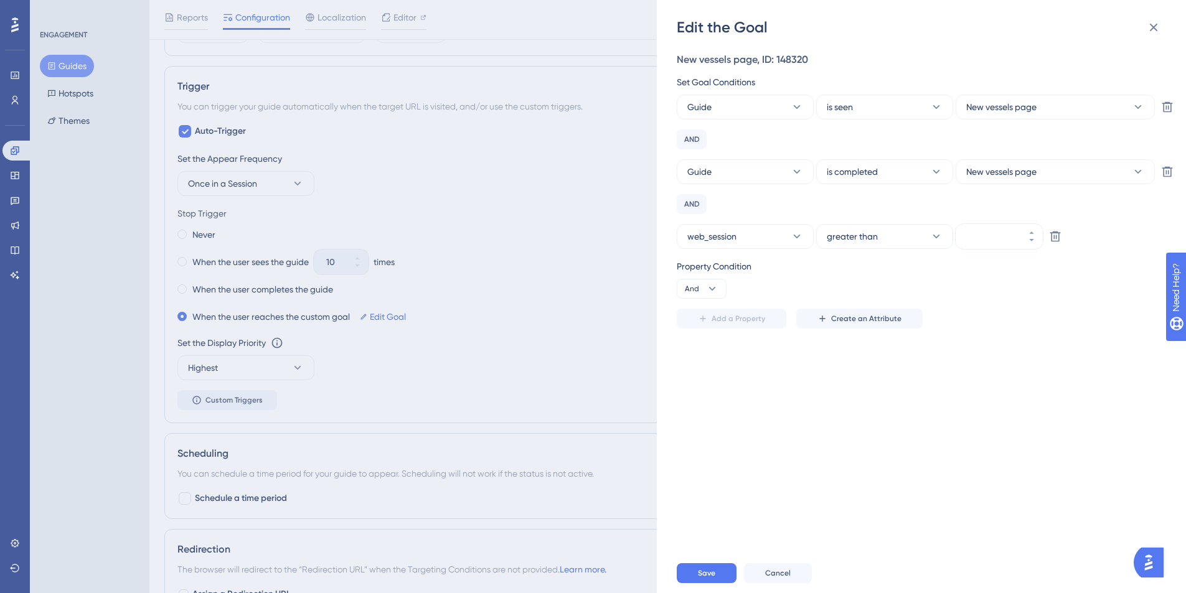
scroll to position [0, 0]
click at [873, 237] on span "greater than" at bounding box center [852, 236] width 51 height 15
click at [867, 247] on button "greater than" at bounding box center [884, 236] width 137 height 25
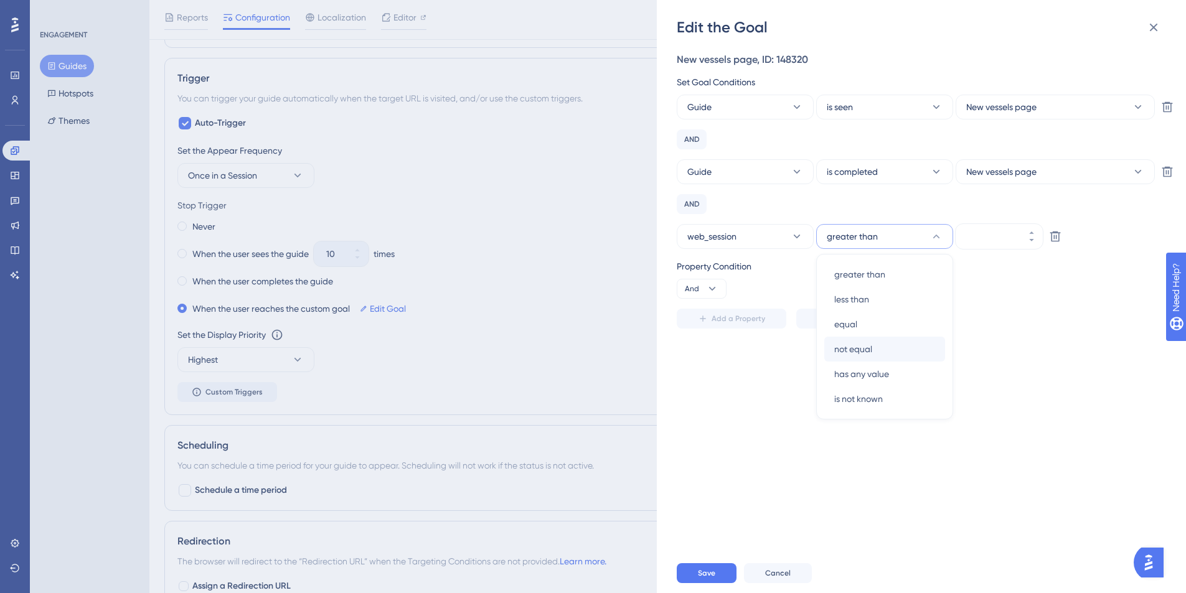
scroll to position [539, 0]
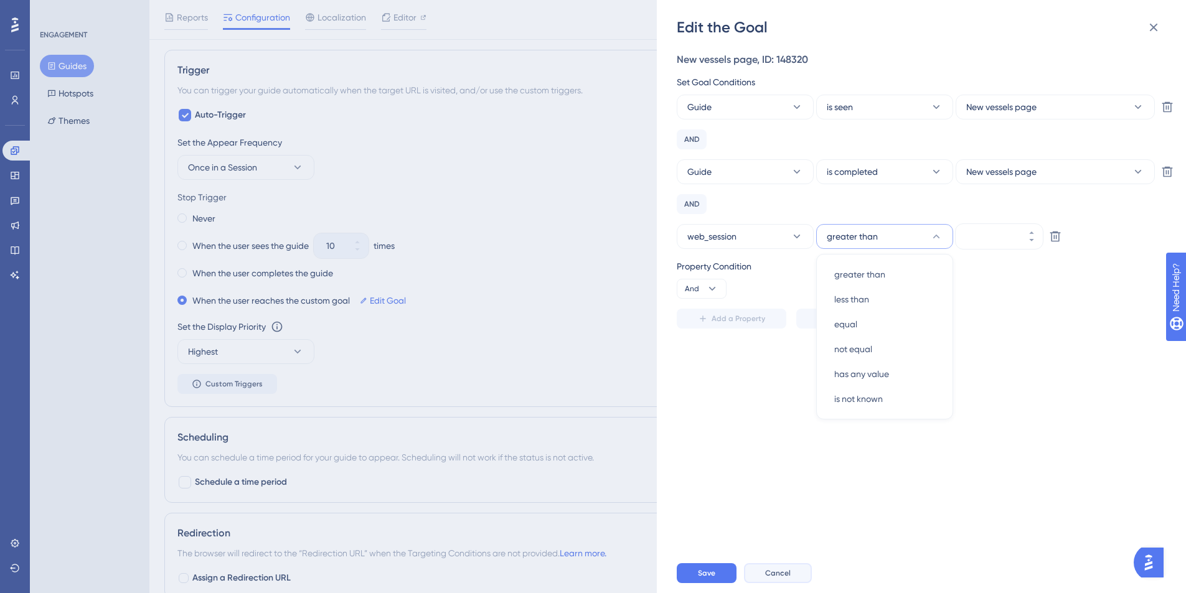
click at [763, 583] on button "Cancel" at bounding box center [778, 574] width 68 height 20
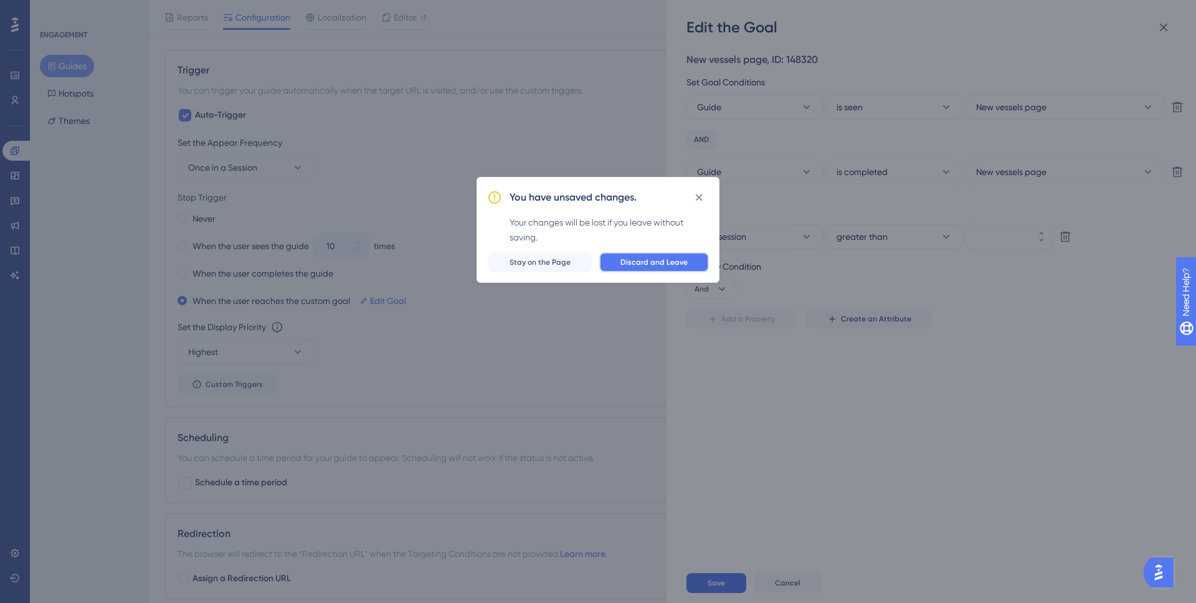
click at [684, 261] on span "Discard and Leave" at bounding box center [653, 262] width 67 height 10
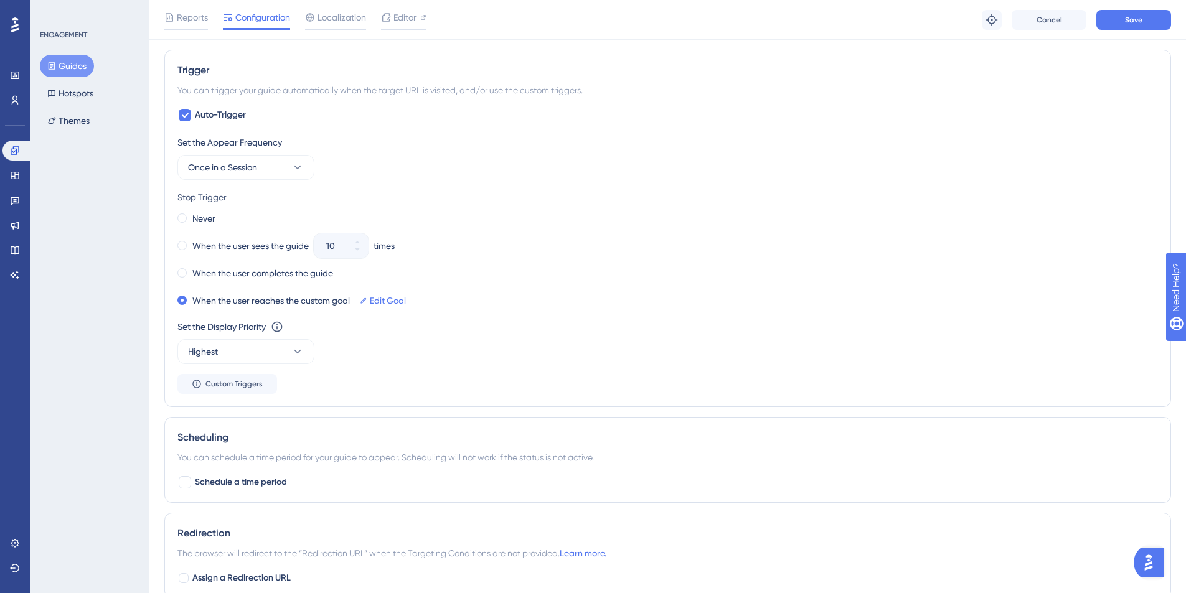
scroll to position [268, 0]
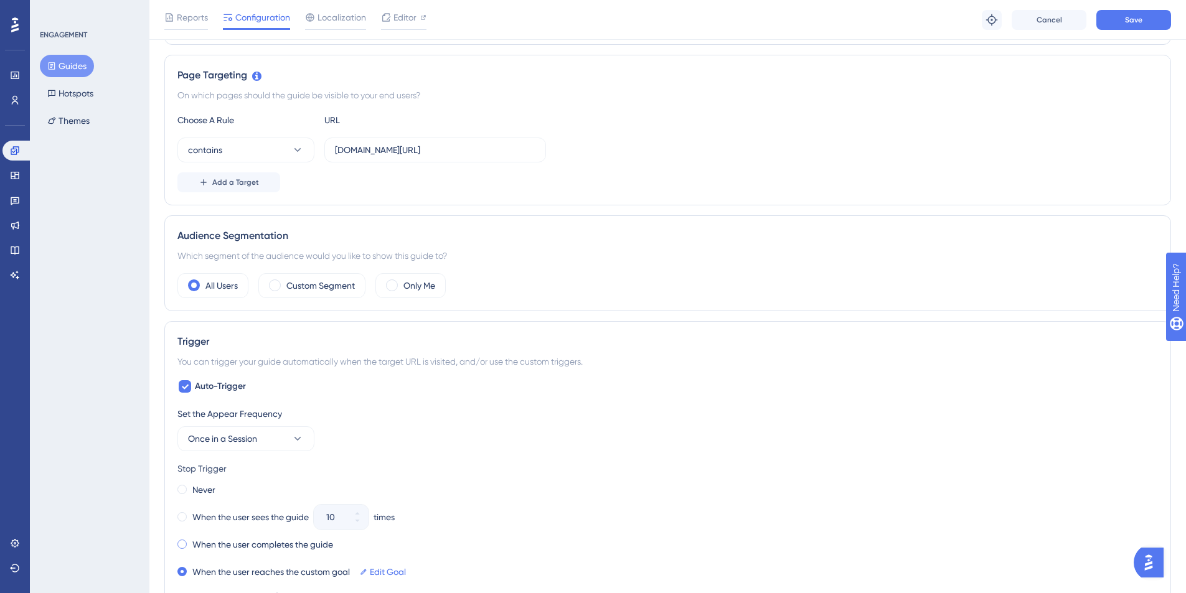
click at [183, 543] on span at bounding box center [181, 544] width 9 height 9
click at [191, 542] on input "radio" at bounding box center [191, 542] width 0 height 0
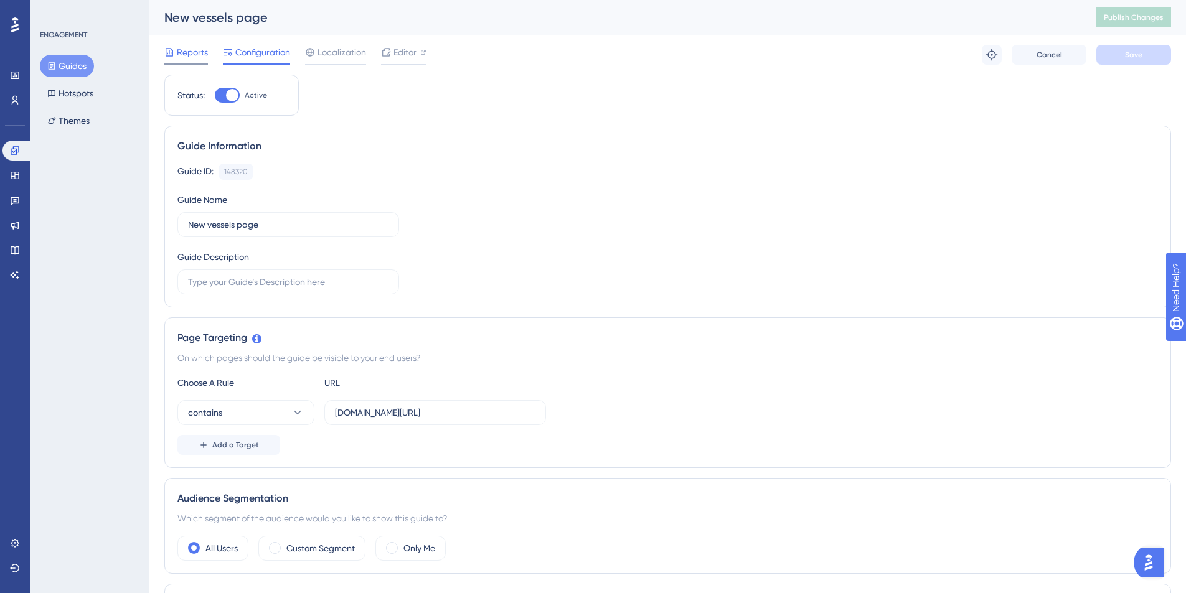
click at [191, 50] on span "Reports" at bounding box center [192, 52] width 31 height 15
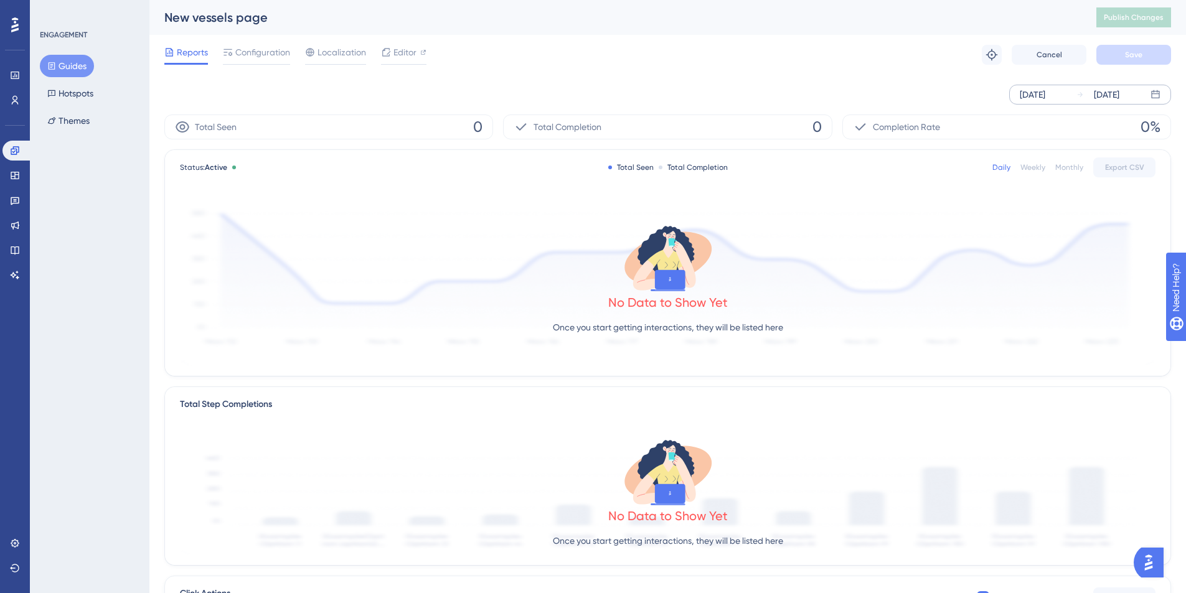
click at [1045, 99] on div "[DATE]" at bounding box center [1033, 94] width 26 height 15
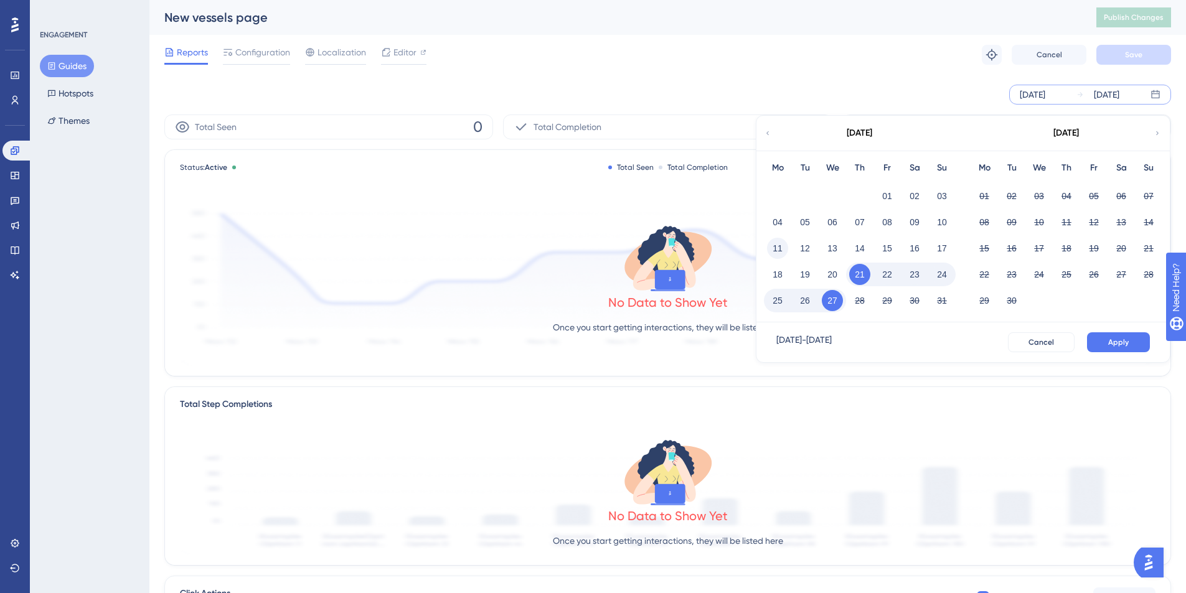
click at [773, 248] on button "11" at bounding box center [777, 248] width 21 height 21
click at [1115, 347] on button "Apply" at bounding box center [1118, 343] width 63 height 20
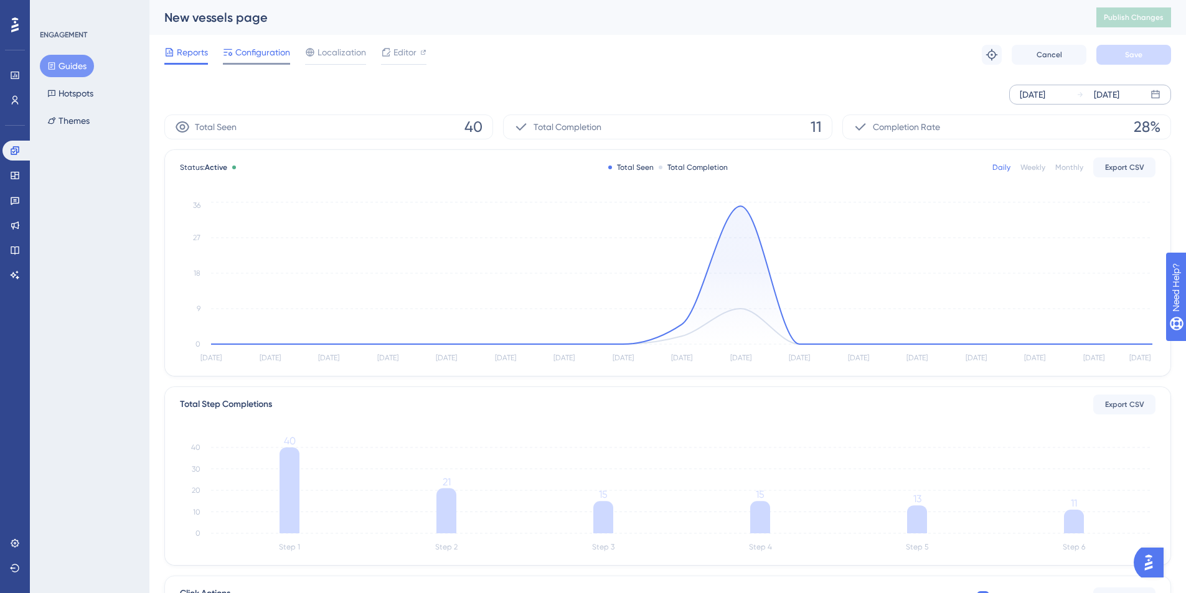
click at [262, 45] on span "Configuration" at bounding box center [262, 52] width 55 height 15
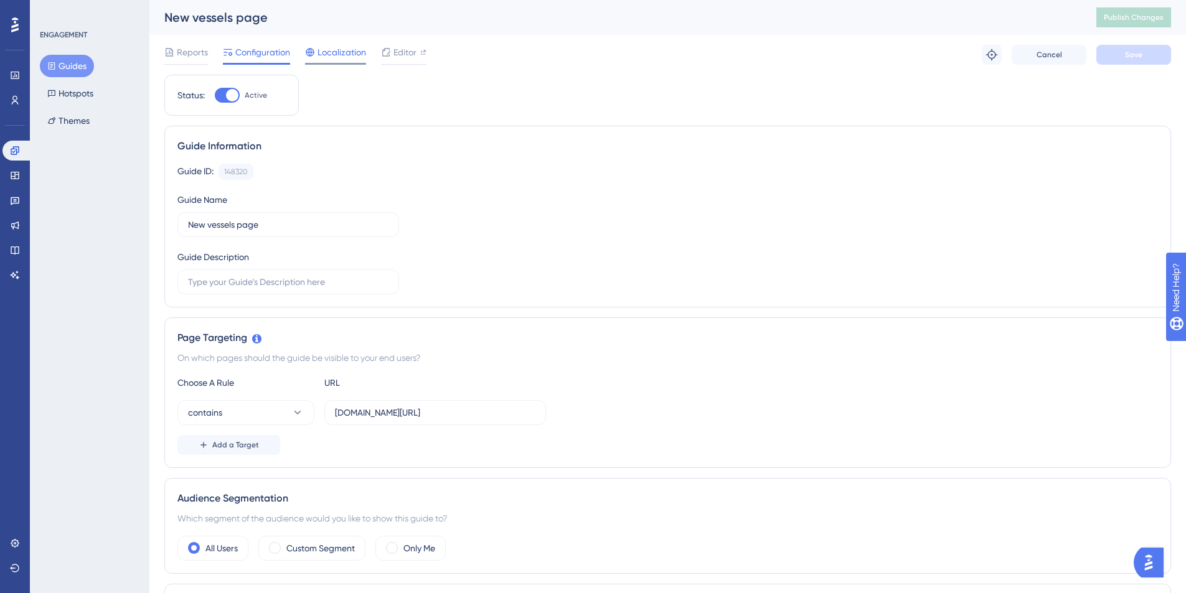
click at [327, 51] on span "Localization" at bounding box center [342, 52] width 49 height 15
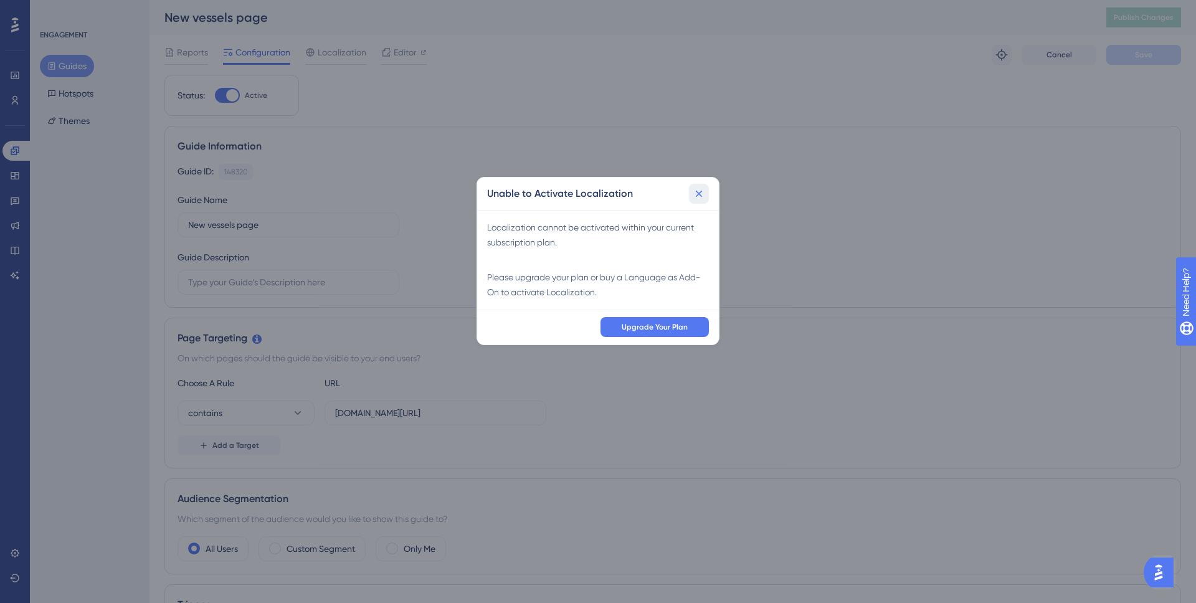
click at [693, 193] on icon at bounding box center [698, 193] width 12 height 12
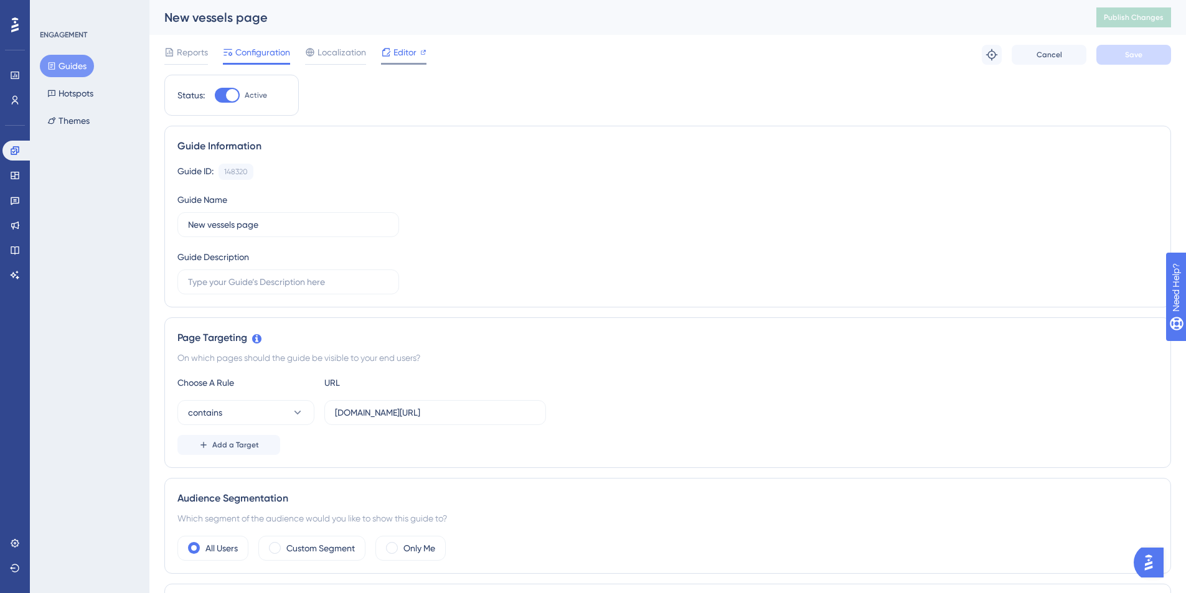
click at [395, 48] on span "Editor" at bounding box center [405, 52] width 23 height 15
click at [177, 52] on span "Reports" at bounding box center [192, 52] width 31 height 15
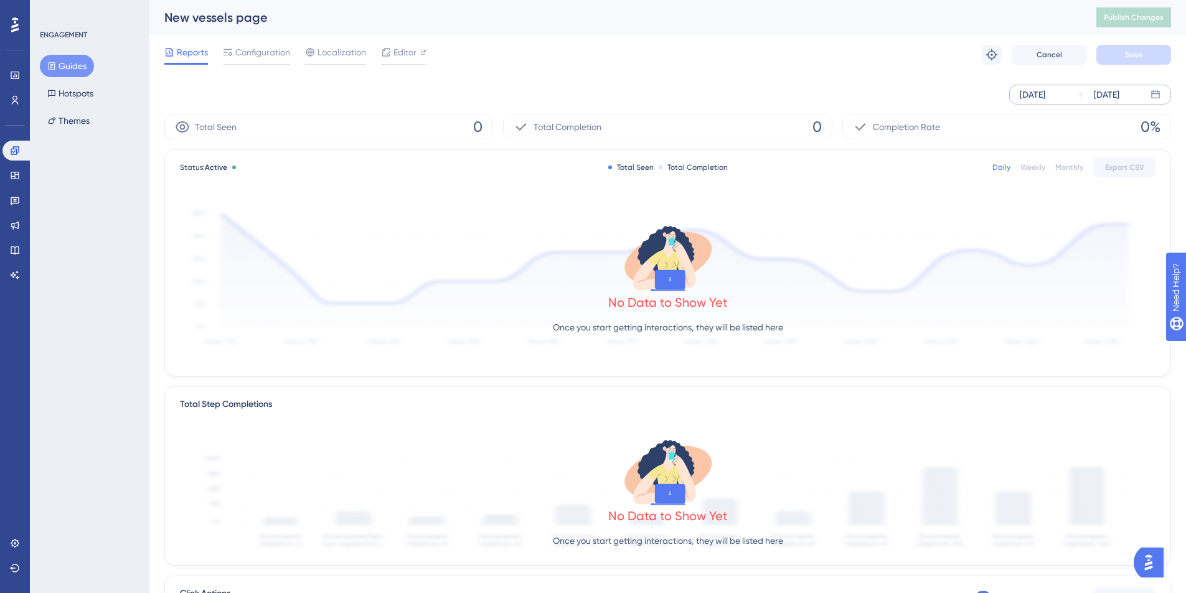
click at [1044, 93] on div "[DATE]" at bounding box center [1033, 94] width 26 height 15
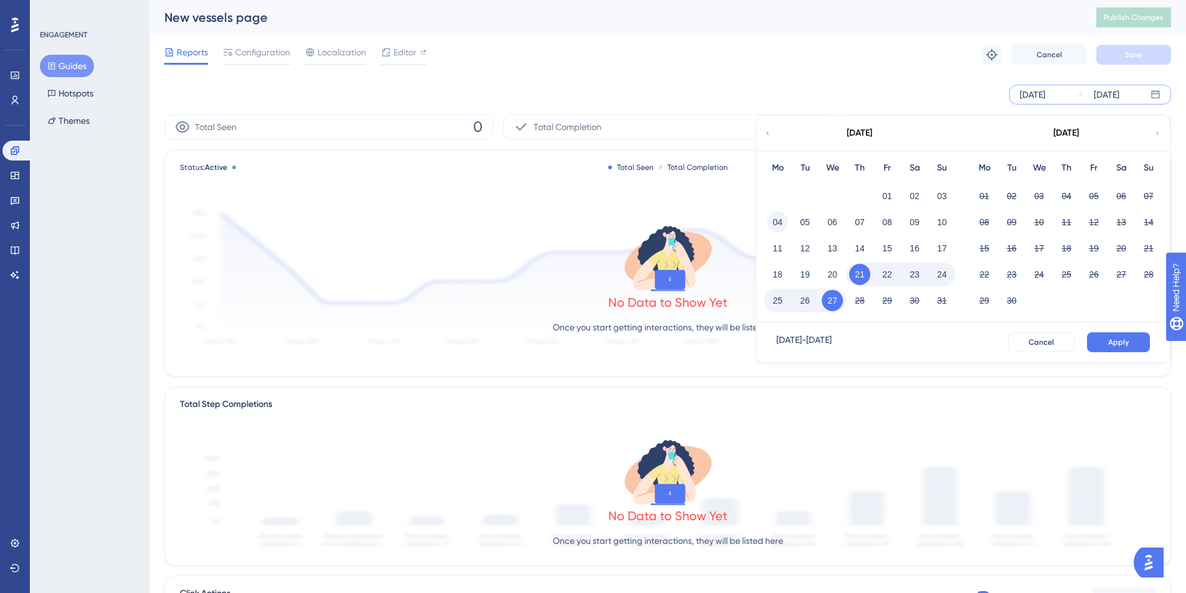
click at [773, 224] on button "04" at bounding box center [777, 222] width 21 height 21
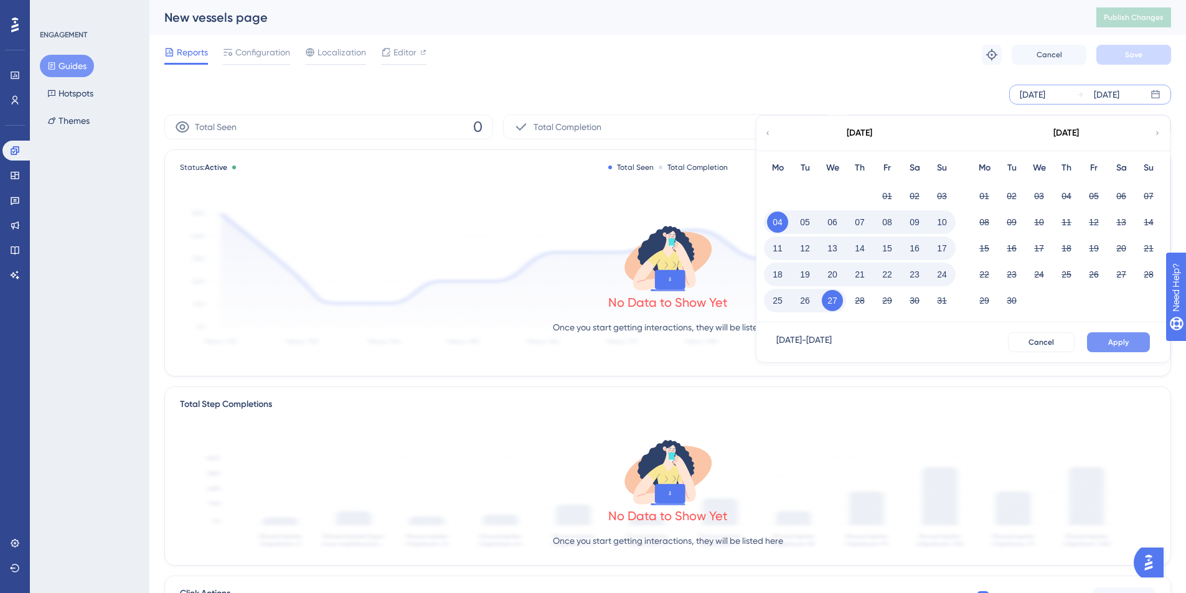
click at [1123, 342] on span "Apply" at bounding box center [1118, 342] width 21 height 10
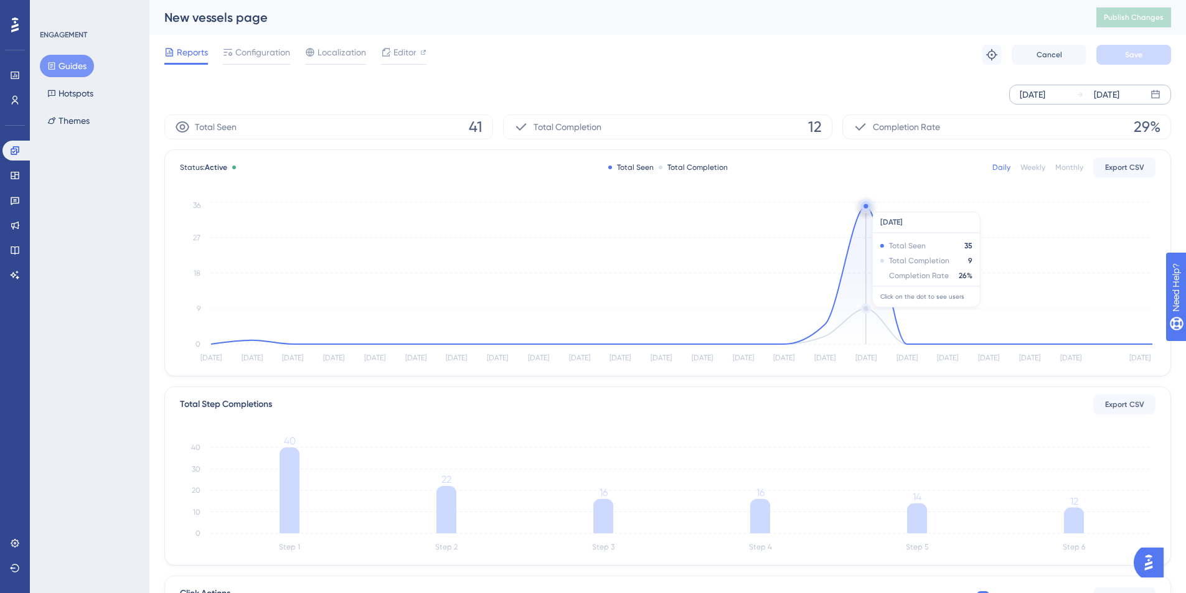
click at [866, 205] on circle at bounding box center [866, 206] width 4 height 4
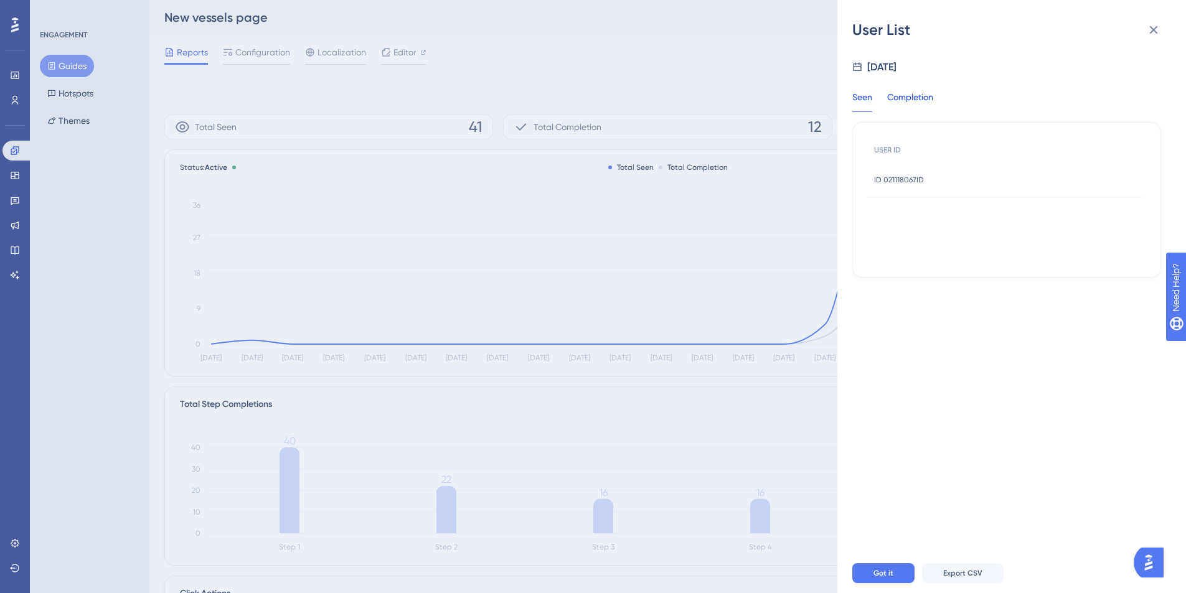
click at [918, 104] on div "Completion" at bounding box center [910, 101] width 46 height 22
click at [897, 177] on span "ID 021118067ID" at bounding box center [899, 180] width 50 height 10
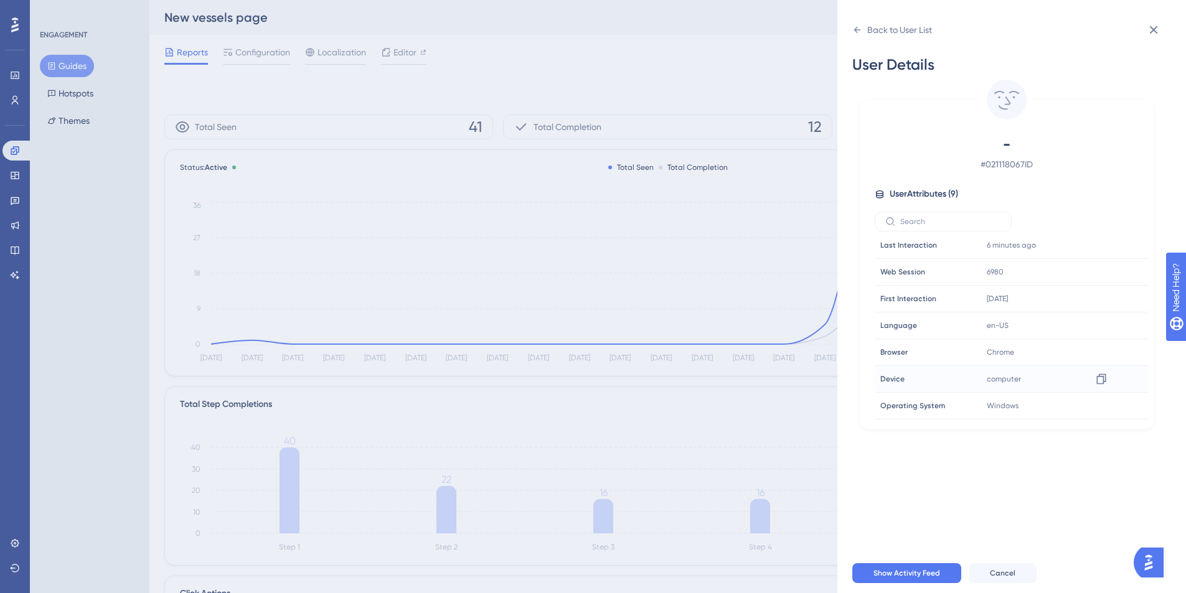
scroll to position [24, 0]
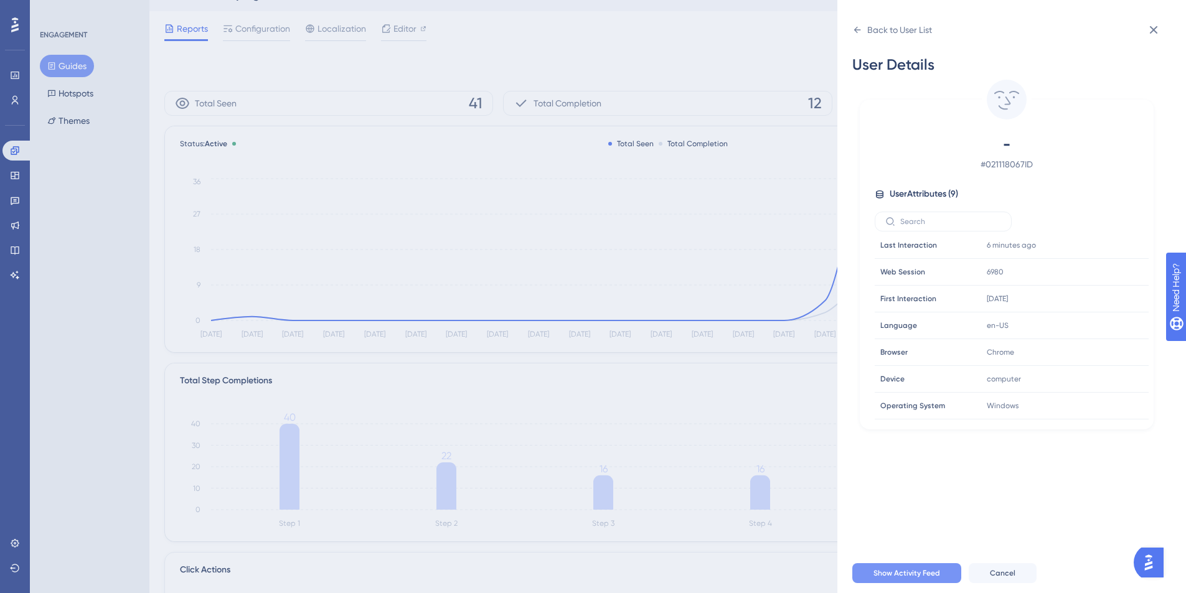
click at [904, 578] on span "Show Activity Feed" at bounding box center [907, 573] width 67 height 10
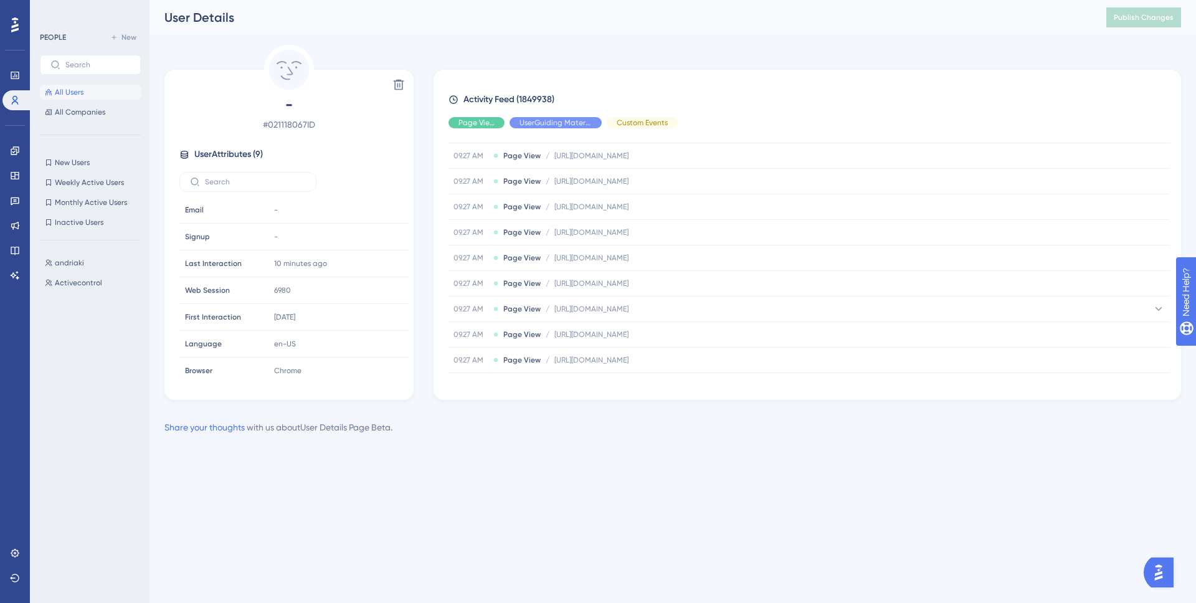
scroll to position [4745, 0]
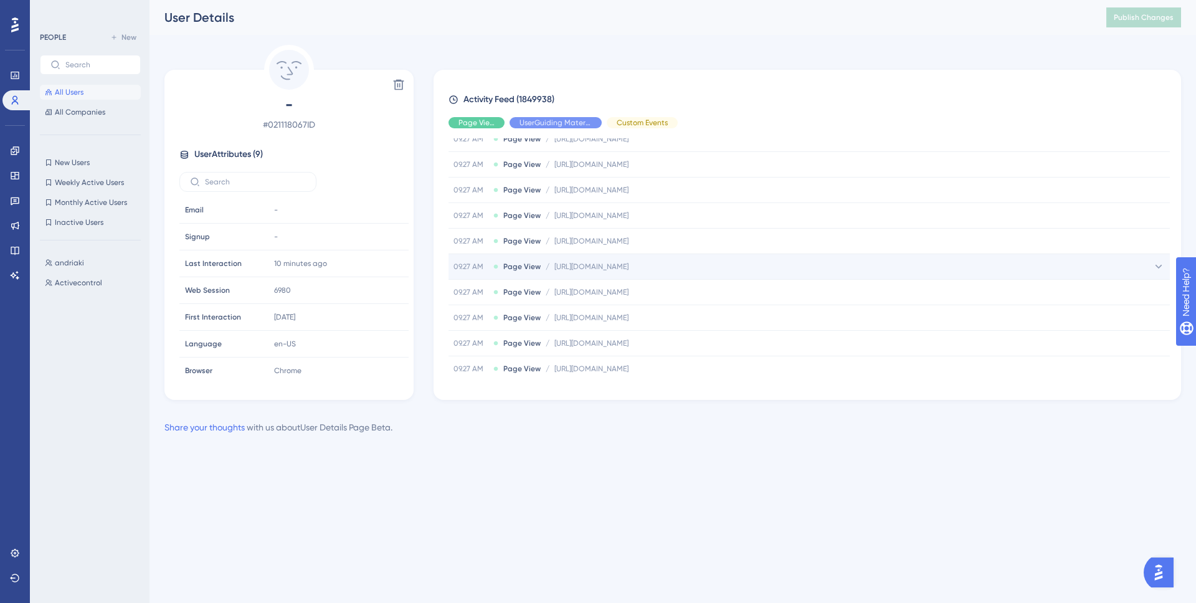
click at [628, 267] on span "[URL][DOMAIN_NAME]" at bounding box center [591, 267] width 74 height 10
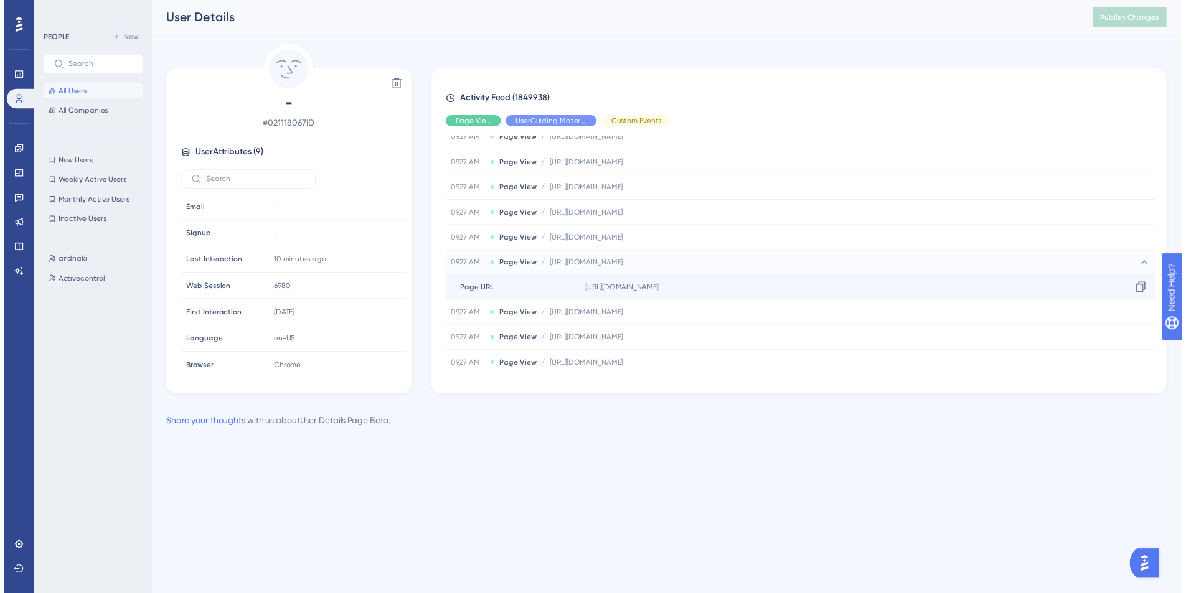
scroll to position [4998, 0]
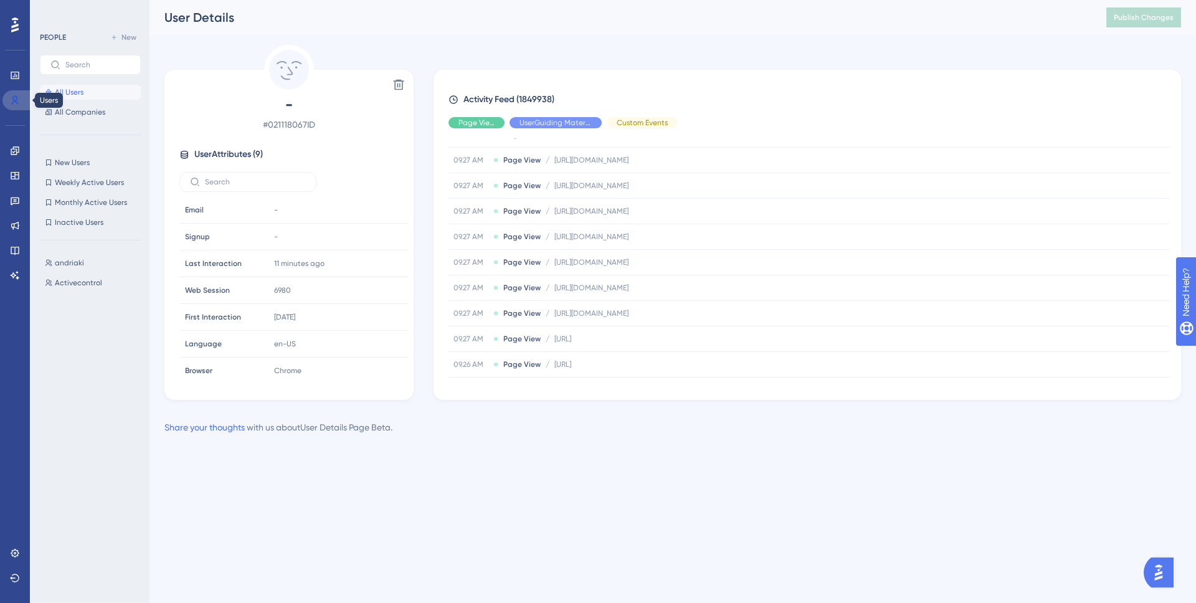
click at [12, 101] on icon at bounding box center [15, 100] width 7 height 9
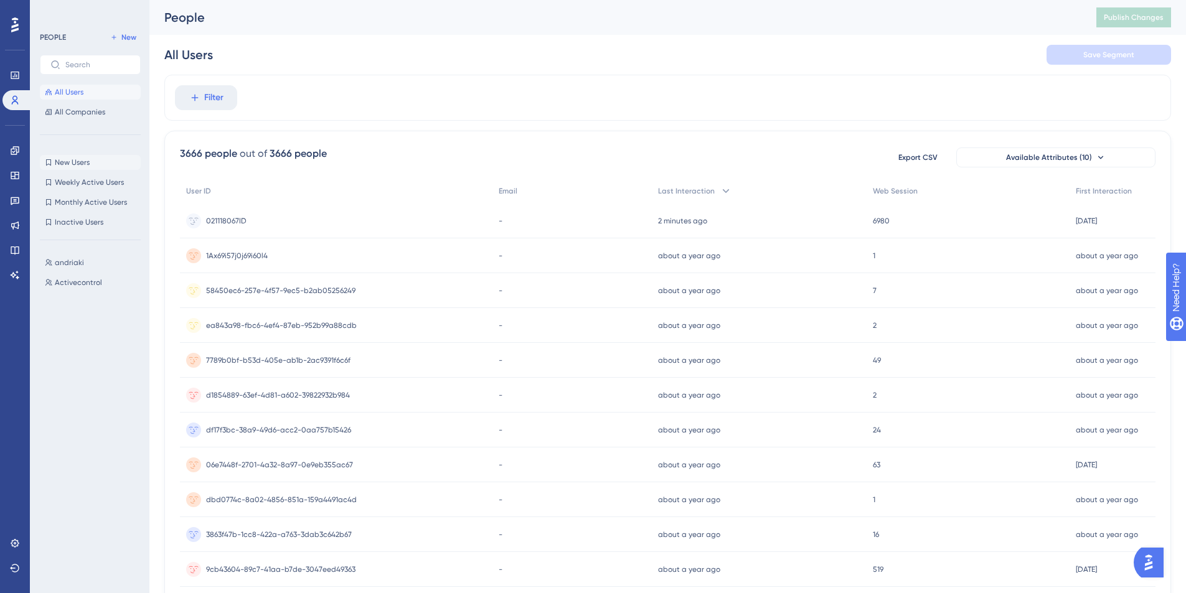
click at [71, 162] on span "New Users" at bounding box center [72, 163] width 35 height 10
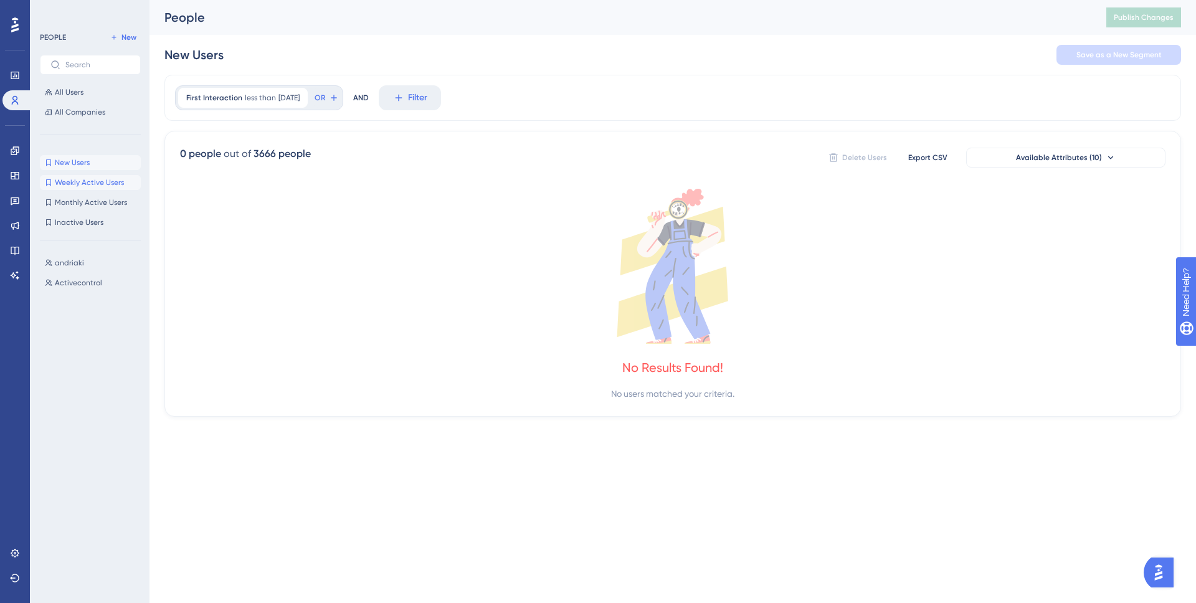
click at [80, 186] on span "Weekly Active Users" at bounding box center [89, 182] width 69 height 10
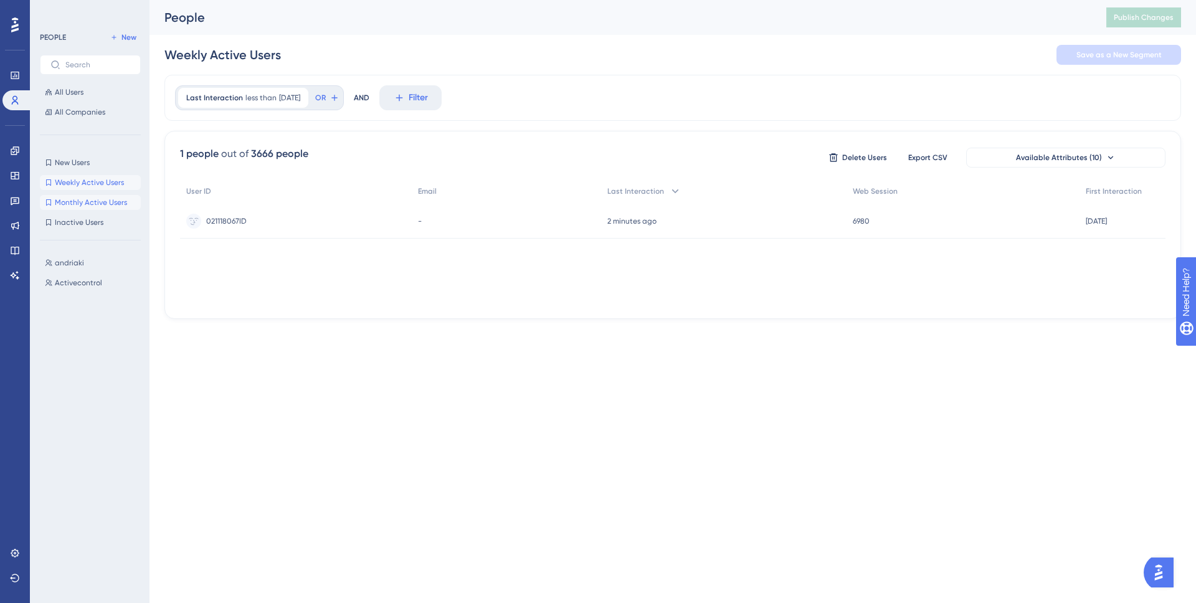
click at [88, 205] on span "Monthly Active Users" at bounding box center [91, 202] width 72 height 10
click at [81, 225] on span "Inactive Users" at bounding box center [79, 222] width 49 height 10
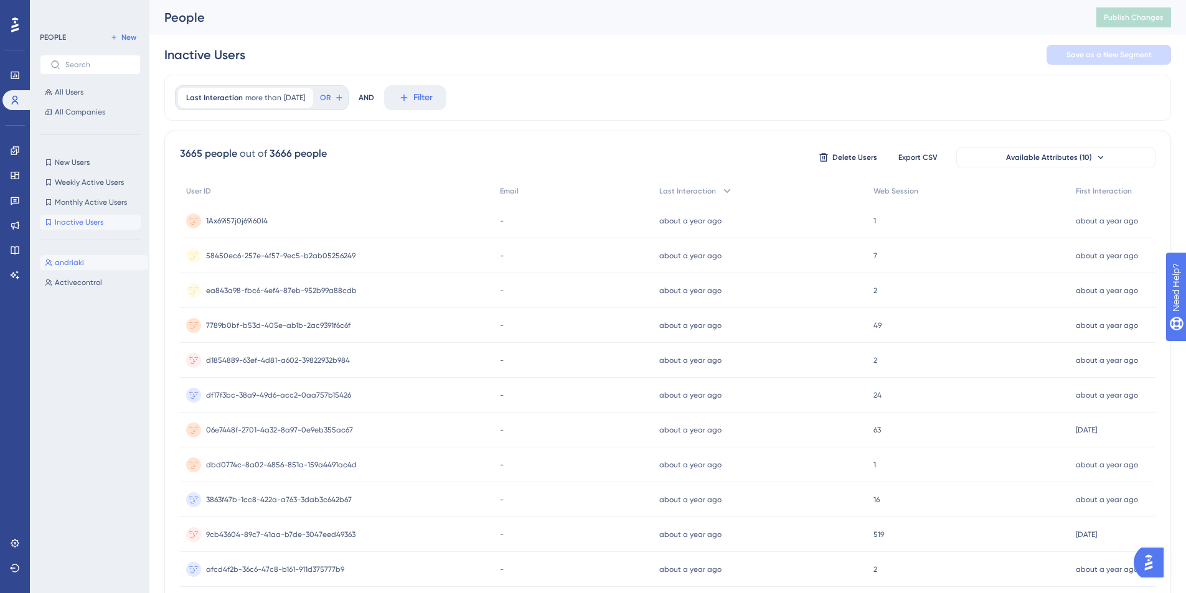
click at [73, 263] on span "andriaki" at bounding box center [69, 263] width 29 height 10
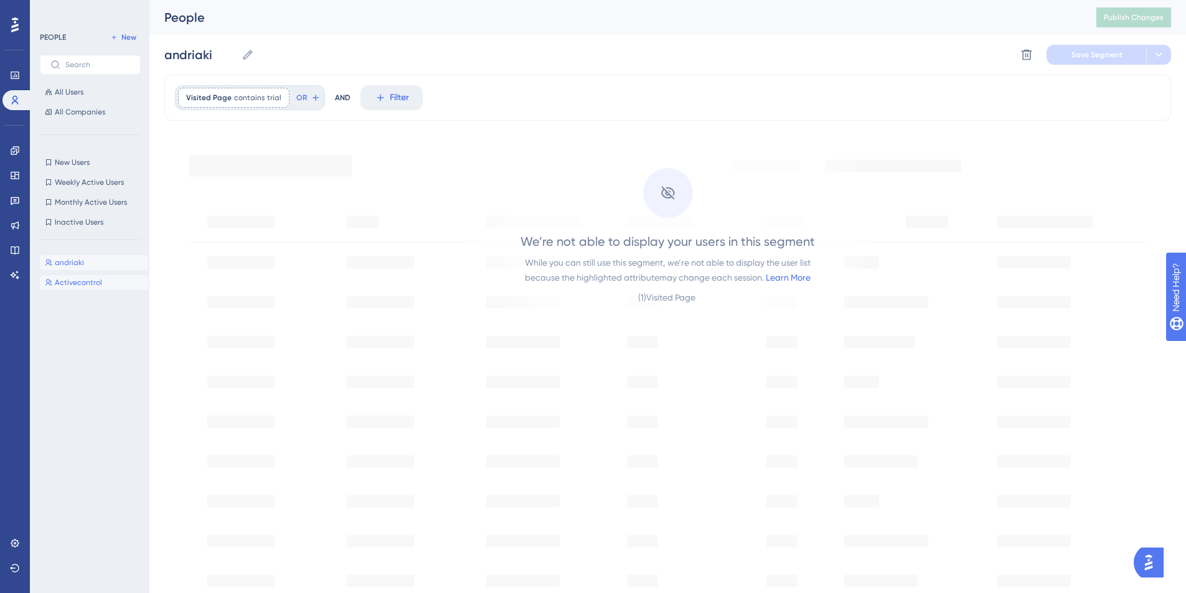
click at [72, 283] on span "Activecontrol" at bounding box center [78, 283] width 47 height 10
type input "Activecontrol"
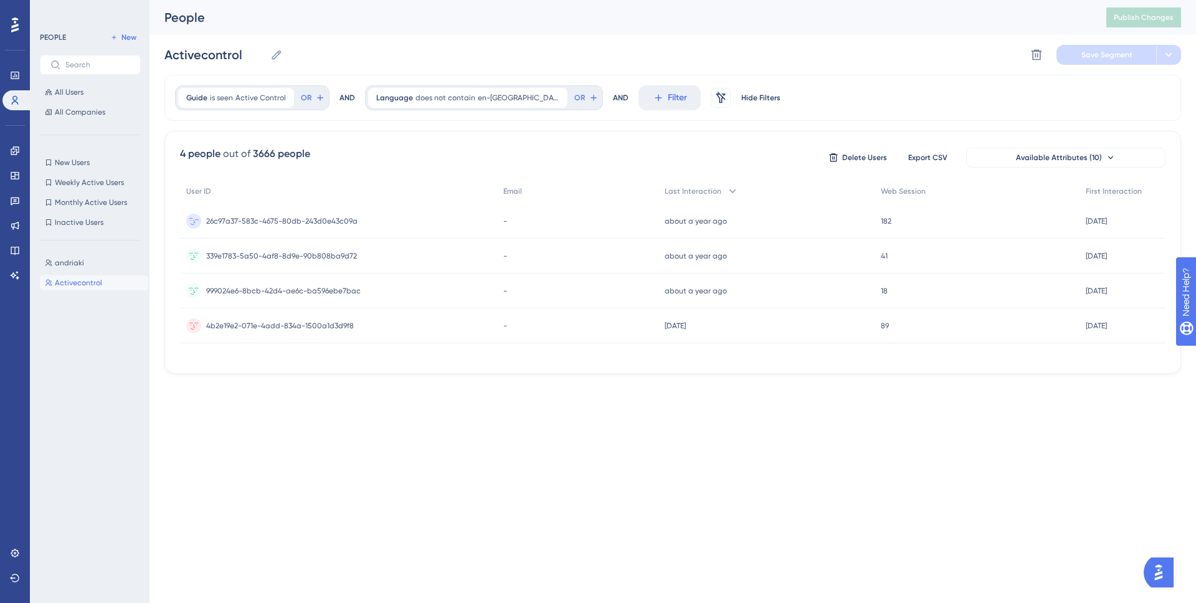
click at [280, 225] on span "26c97a37-583c-4675-80db-243d0e43c09a" at bounding box center [281, 221] width 151 height 10
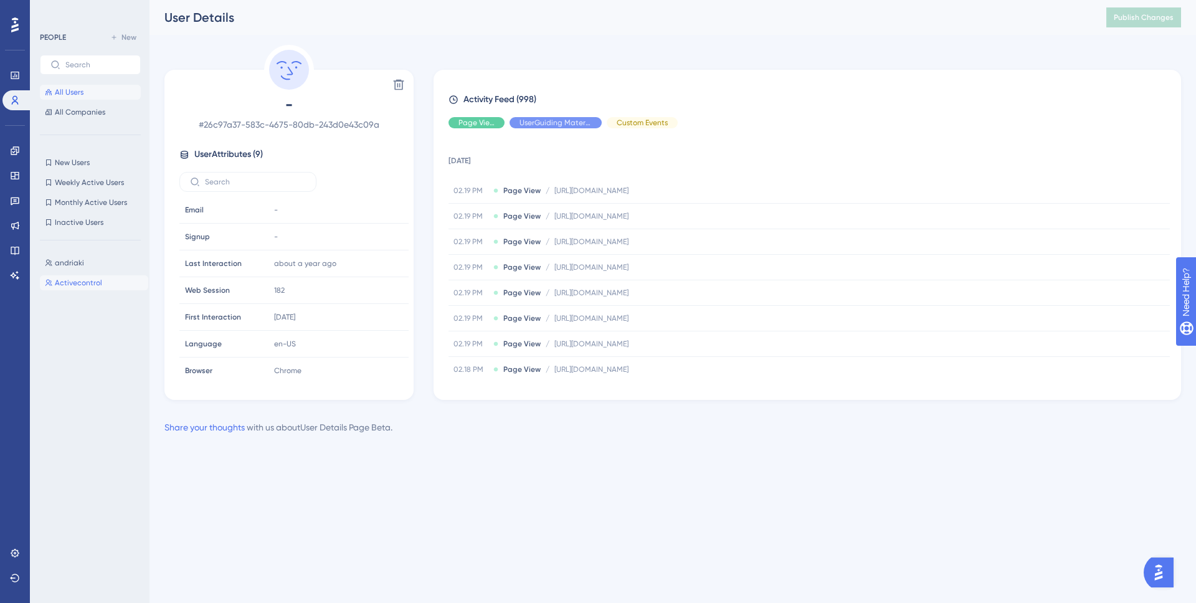
click at [81, 88] on span "All Users" at bounding box center [69, 92] width 29 height 10
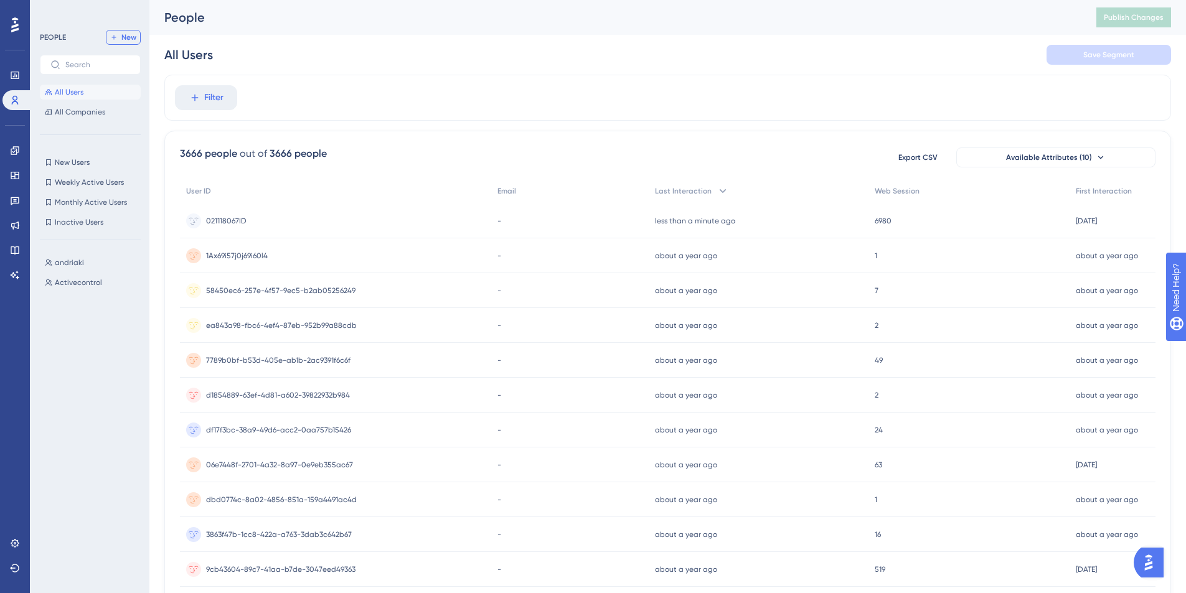
click at [131, 39] on span "New" at bounding box center [128, 37] width 15 height 10
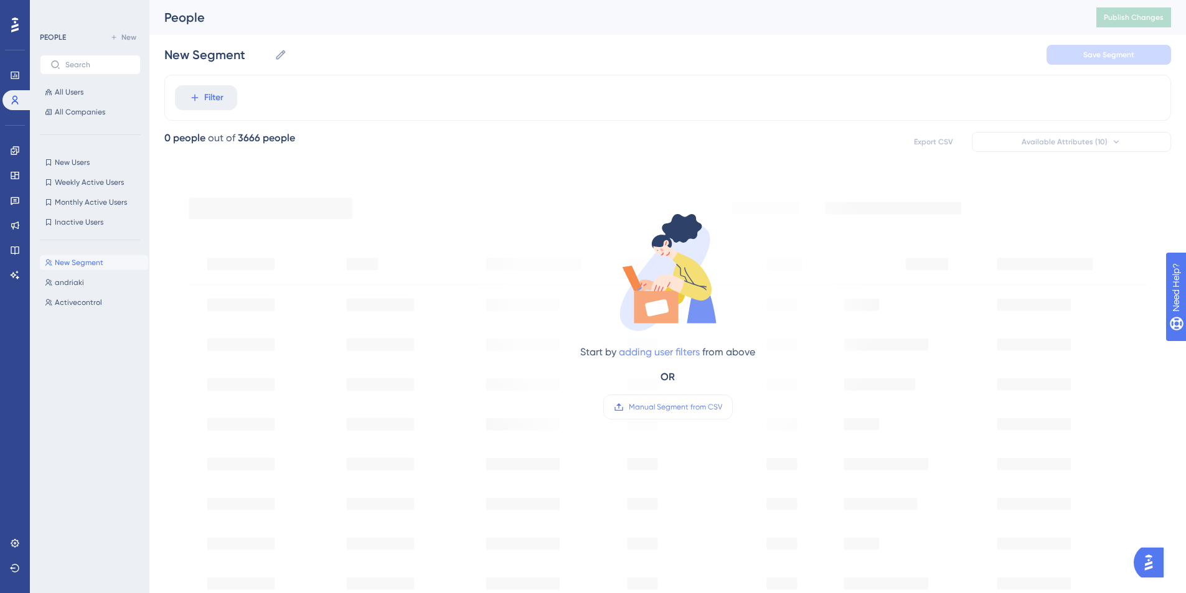
click at [668, 352] on link "adding user filters" at bounding box center [659, 352] width 81 height 12
click at [175, 85] on button "Filter" at bounding box center [206, 97] width 62 height 25
click at [189, 94] on icon at bounding box center [194, 97] width 11 height 11
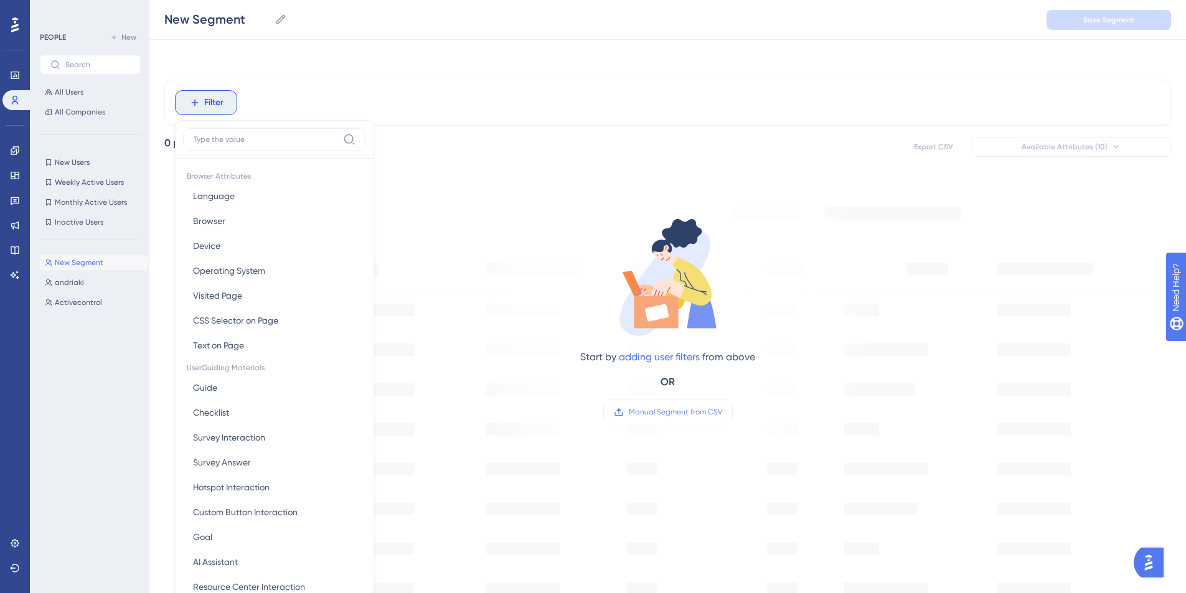
scroll to position [58, 0]
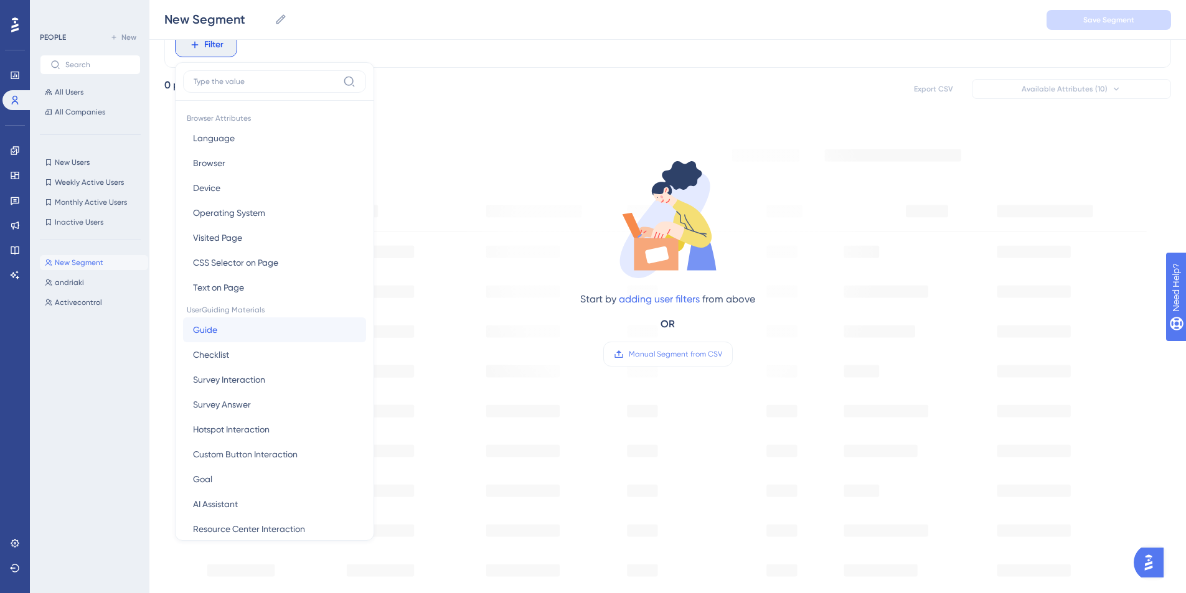
click at [247, 337] on button "Guide Guide" at bounding box center [274, 330] width 183 height 25
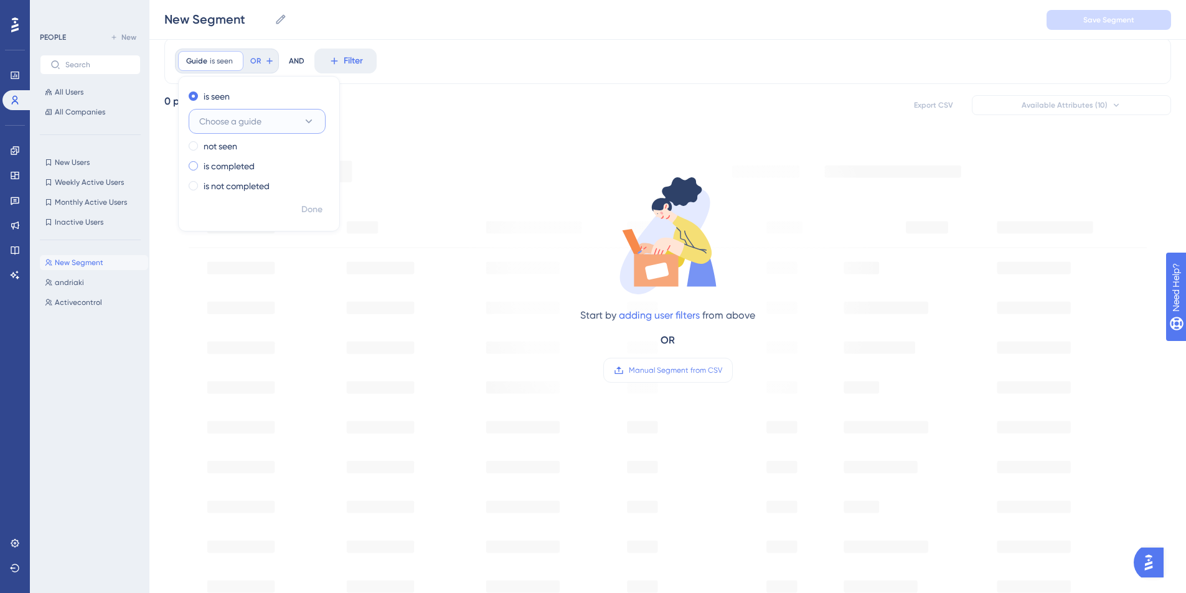
scroll to position [34, 0]
click at [236, 127] on span "Choose a guide" at bounding box center [230, 124] width 62 height 15
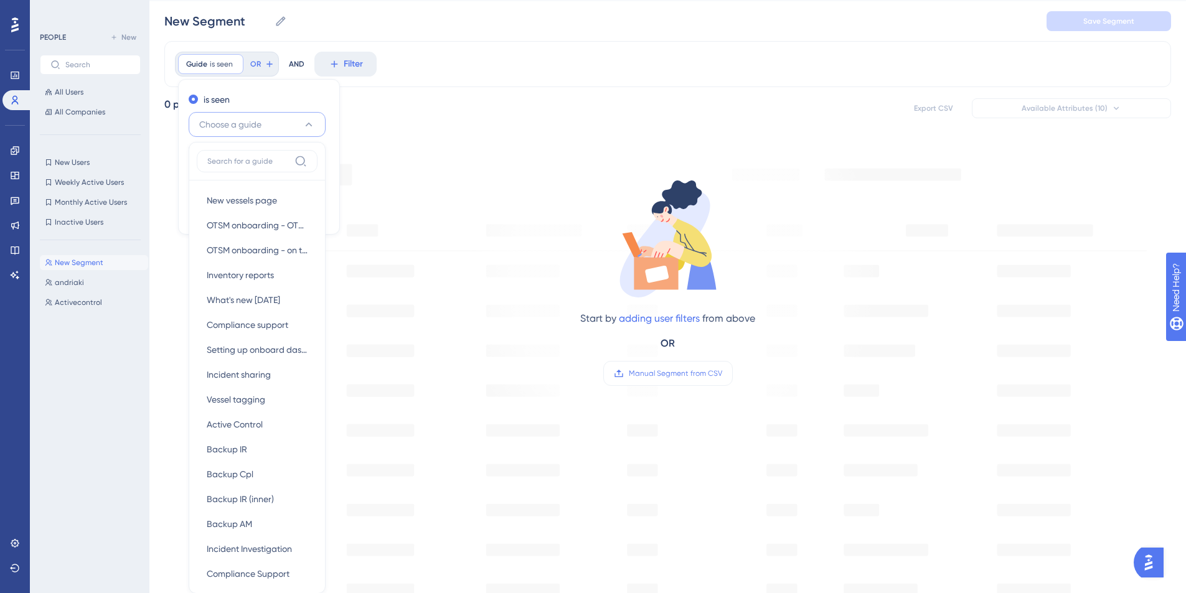
scroll to position [101, 0]
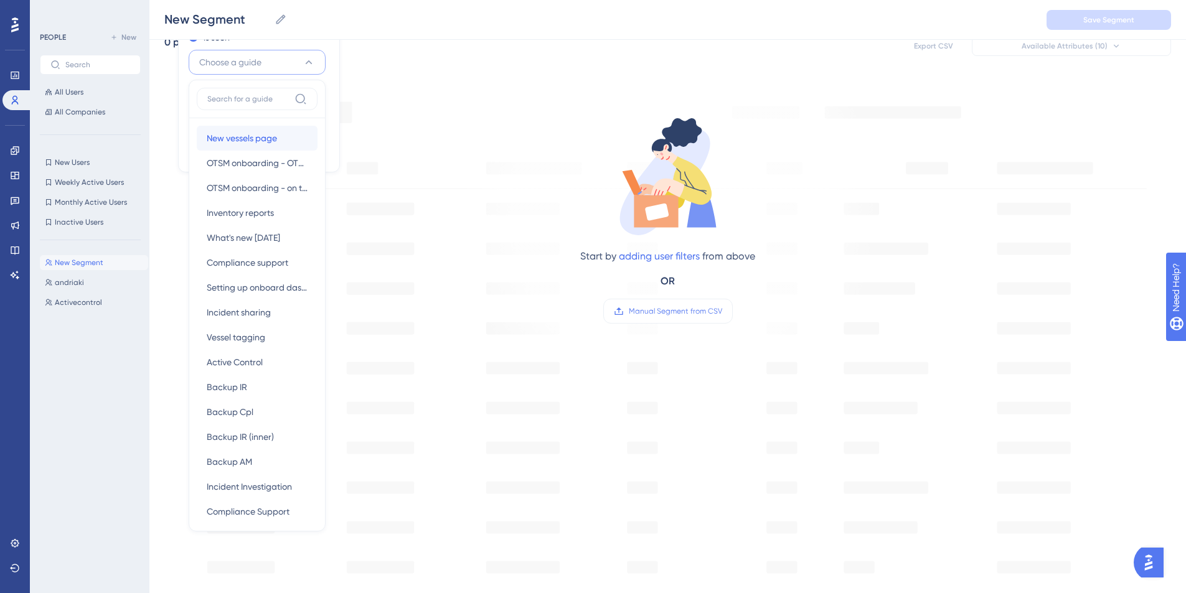
click at [236, 138] on span "New vessels page" at bounding box center [242, 138] width 70 height 15
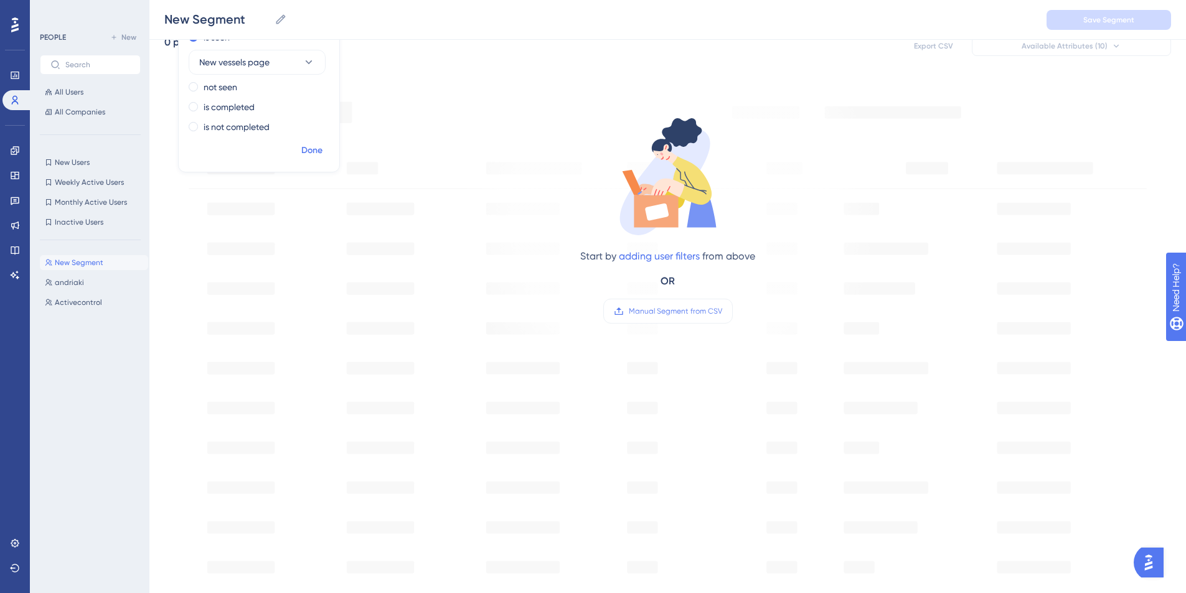
click at [318, 148] on span "Done" at bounding box center [311, 150] width 21 height 15
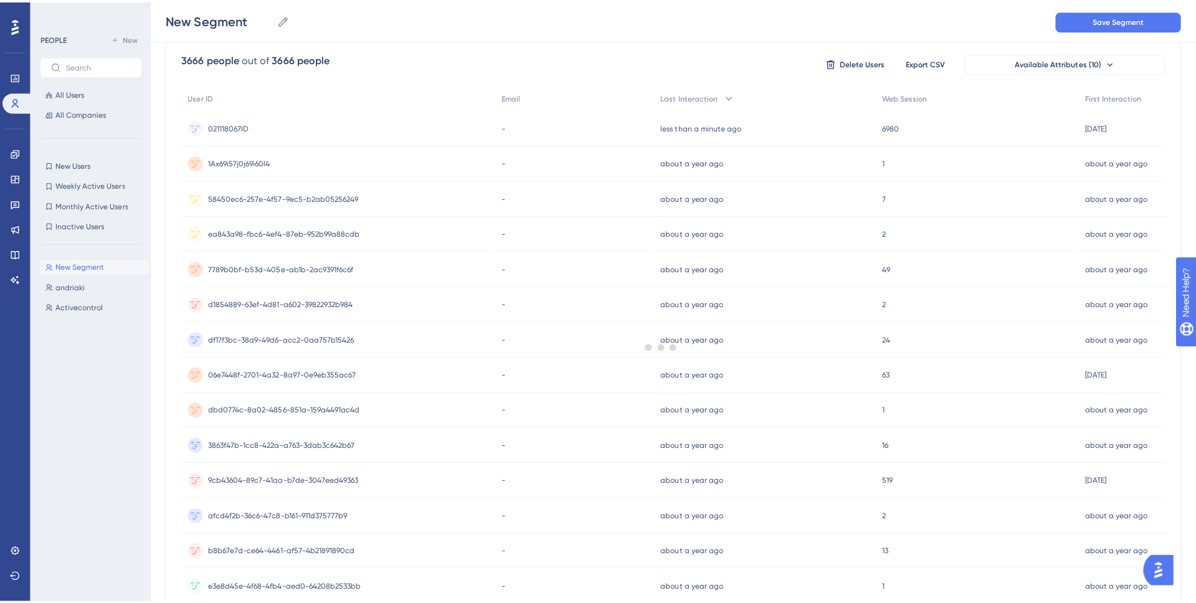
scroll to position [0, 0]
